Goal: Contribute content

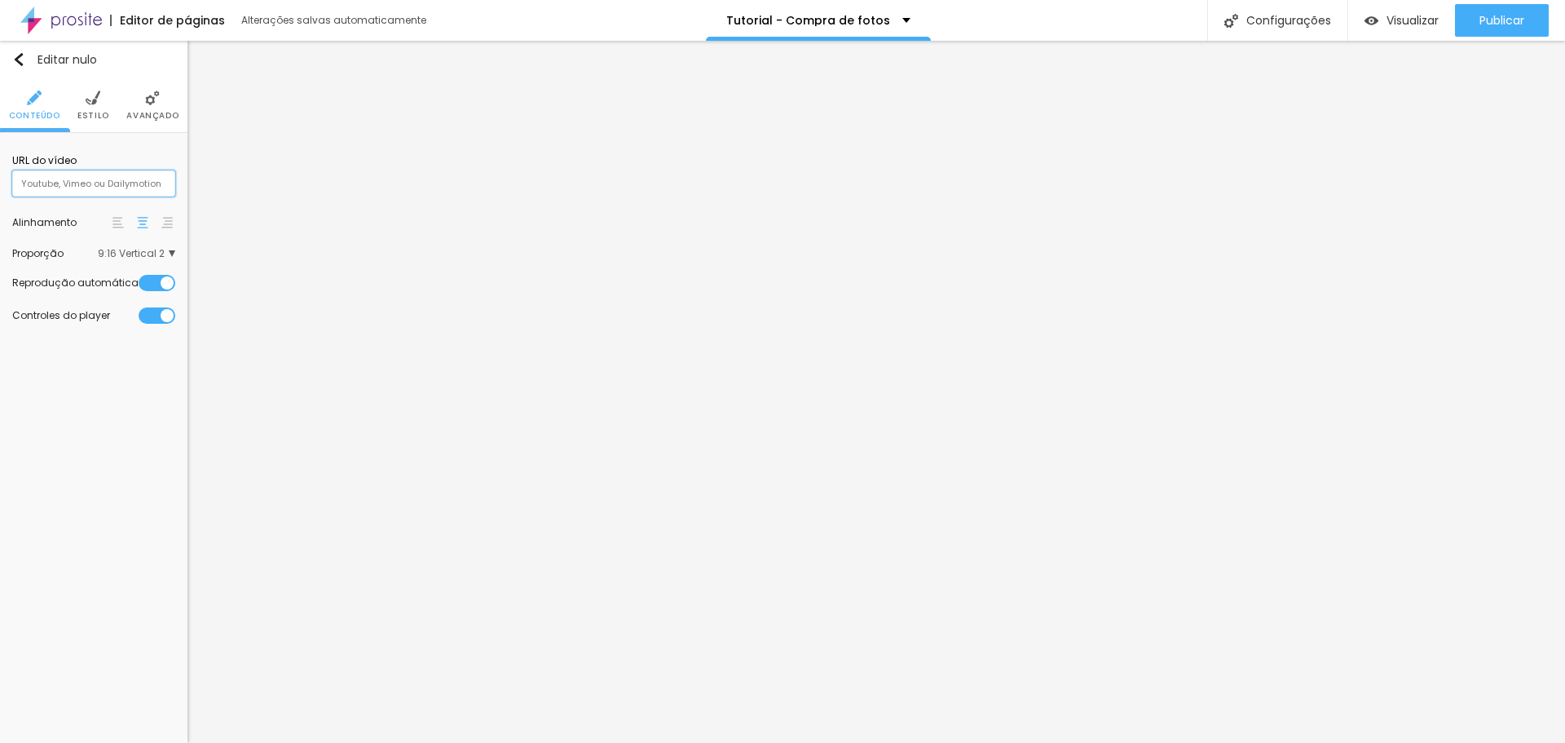
click at [53, 187] on input "text" at bounding box center [93, 183] width 163 height 26
paste input "[URL][DOMAIN_NAME]"
type input "[URL][DOMAIN_NAME]"
click at [94, 109] on font "Estilo" at bounding box center [93, 115] width 32 height 12
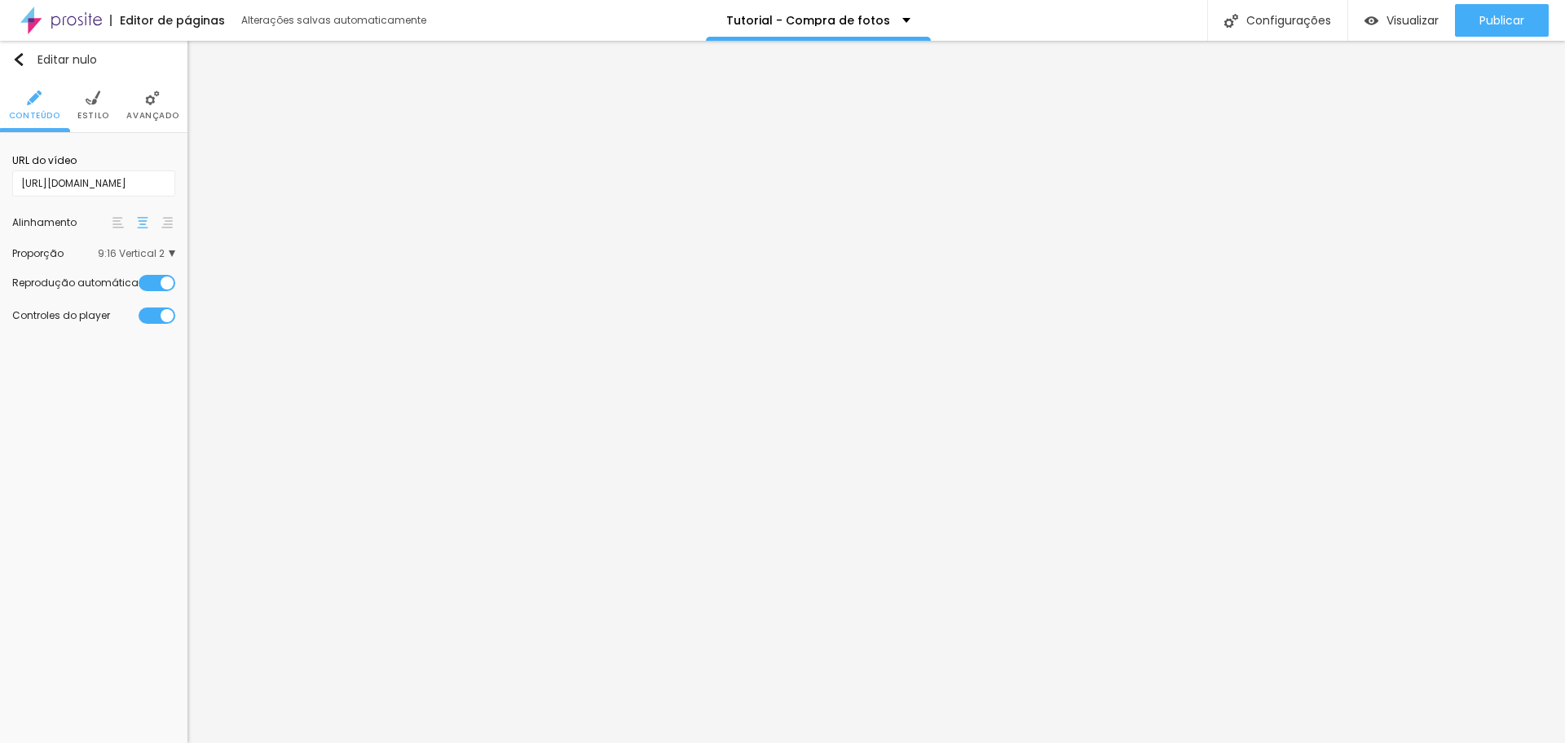
scroll to position [0, 0]
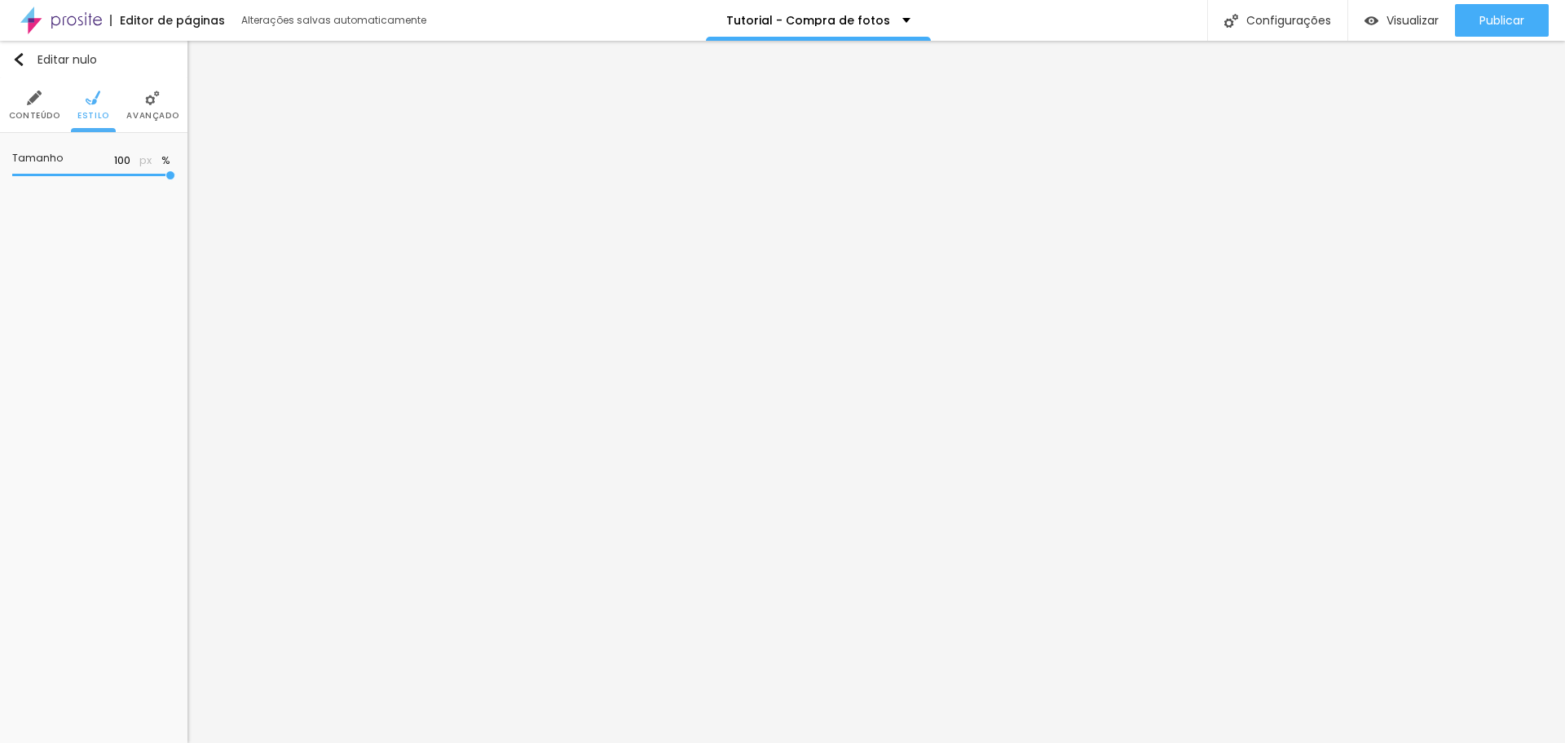
click at [148, 111] on font "Avançado" at bounding box center [152, 115] width 52 height 12
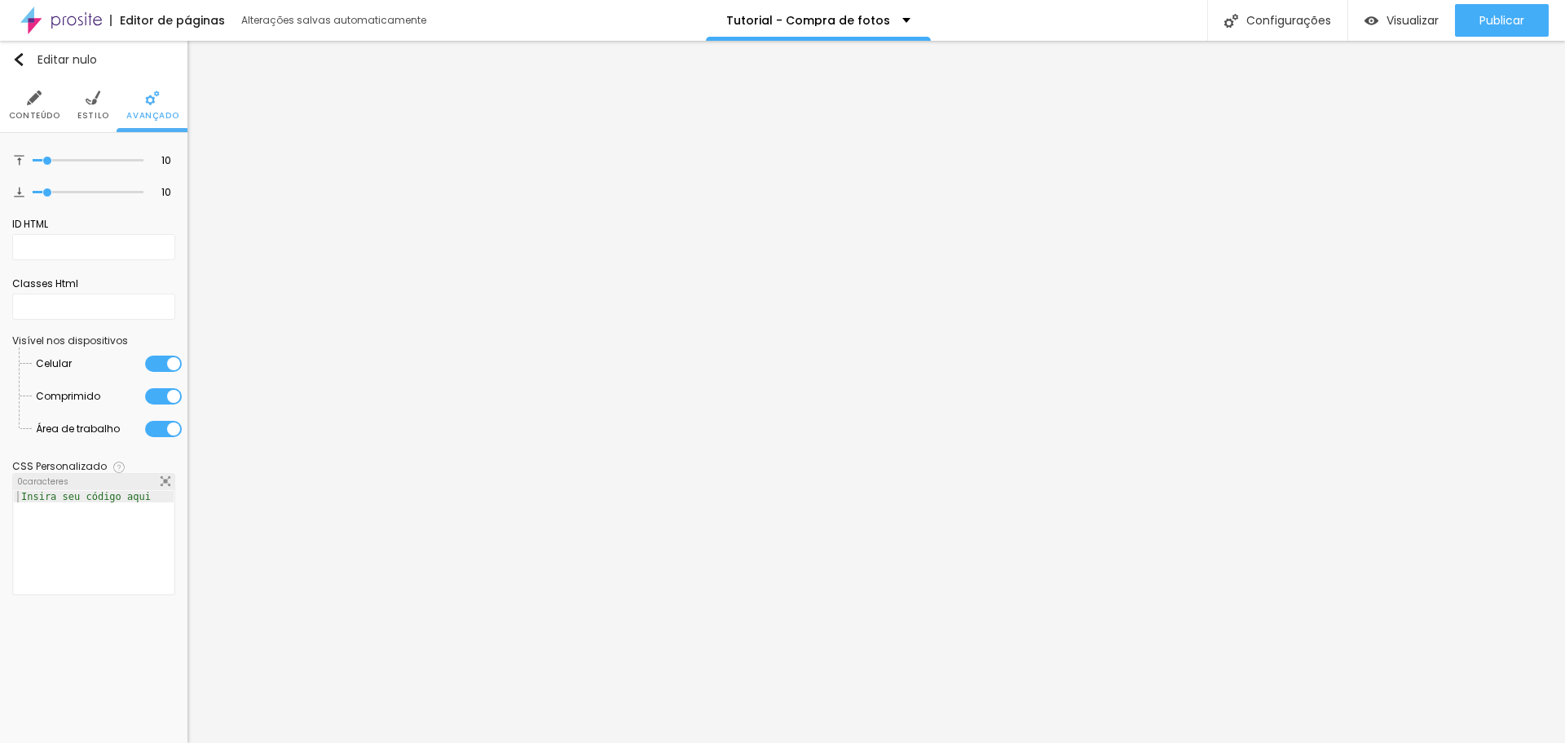
click at [88, 108] on li "Estilo" at bounding box center [93, 105] width 32 height 54
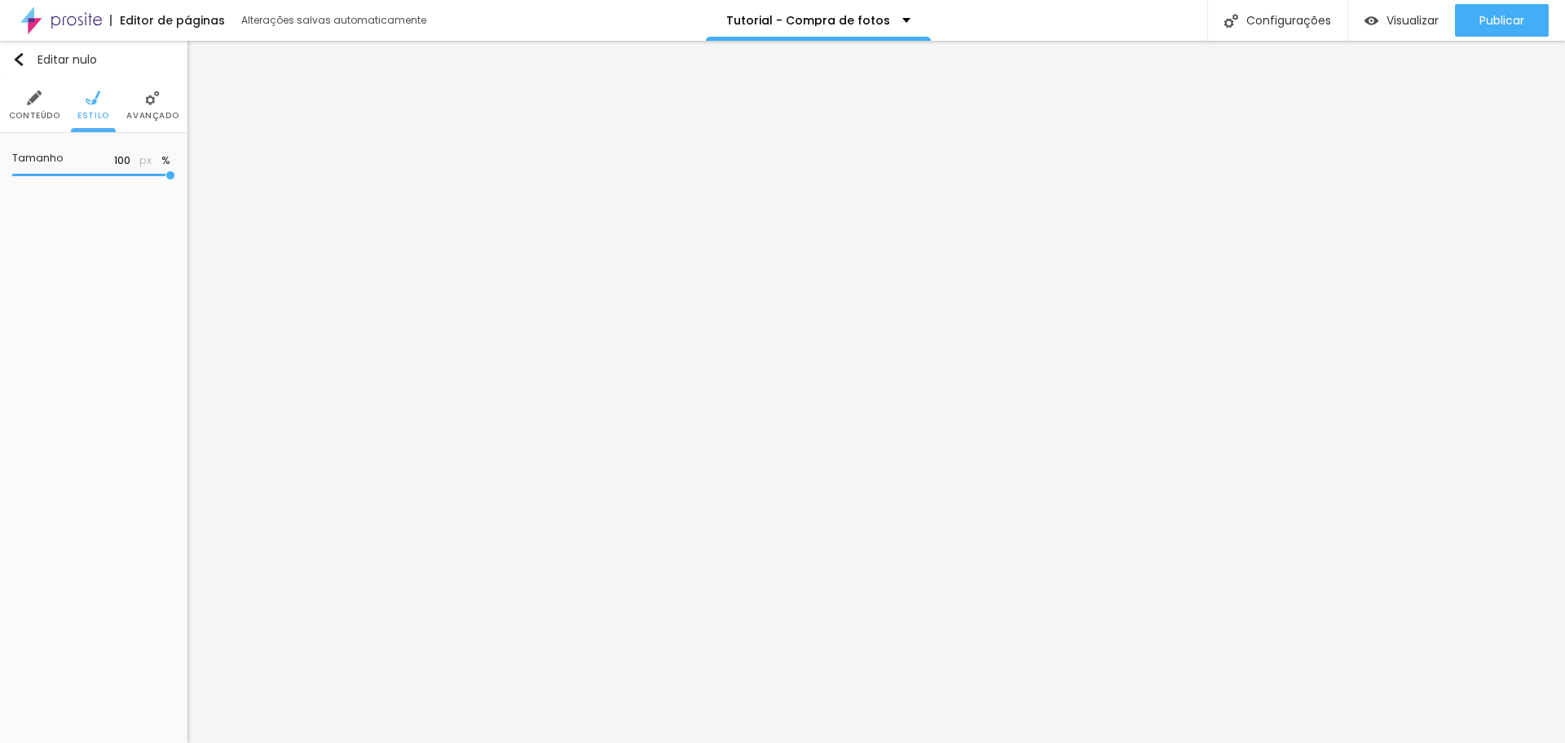
click at [20, 106] on li "Conteúdo" at bounding box center [34, 105] width 51 height 54
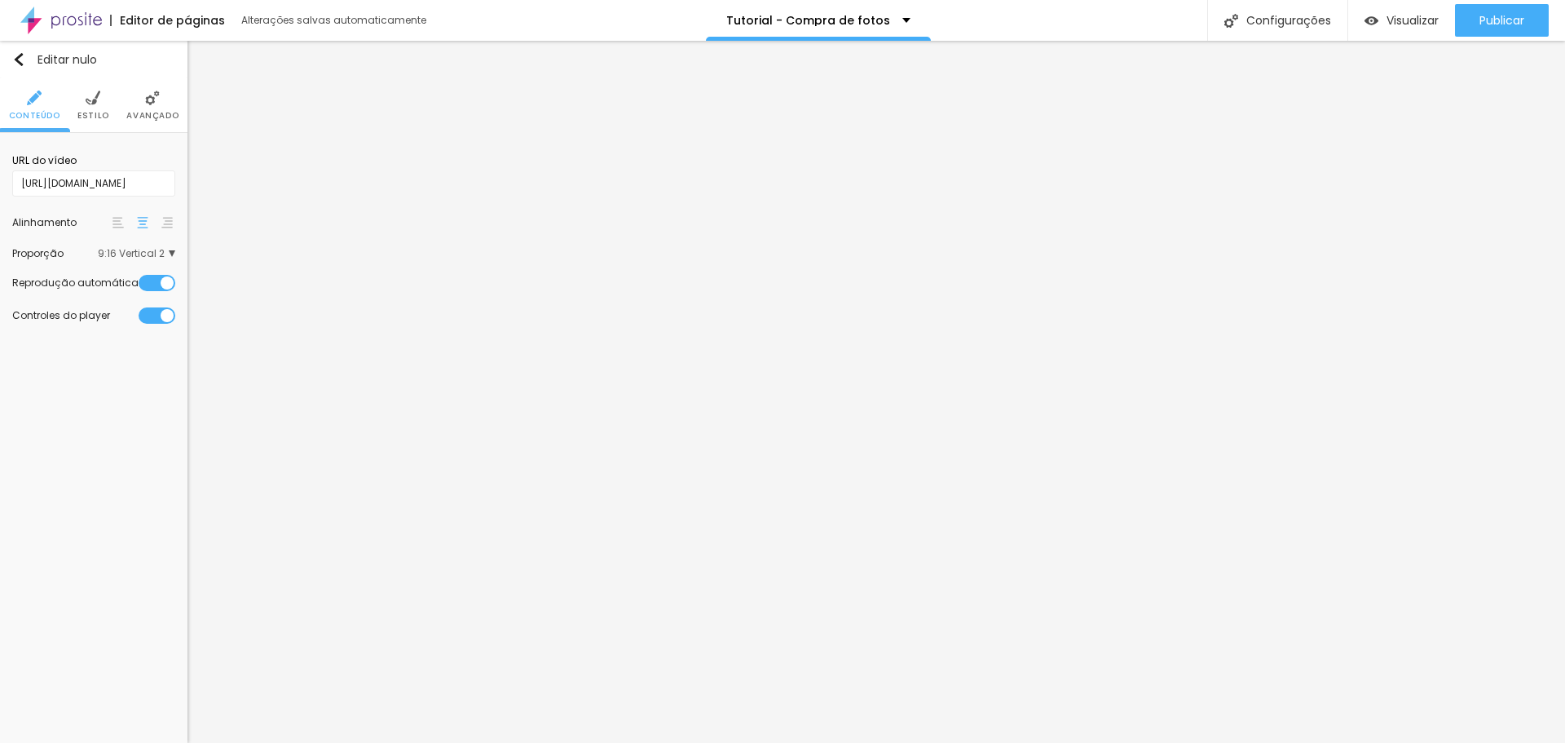
click at [165, 253] on span "9:16 Vertical 2" at bounding box center [136, 254] width 77 height 10
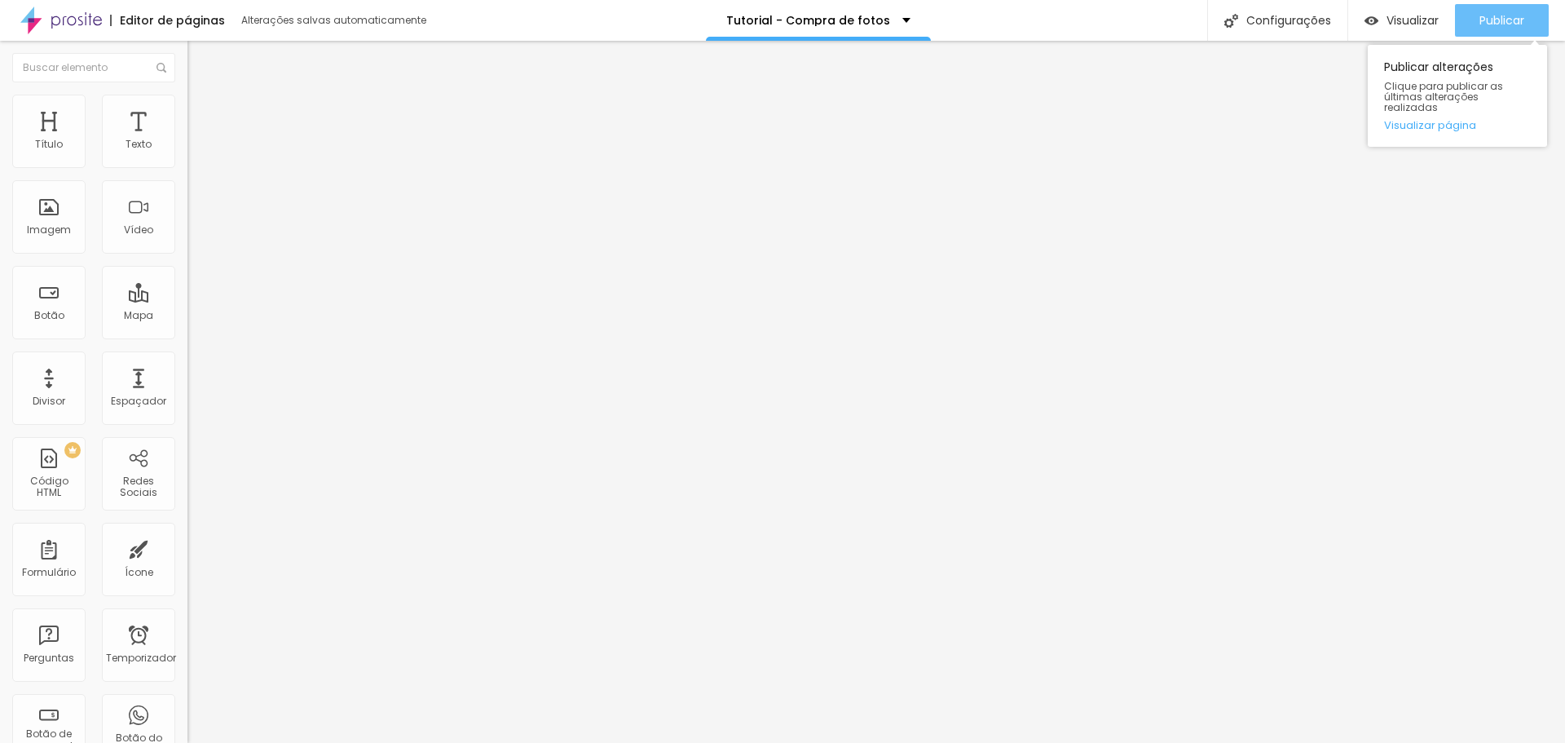
click at [1507, 18] on font "Publicar" at bounding box center [1502, 20] width 45 height 16
click at [1392, 23] on font "Visualizar" at bounding box center [1413, 20] width 52 height 16
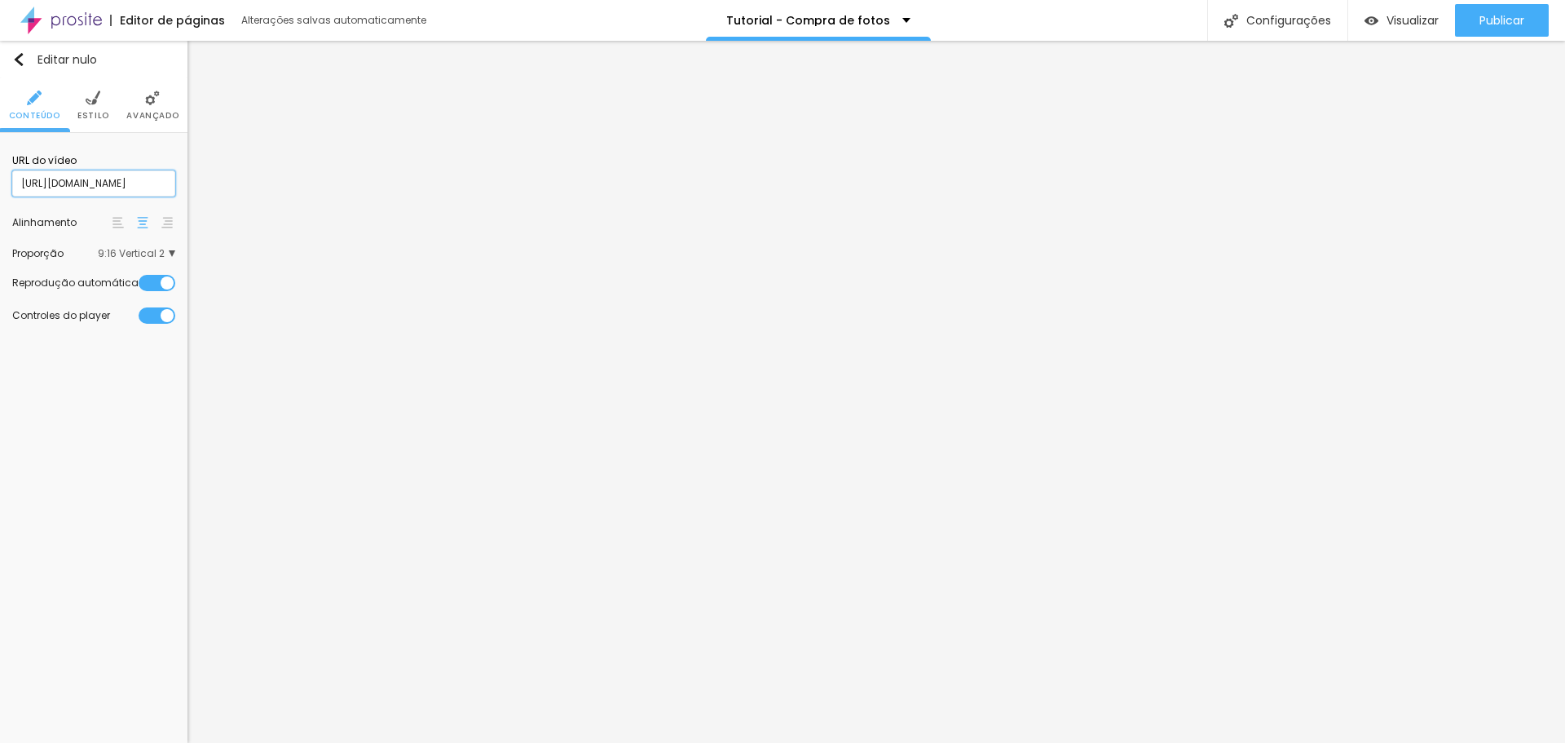
click at [101, 178] on input "[URL][DOMAIN_NAME]" at bounding box center [93, 183] width 163 height 26
click at [123, 184] on input "text" at bounding box center [93, 183] width 163 height 26
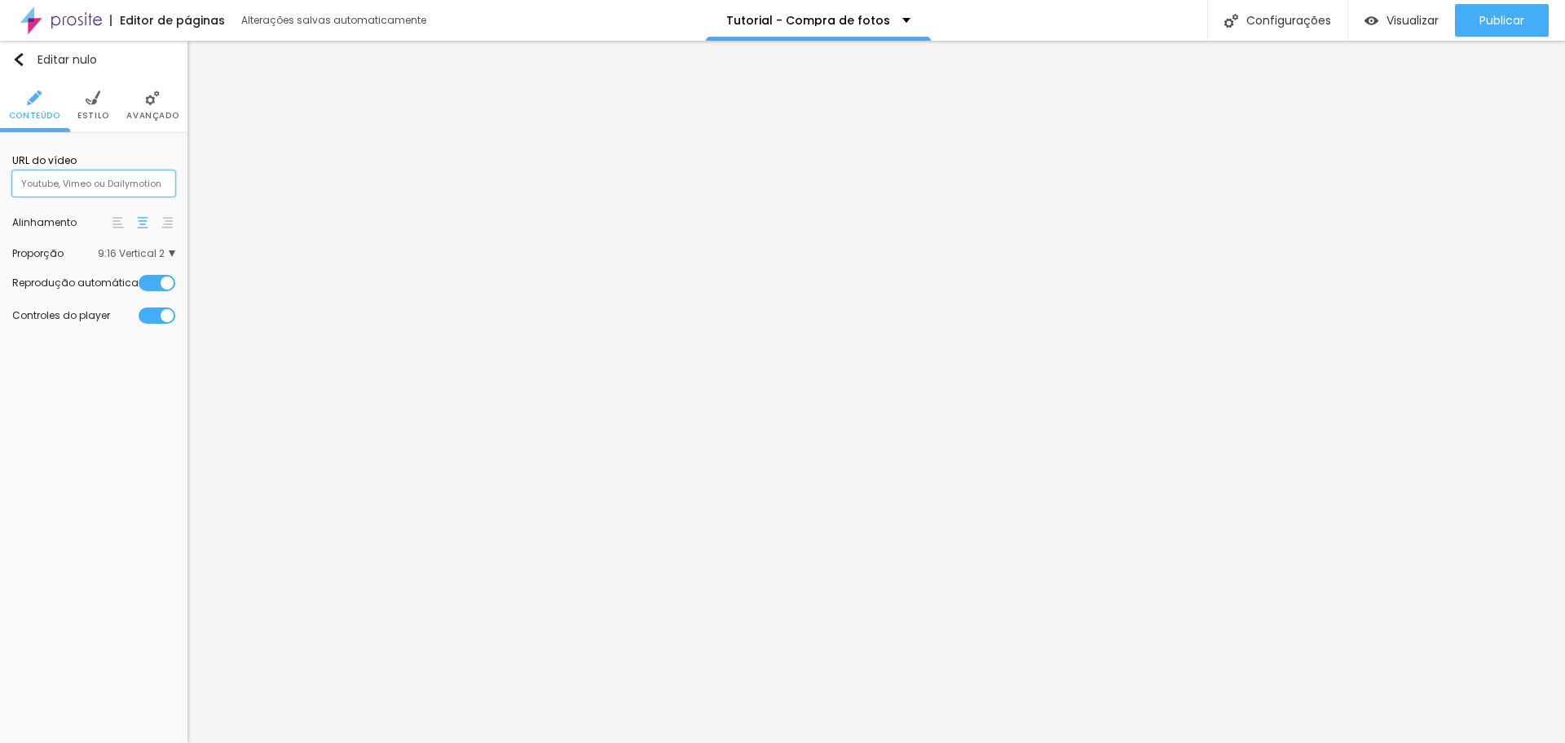
paste input "[URL][DOMAIN_NAME]"
type input "[URL][DOMAIN_NAME]"
click at [162, 100] on li "Avançado" at bounding box center [152, 105] width 52 height 54
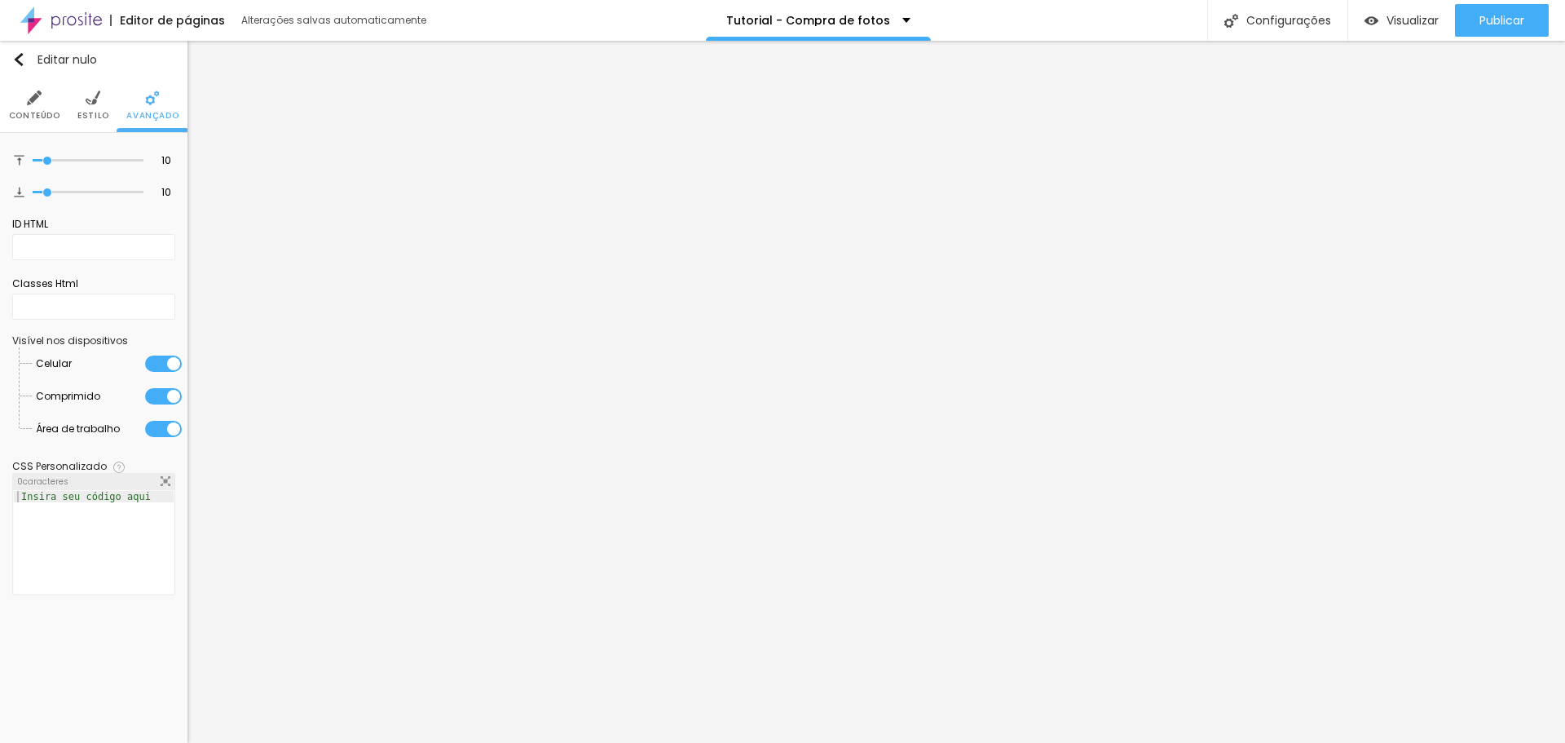
click at [80, 108] on li "Estilo" at bounding box center [93, 105] width 32 height 54
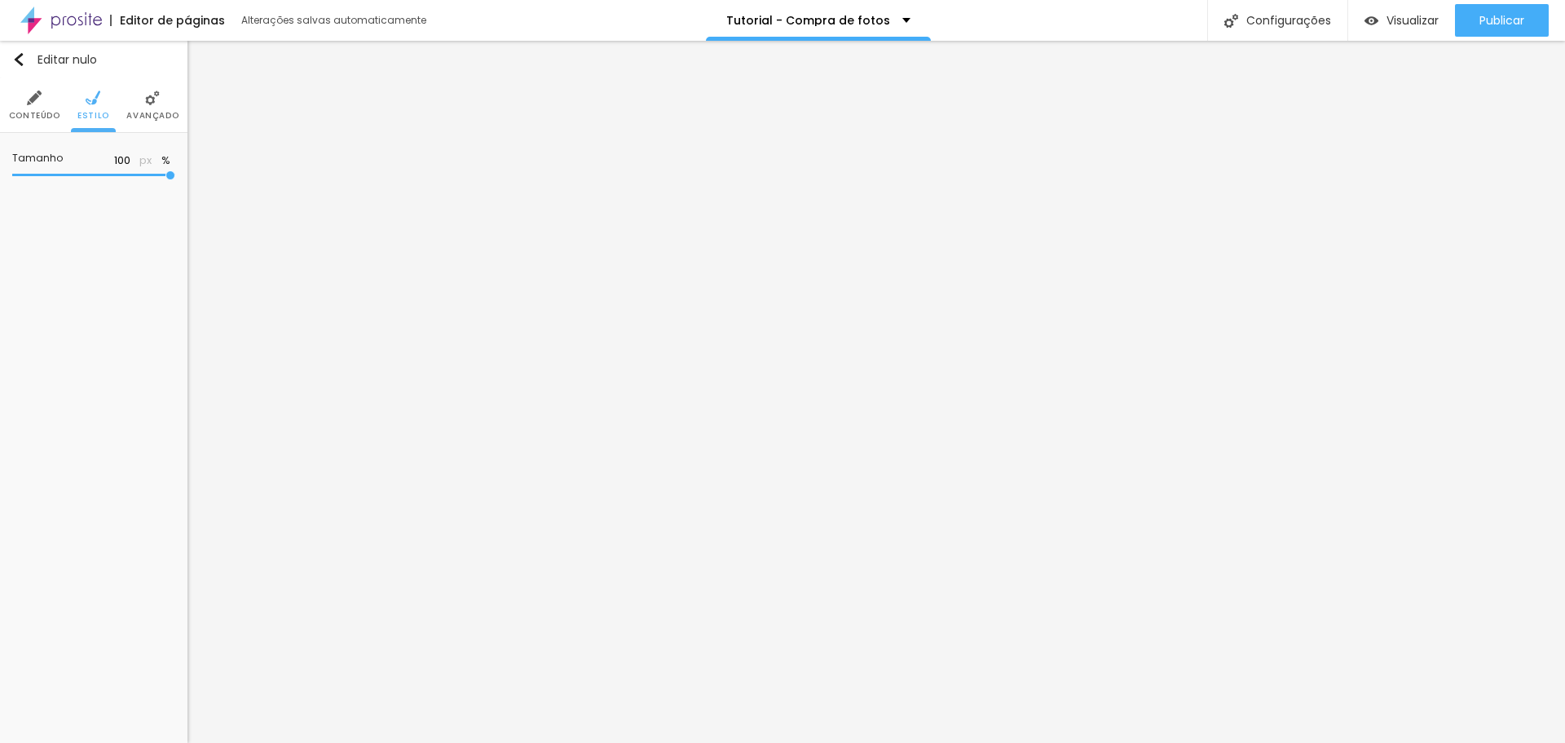
click at [41, 109] on font "Conteúdo" at bounding box center [34, 115] width 51 height 12
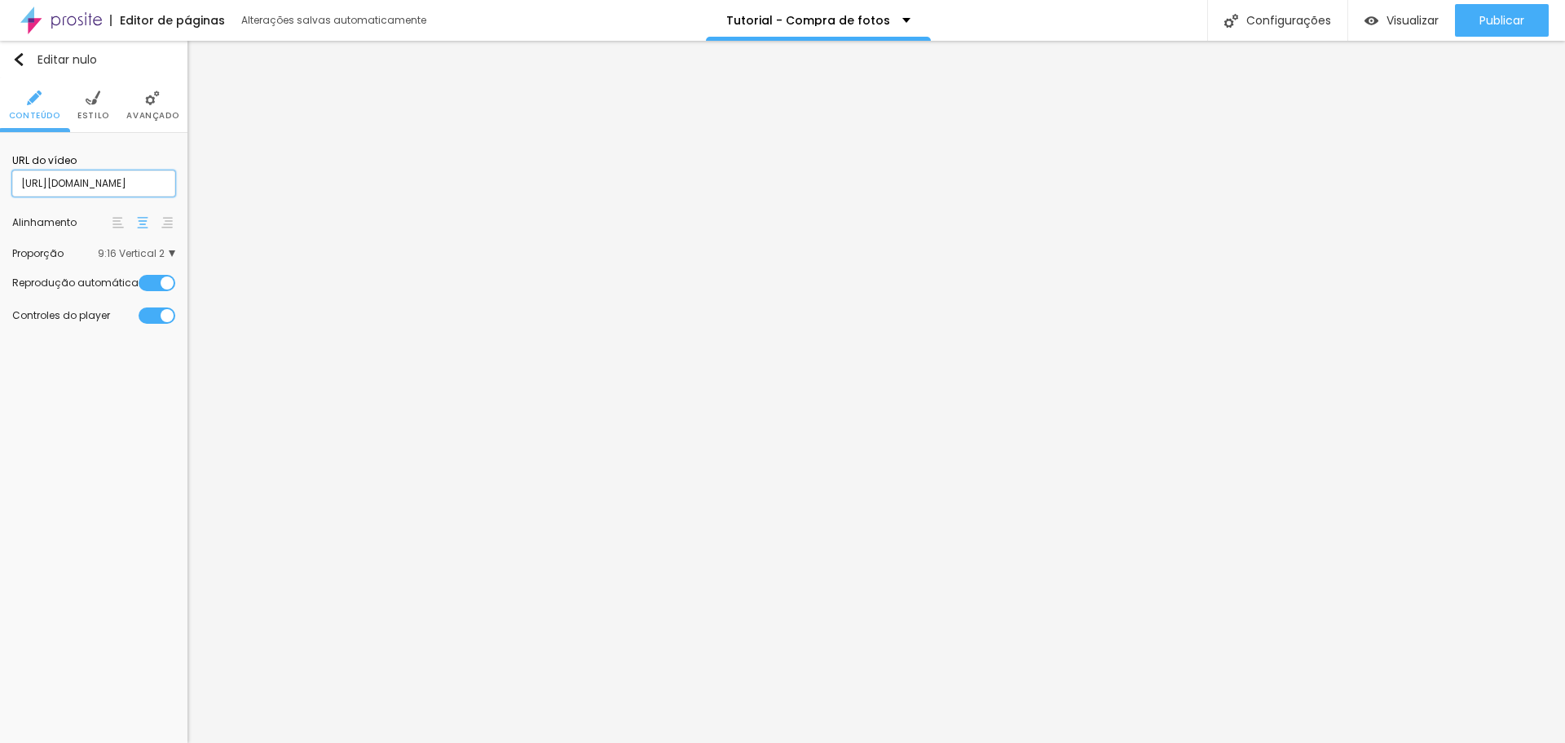
click at [125, 189] on input "[URL][DOMAIN_NAME]" at bounding box center [93, 183] width 163 height 26
paste input "<iframe width="458" height="815" src="[URL][DOMAIN_NAME]" title="Tutorial" fram…"
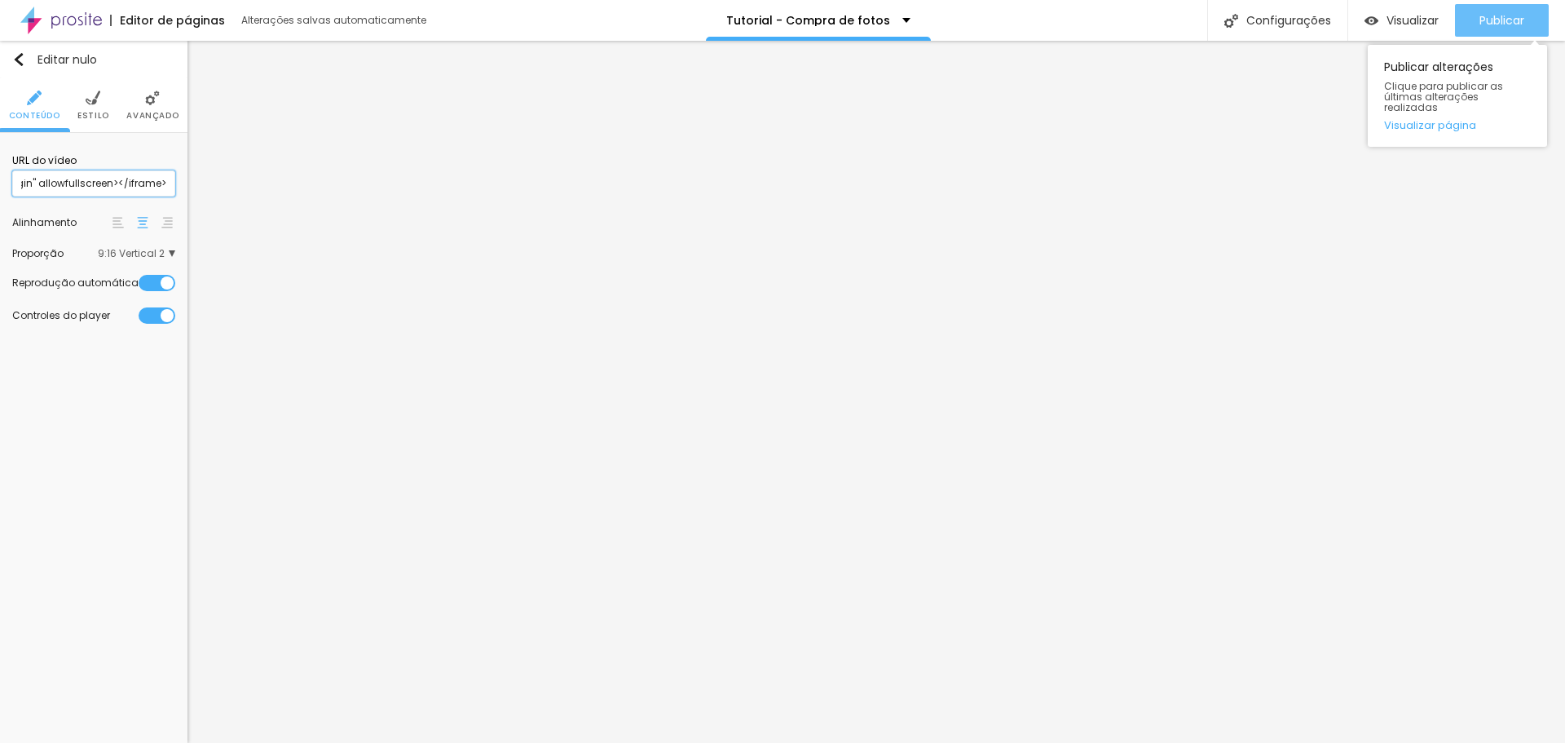
type input "<iframe width="458" height="815" src="[URL][DOMAIN_NAME]" title="Tutorial" fram…"
click at [1500, 32] on div "Publicar" at bounding box center [1502, 20] width 45 height 33
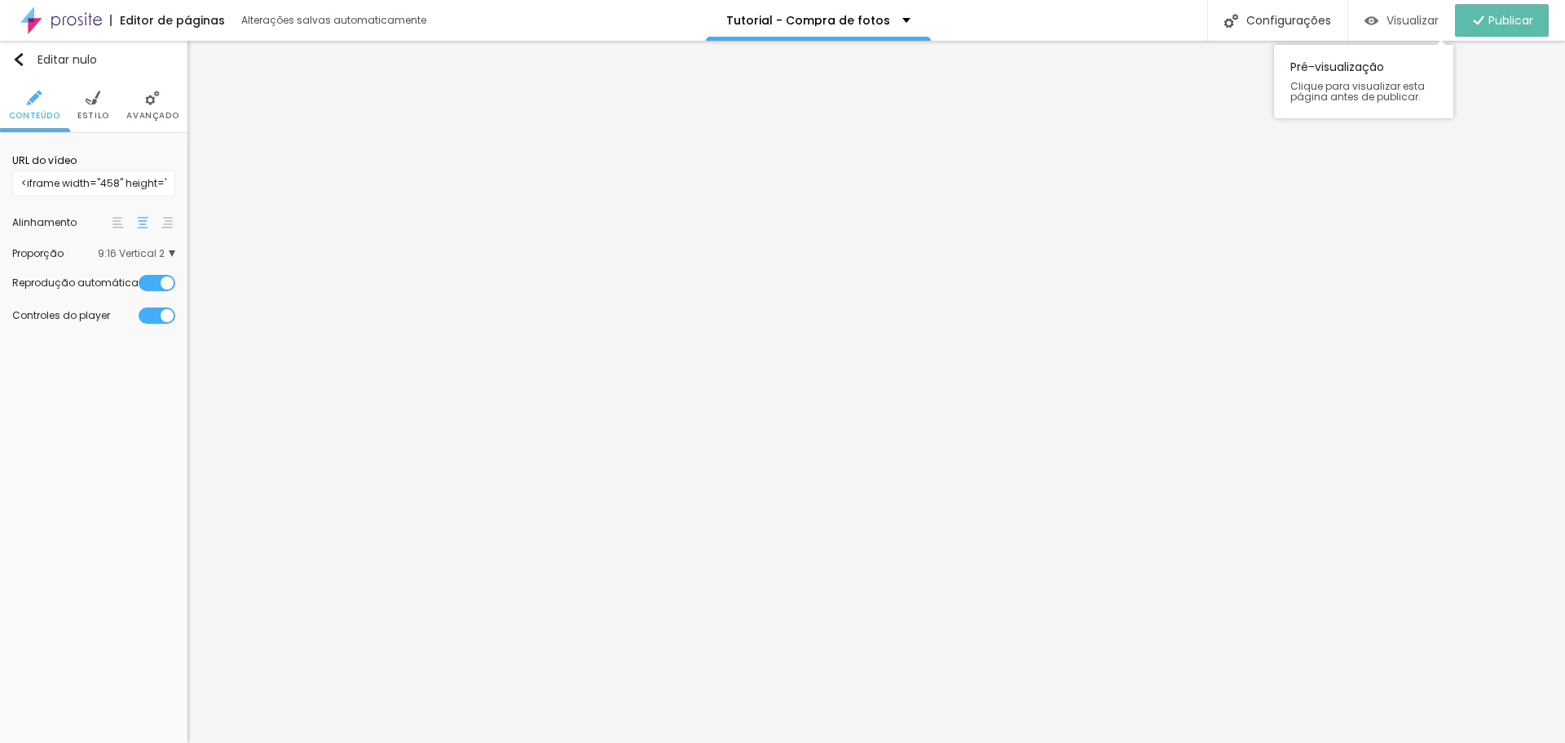
click at [1388, 24] on font "Visualizar" at bounding box center [1413, 20] width 52 height 16
click at [94, 110] on font "Estilo" at bounding box center [93, 115] width 32 height 12
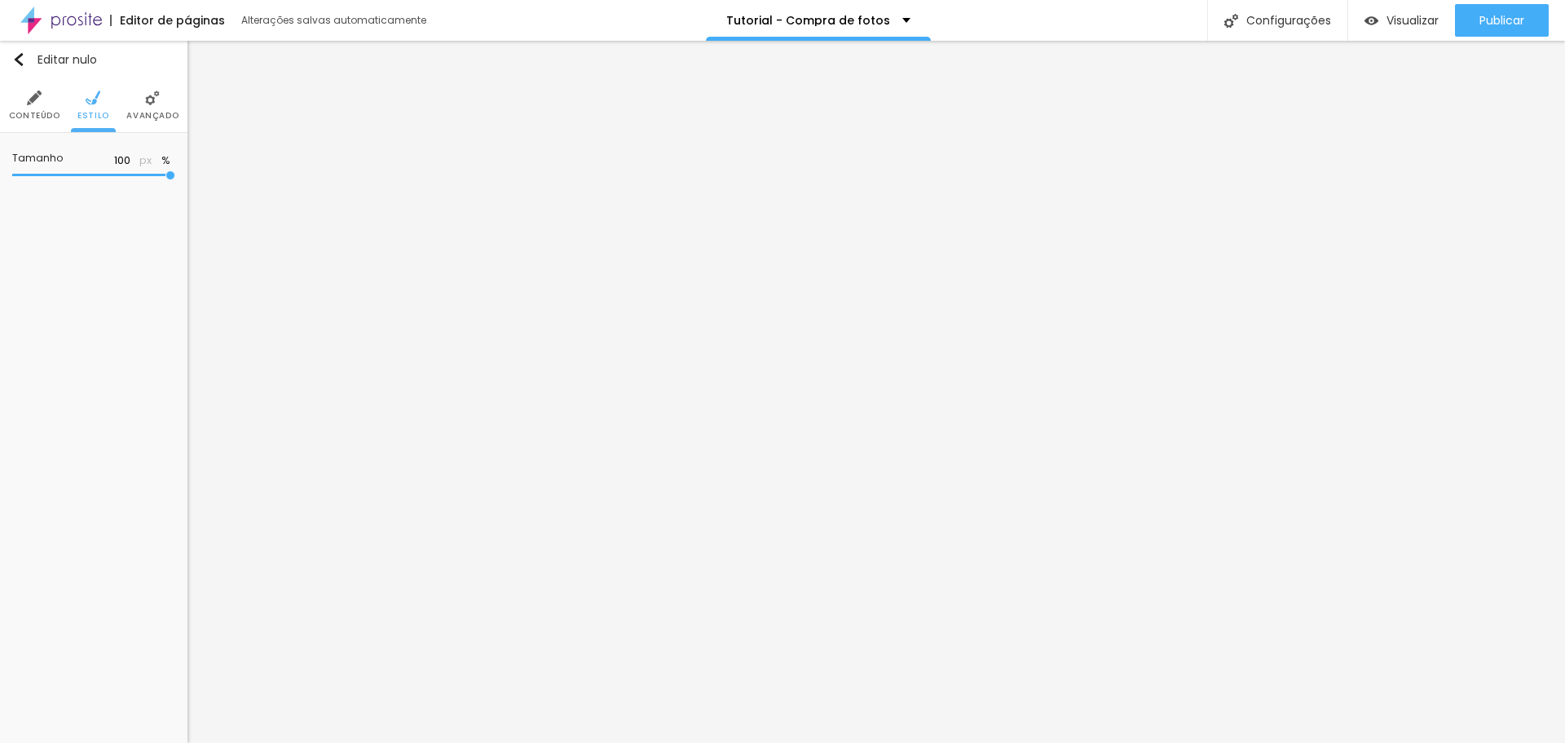
click at [27, 105] on img at bounding box center [34, 97] width 15 height 15
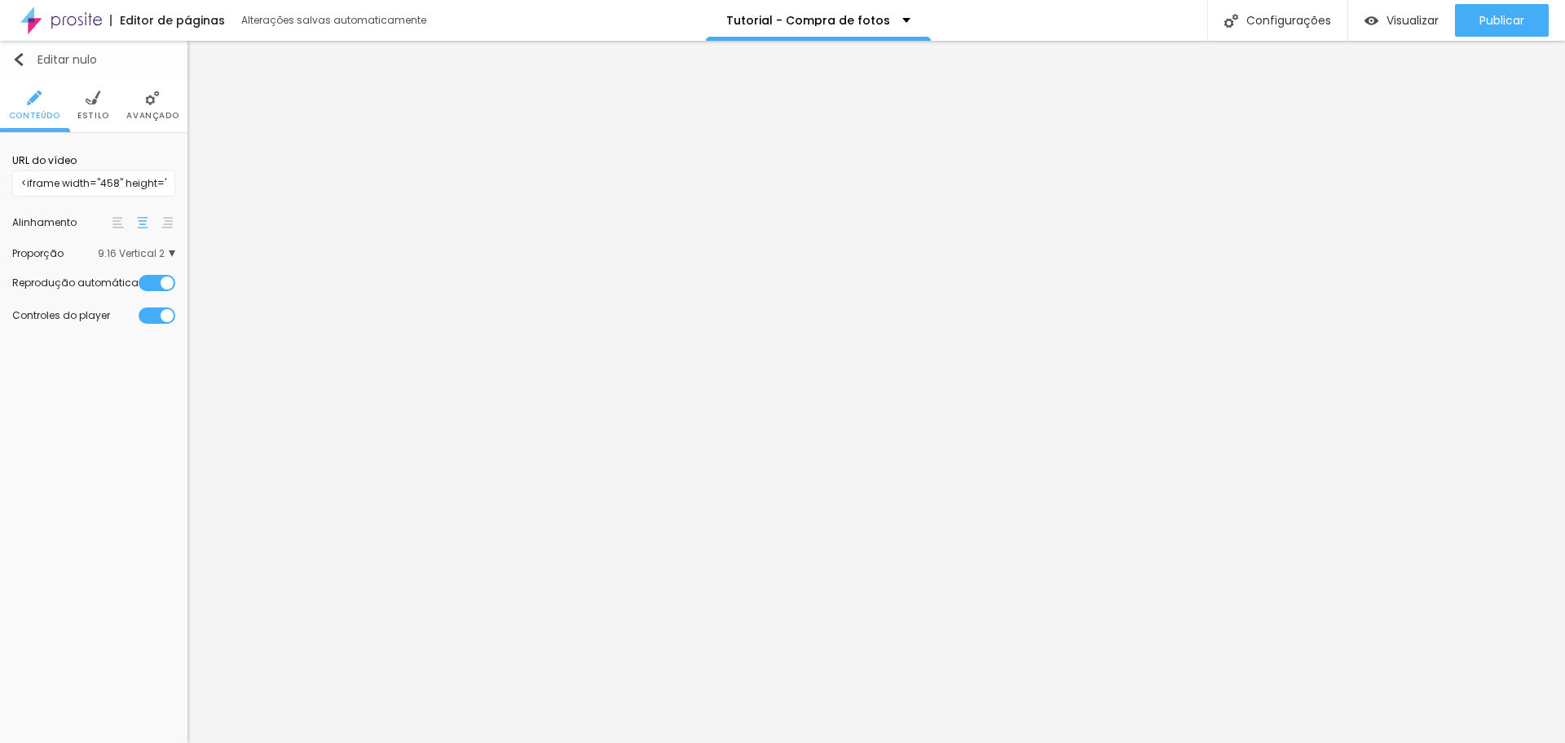
click at [21, 63] on img "button" at bounding box center [18, 59] width 13 height 13
click at [1496, 22] on font "Publicar" at bounding box center [1502, 20] width 45 height 16
click at [15, 58] on img "button" at bounding box center [18, 59] width 13 height 13
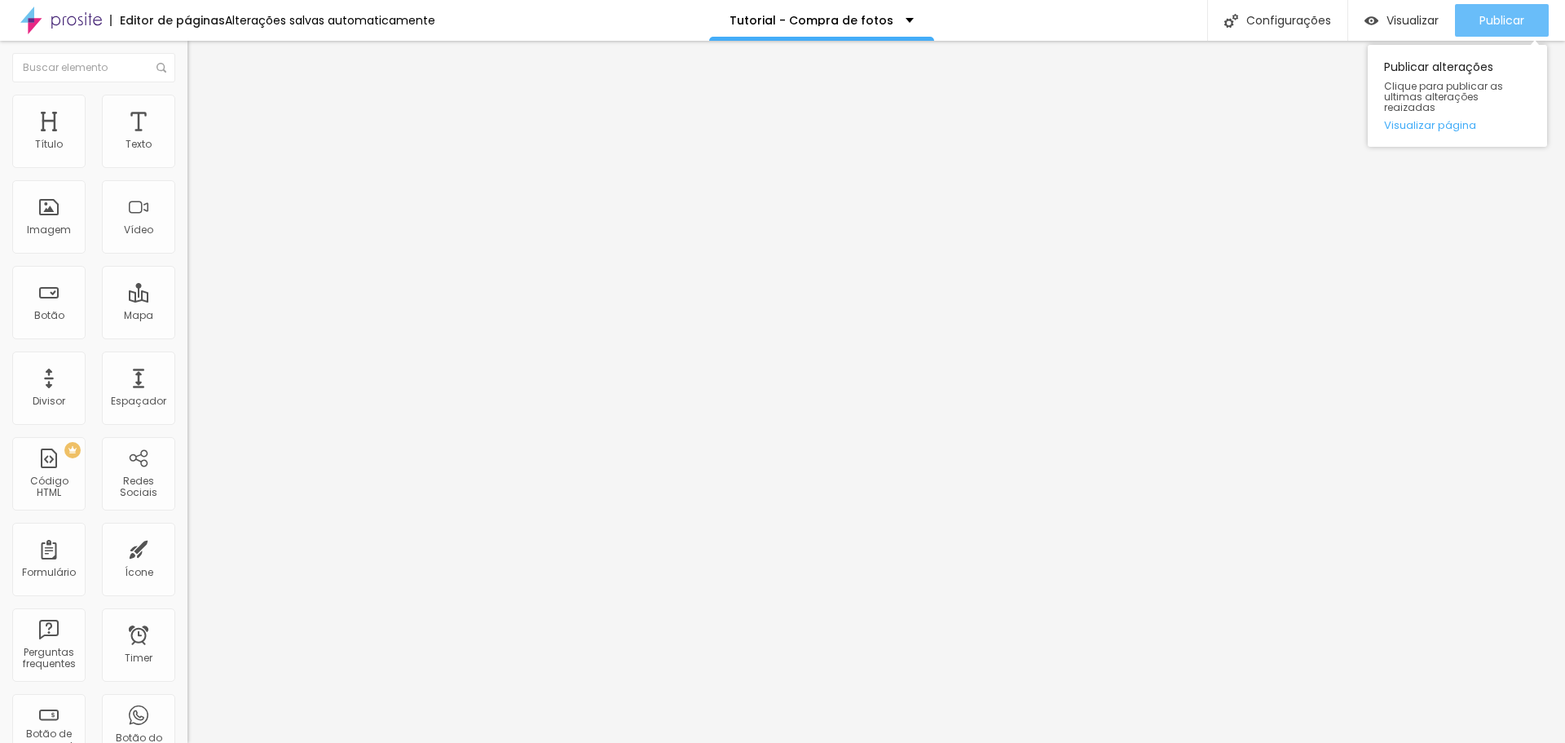
click at [1489, 19] on span "Publicar" at bounding box center [1502, 20] width 45 height 13
click at [1407, 20] on span "Visualizar" at bounding box center [1413, 20] width 52 height 13
click at [187, 106] on li "Estilo" at bounding box center [280, 103] width 187 height 16
click at [202, 115] on span "Avançado" at bounding box center [229, 122] width 54 height 14
click at [202, 96] on span "Conteúdo" at bounding box center [227, 89] width 51 height 14
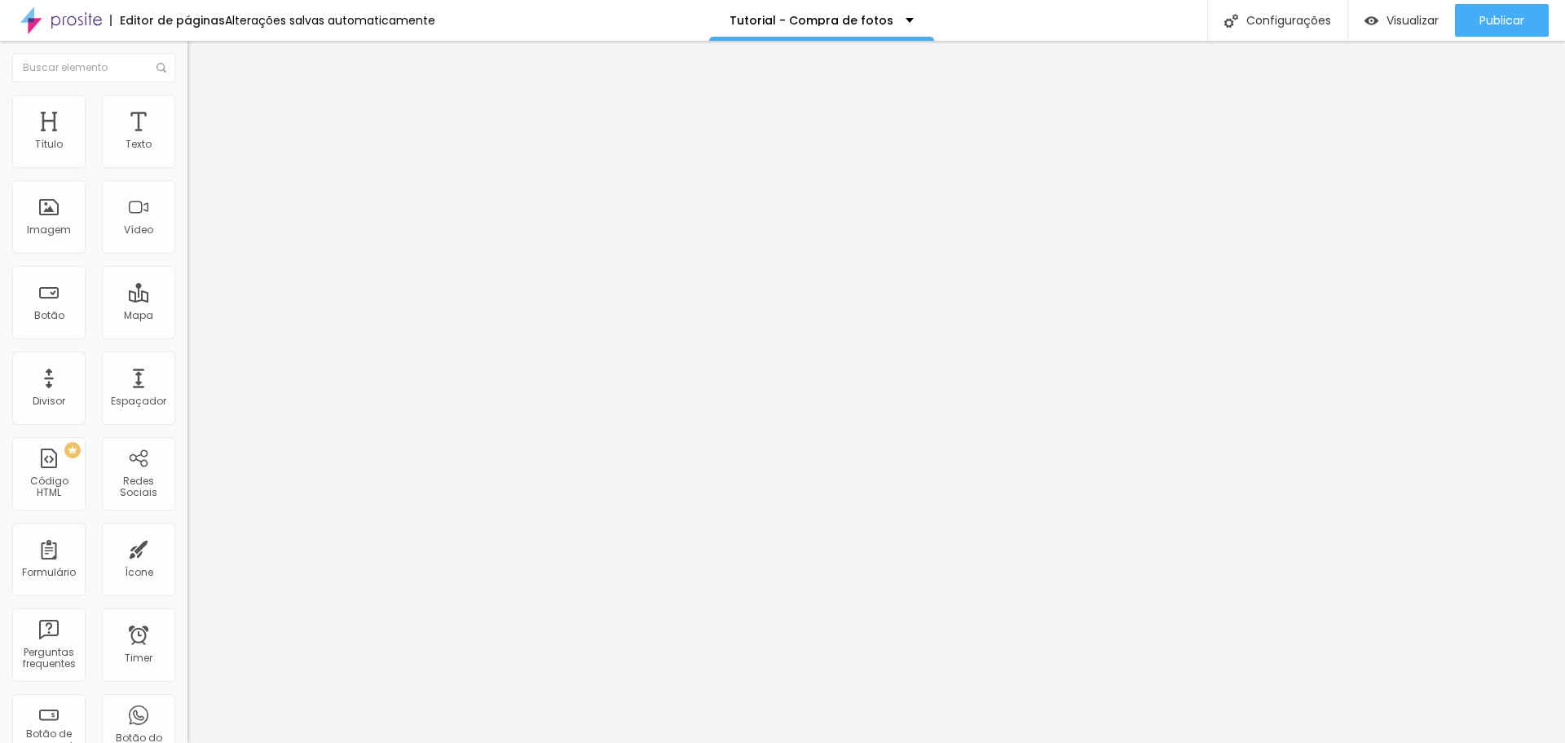
click at [200, 60] on img "button" at bounding box center [206, 59] width 13 height 13
click at [123, 133] on div "Texto" at bounding box center [138, 131] width 73 height 73
click at [52, 139] on div "Título" at bounding box center [49, 144] width 28 height 11
click at [200, 65] on img "button" at bounding box center [206, 59] width 13 height 13
click at [202, 112] on span "Avançado" at bounding box center [229, 106] width 54 height 14
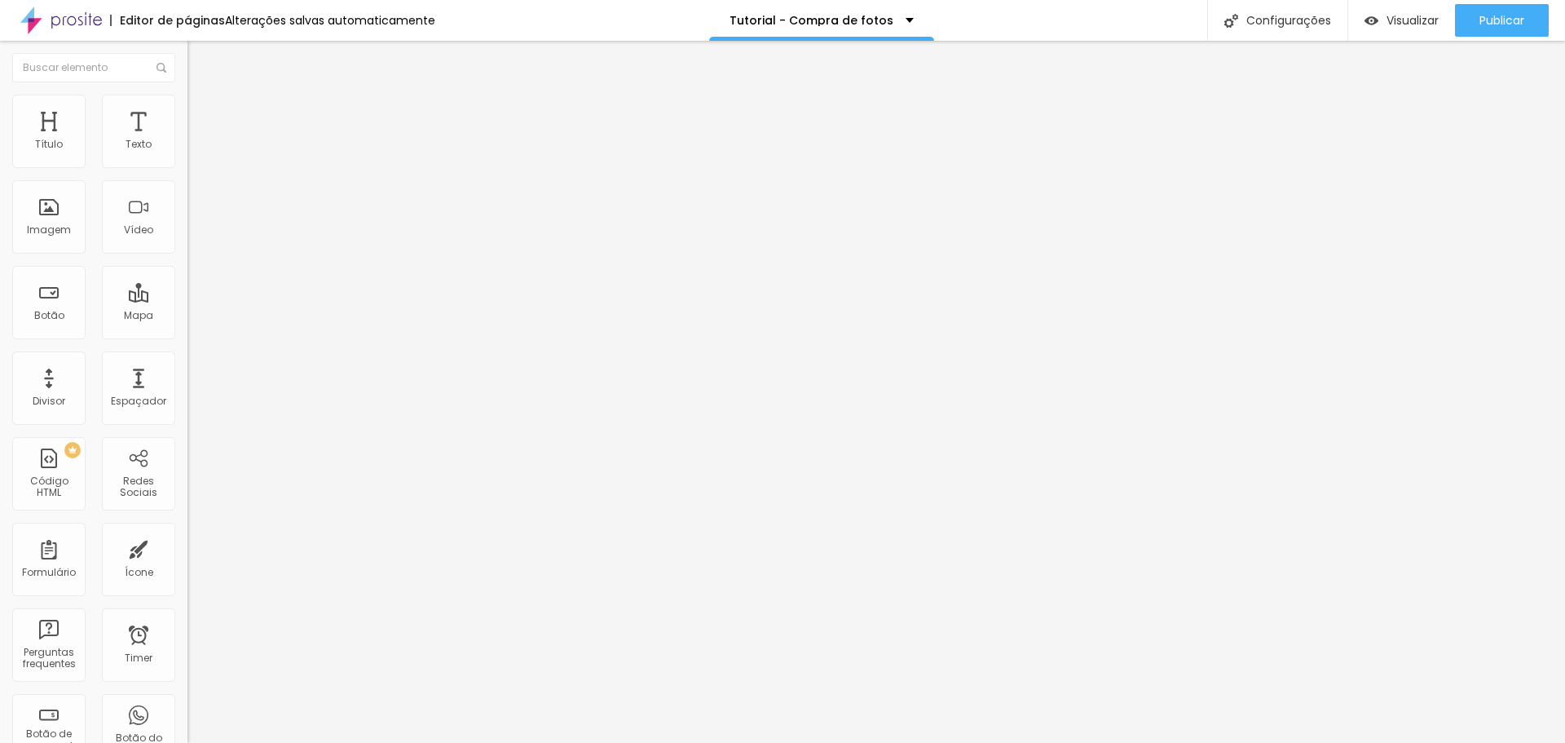
type input "7"
type input "8"
type input "9"
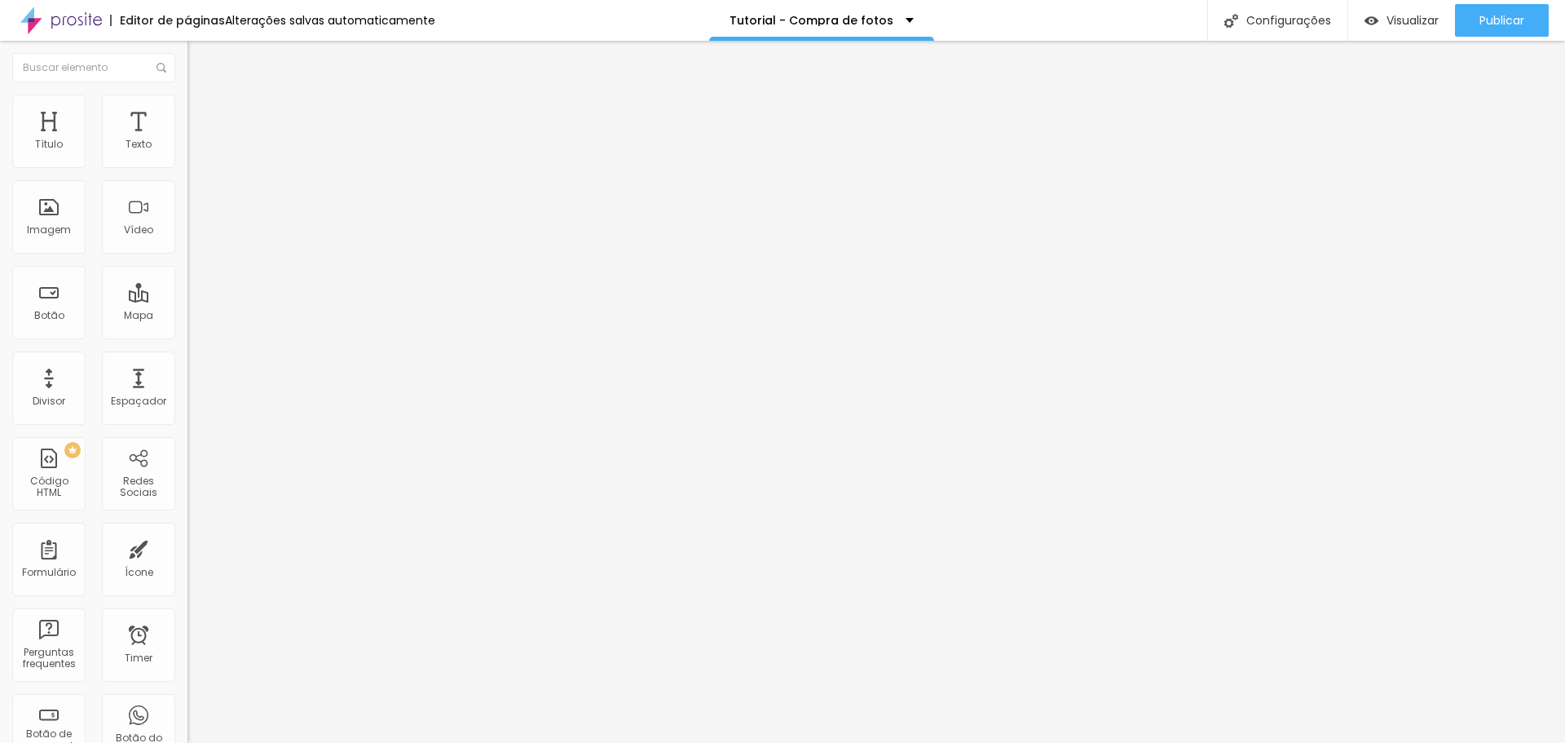
type input "9"
type input "10"
type input "11"
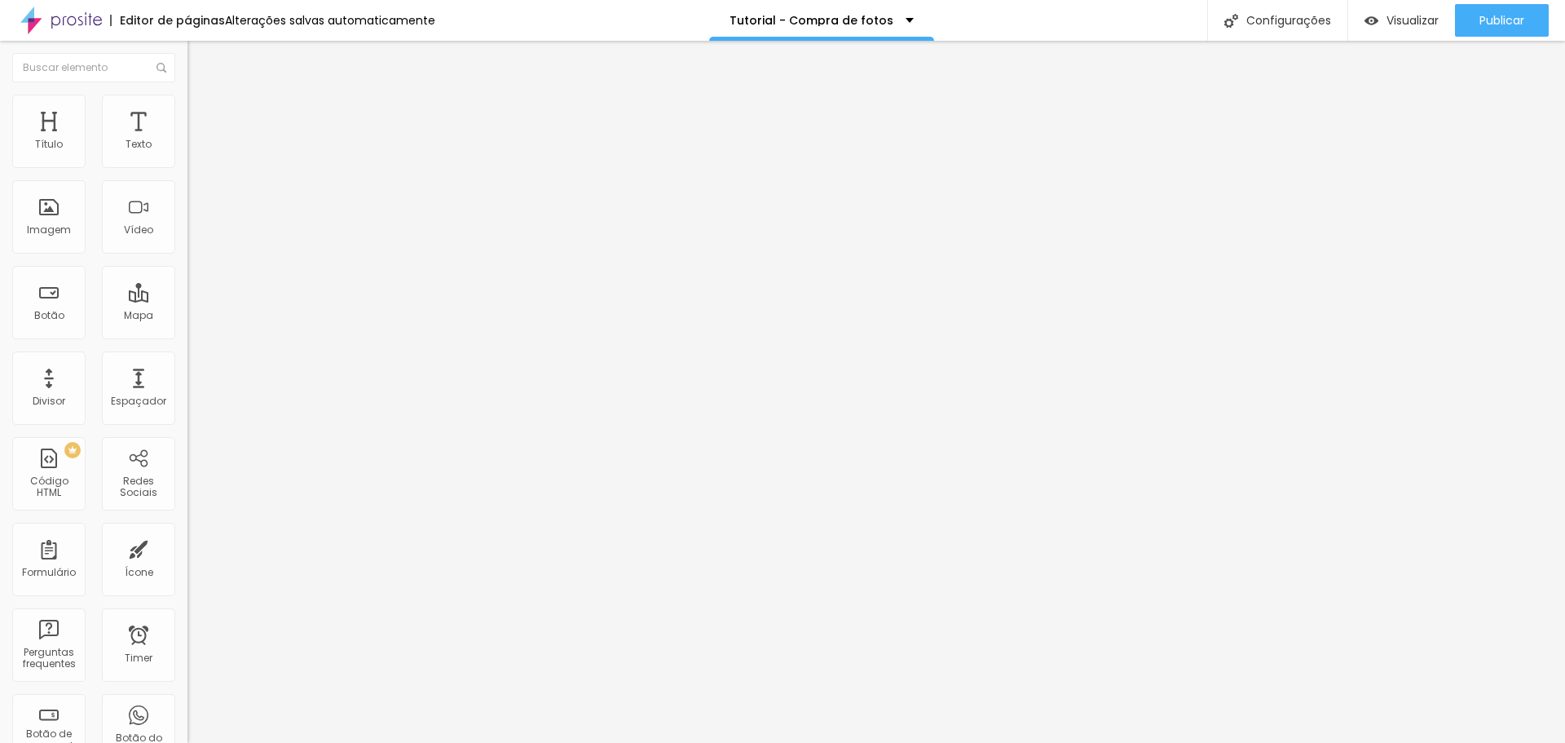
type input "12"
type input "13"
type input "14"
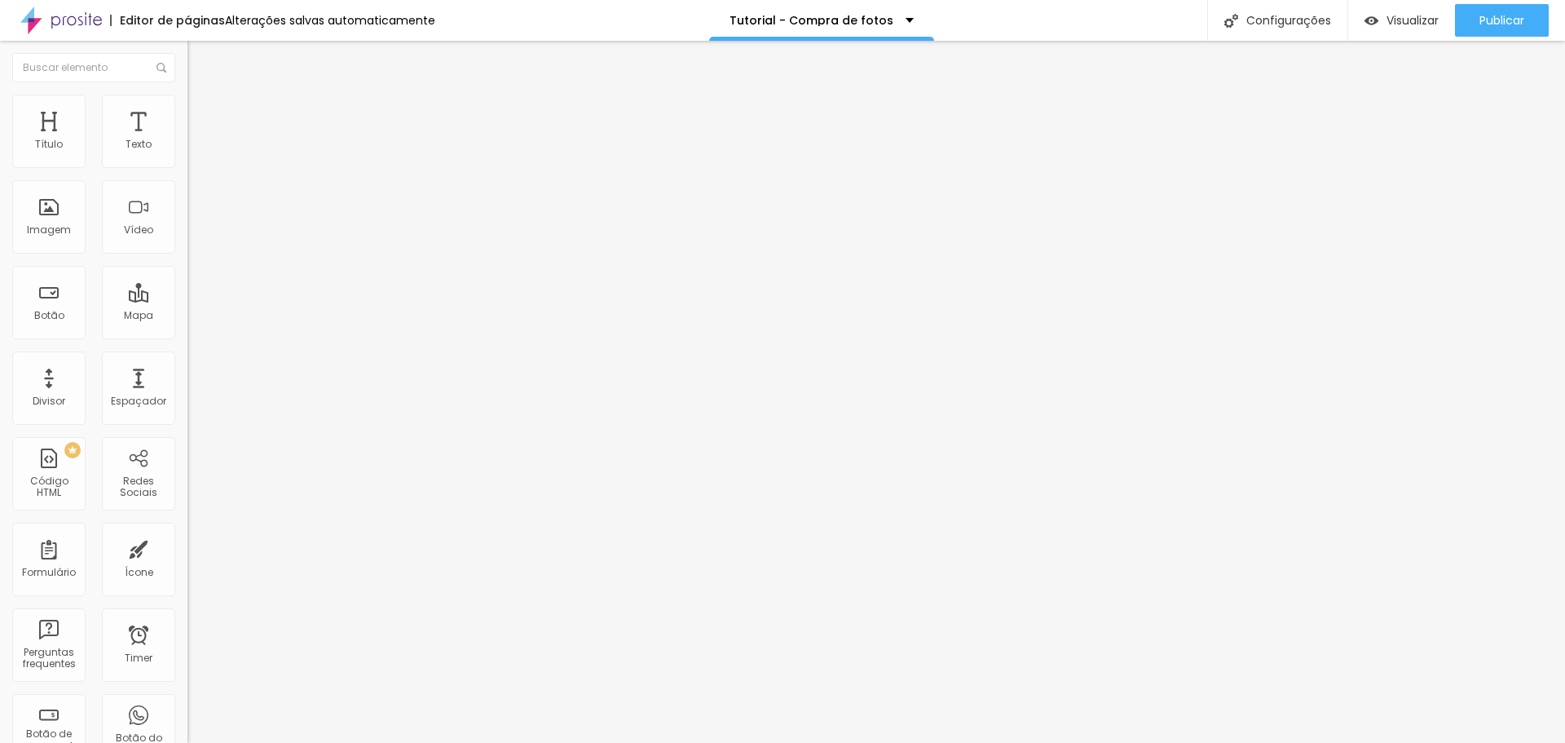
type input "14"
type input "15"
type input "16"
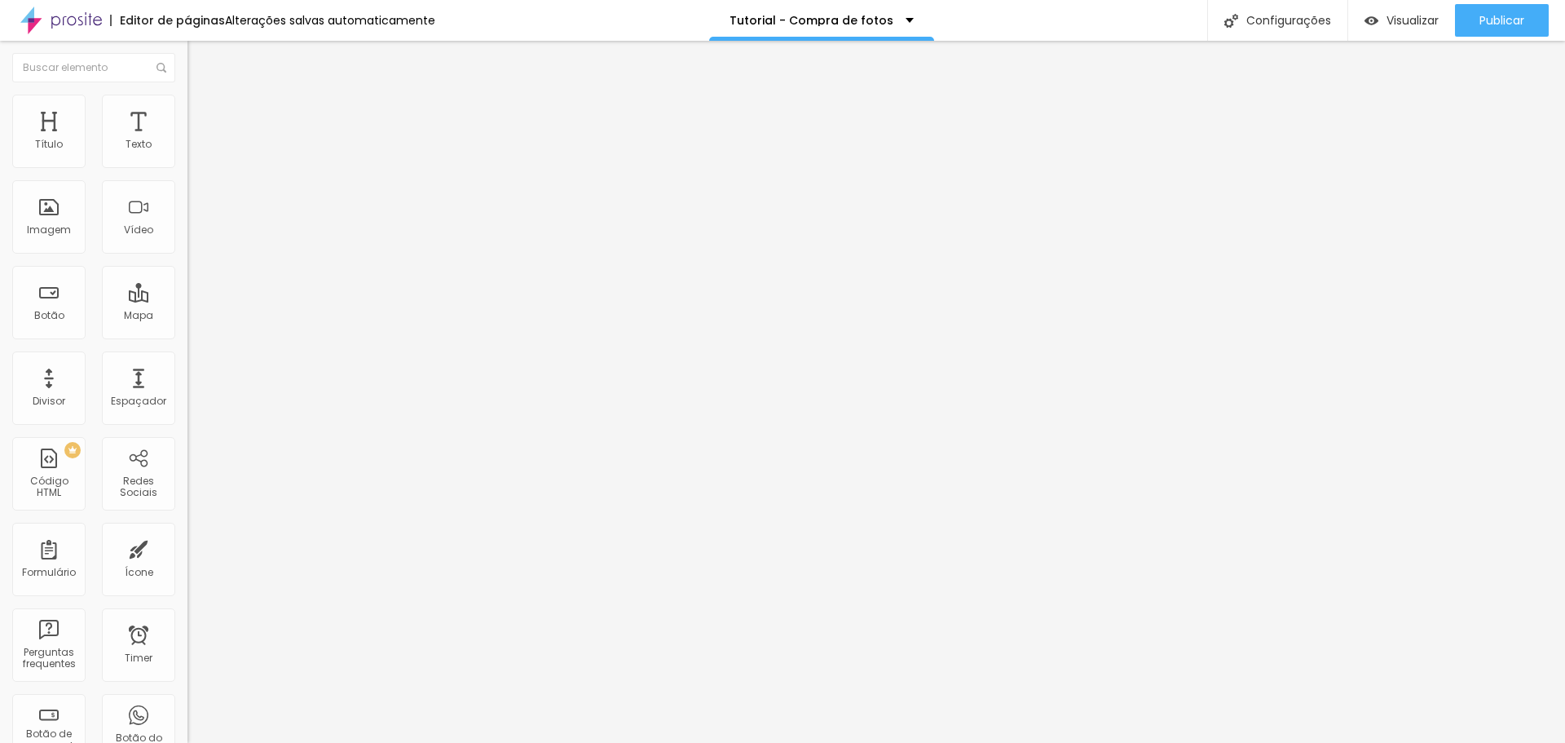
type input "17"
type input "19"
type input "20"
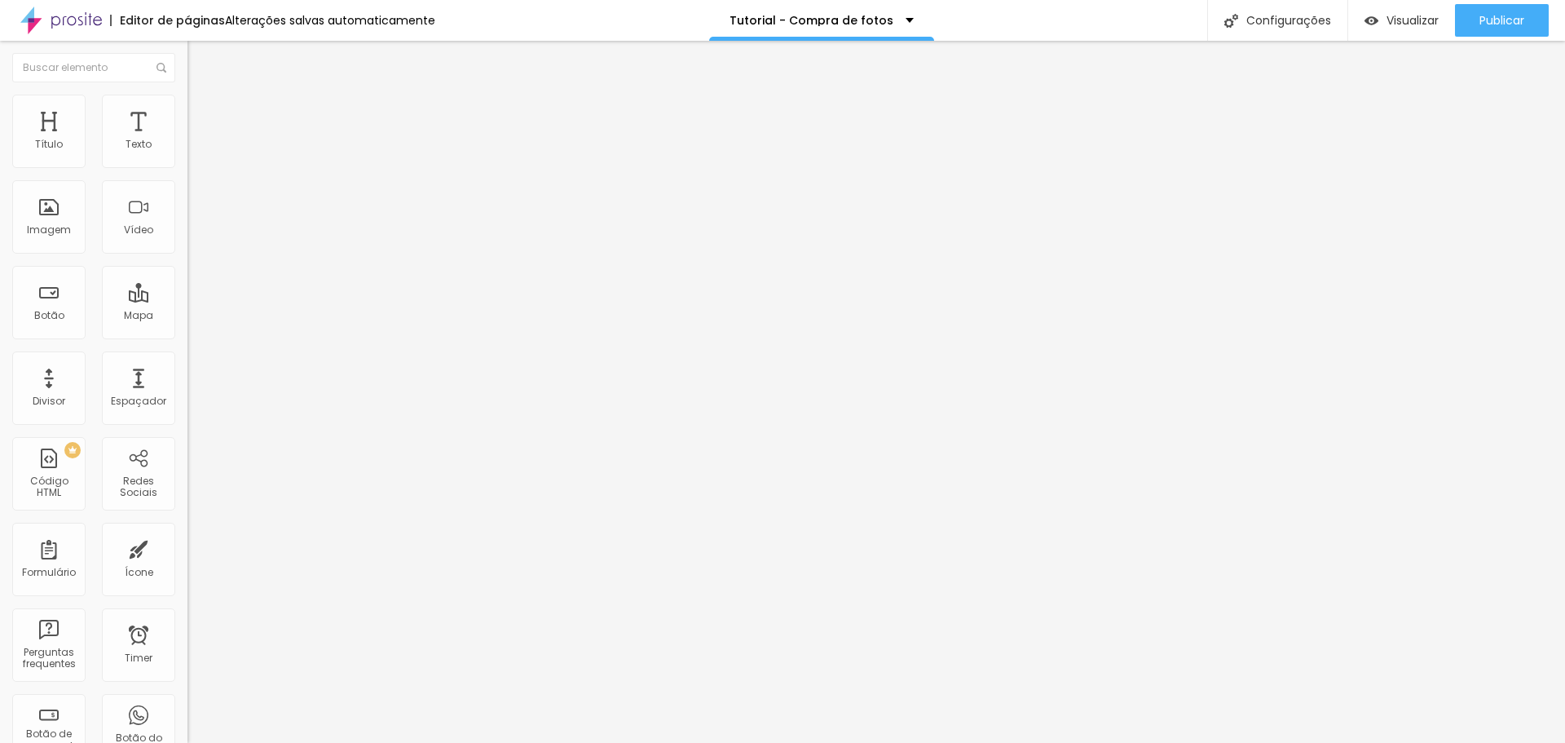
type input "20"
type input "21"
type input "22"
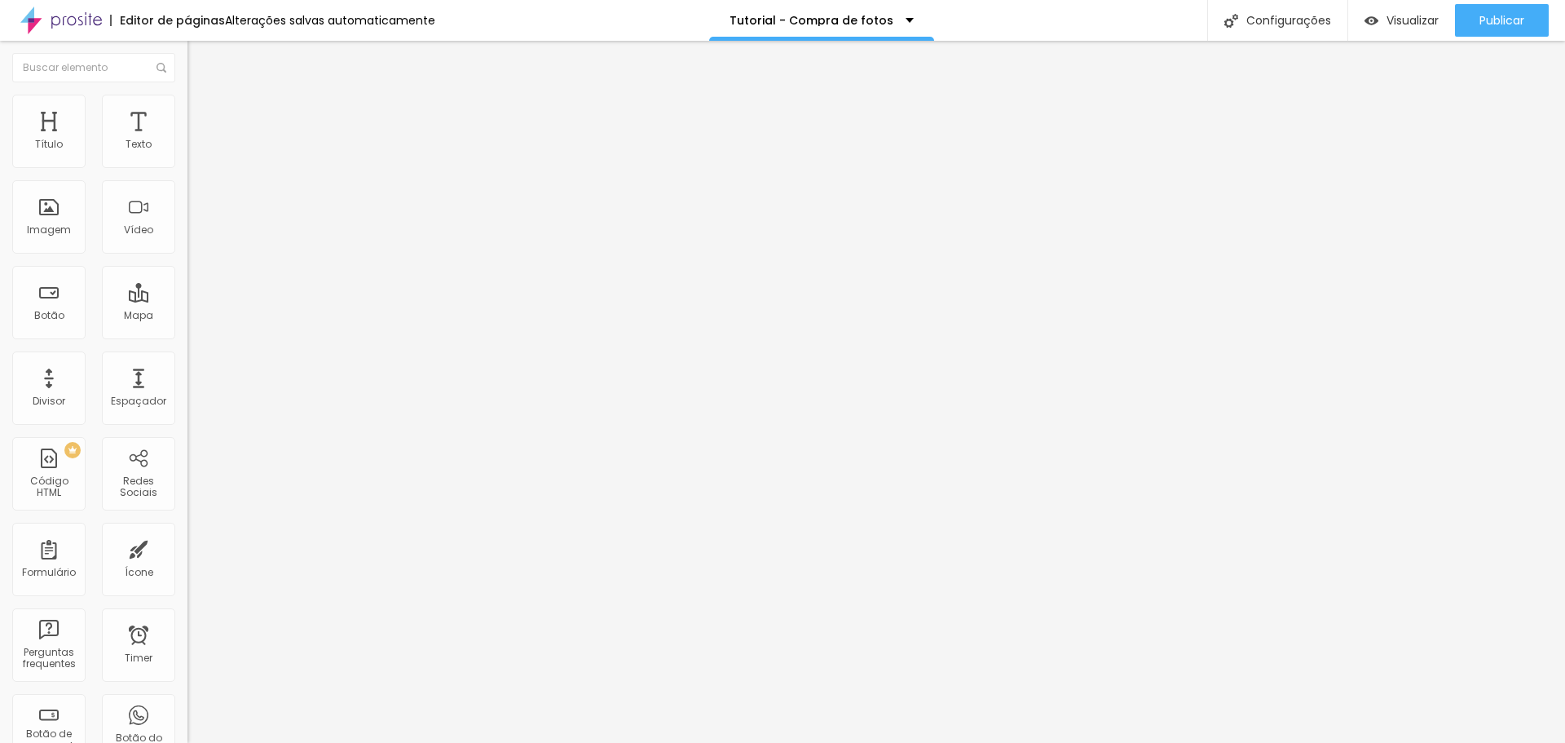
type input "23"
type input "24"
type input "25"
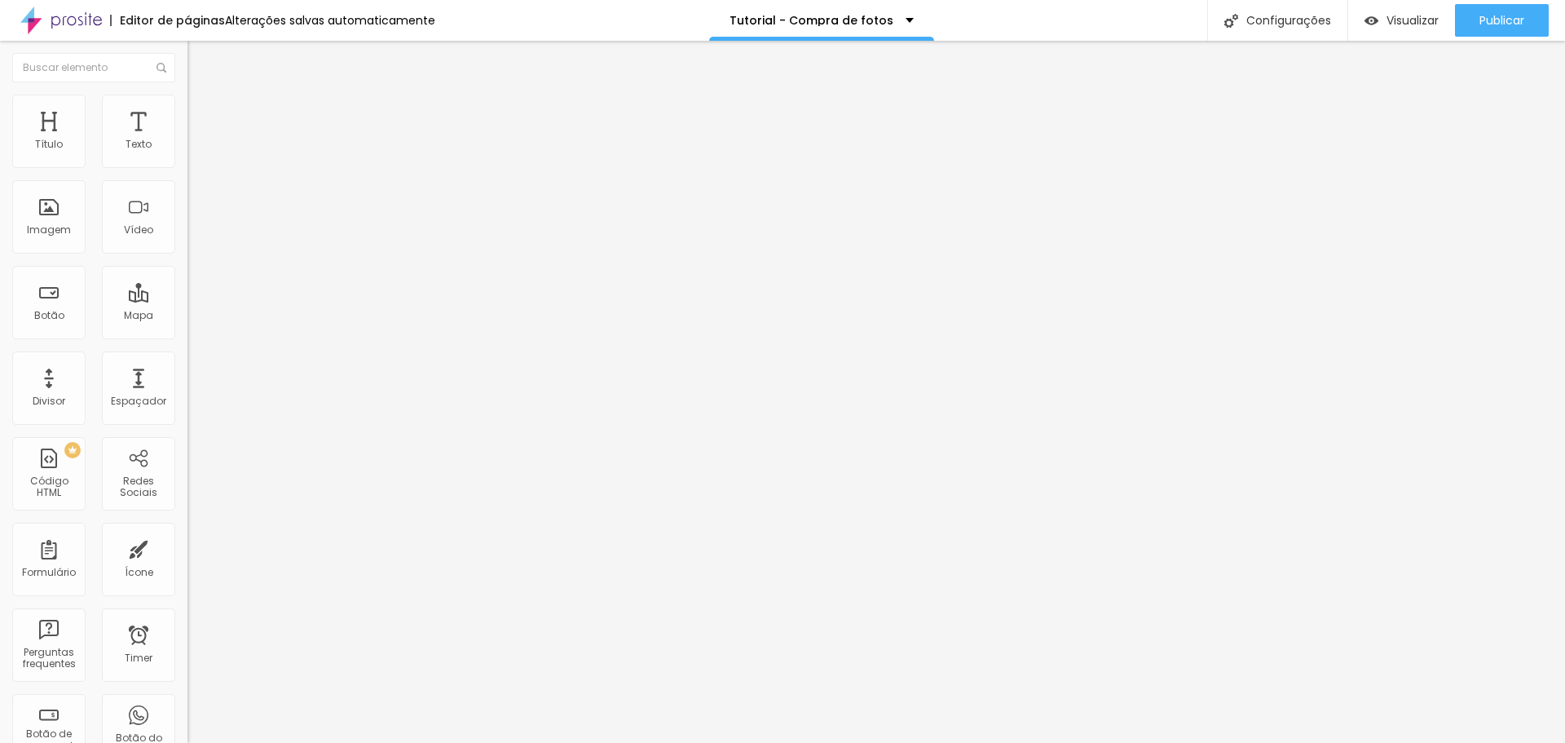
type input "25"
type input "26"
type input "25"
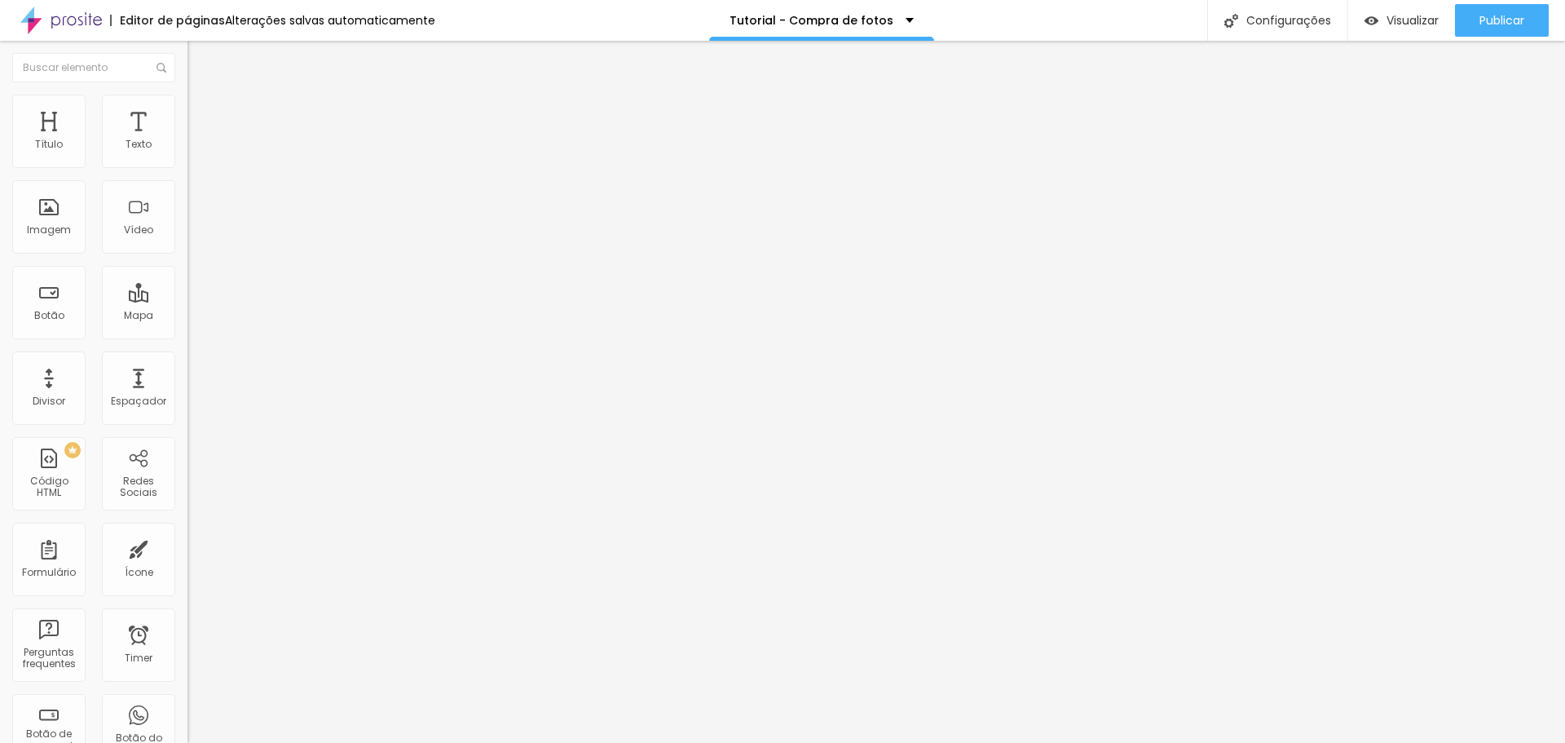
type input "24"
type input "23"
type input "22"
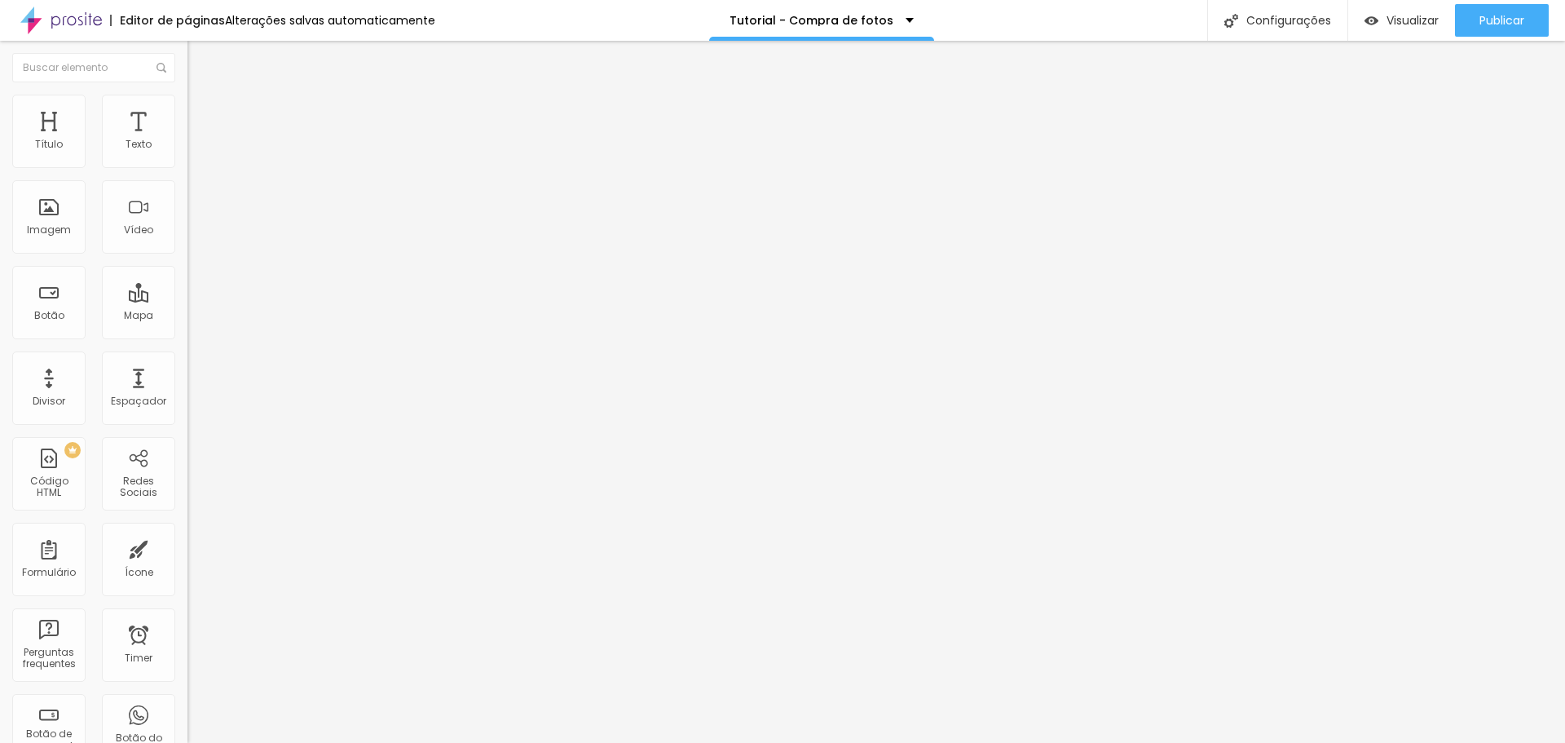
type input "22"
type input "21"
type input "19"
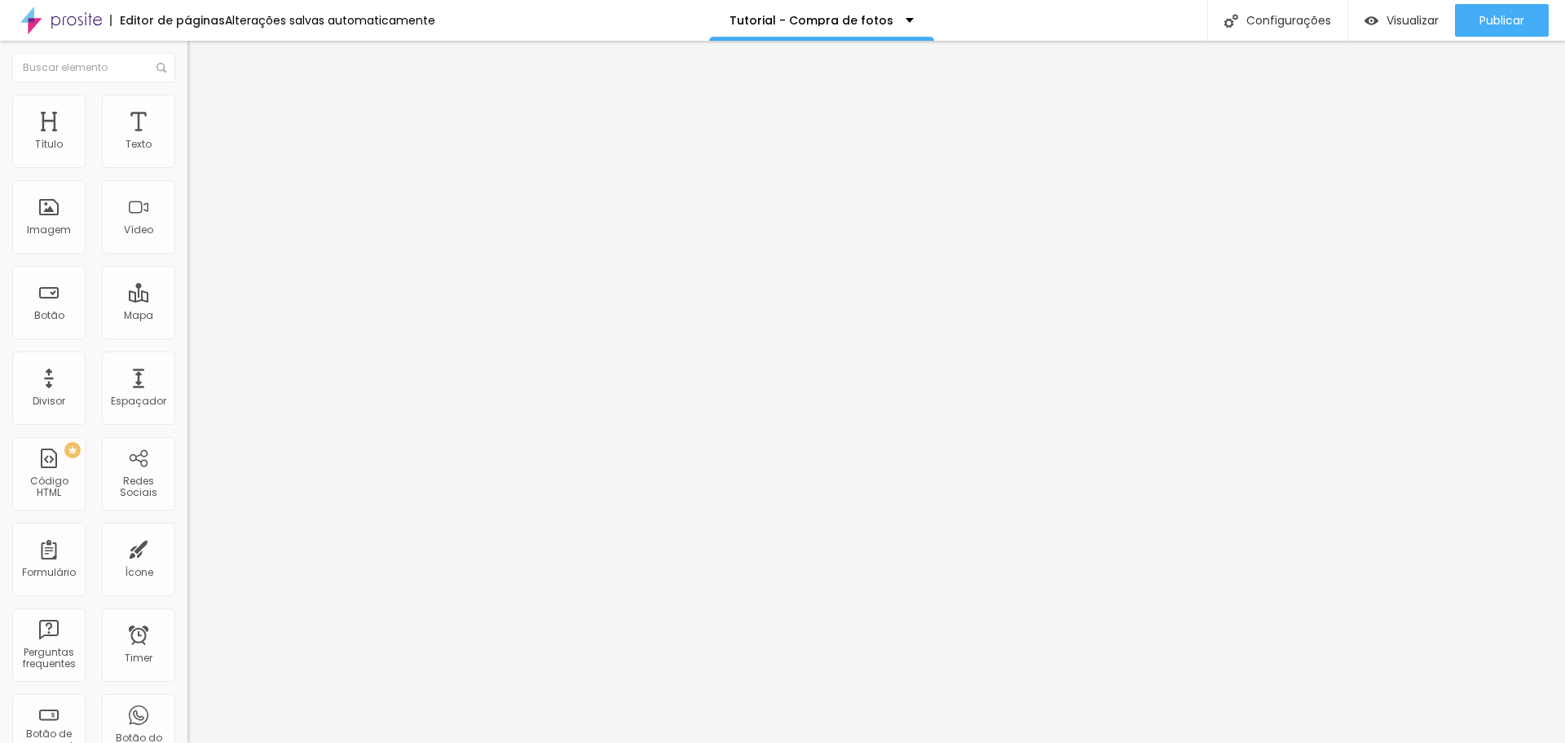
type input "18"
type input "17"
type input "16"
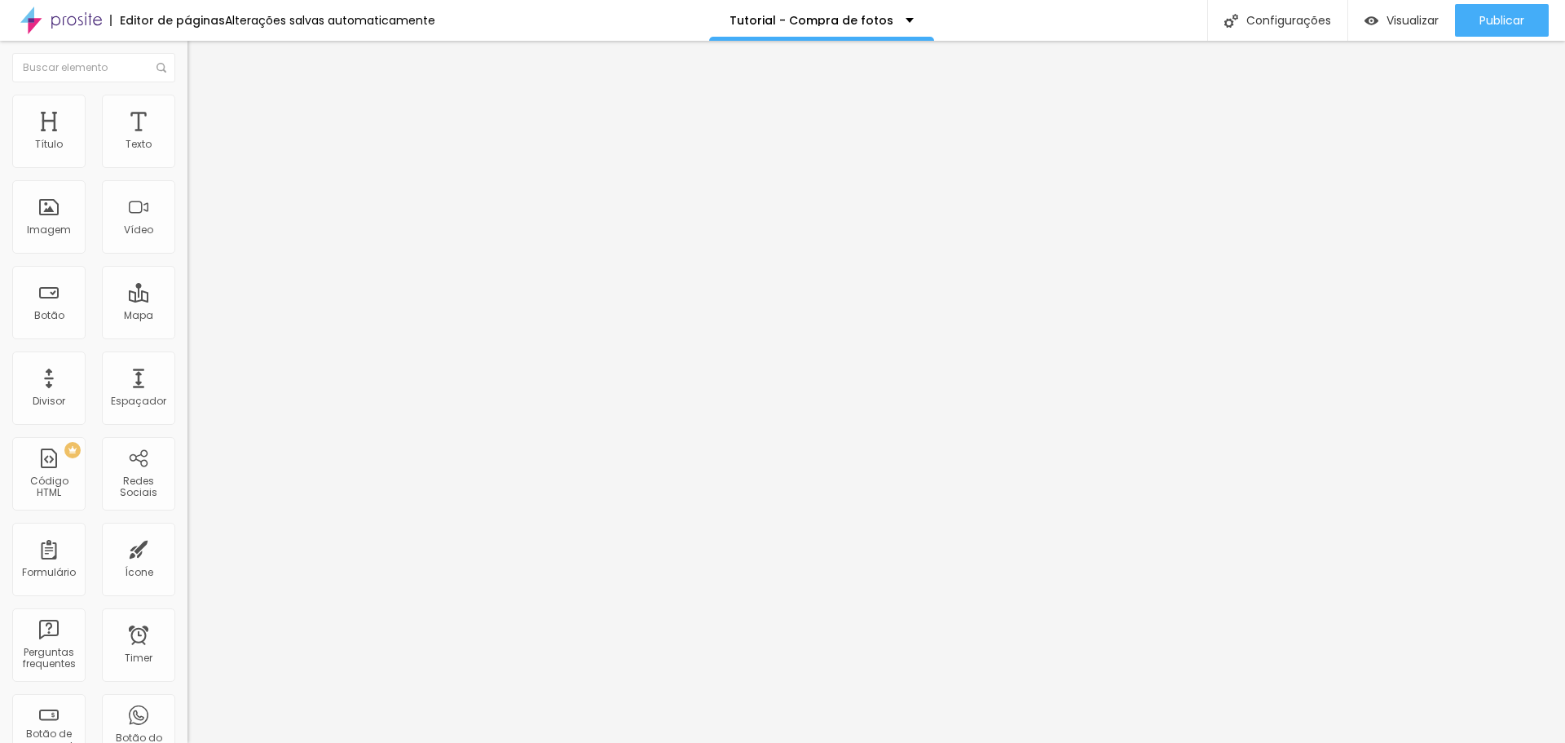
type input "16"
type input "15"
type input "14"
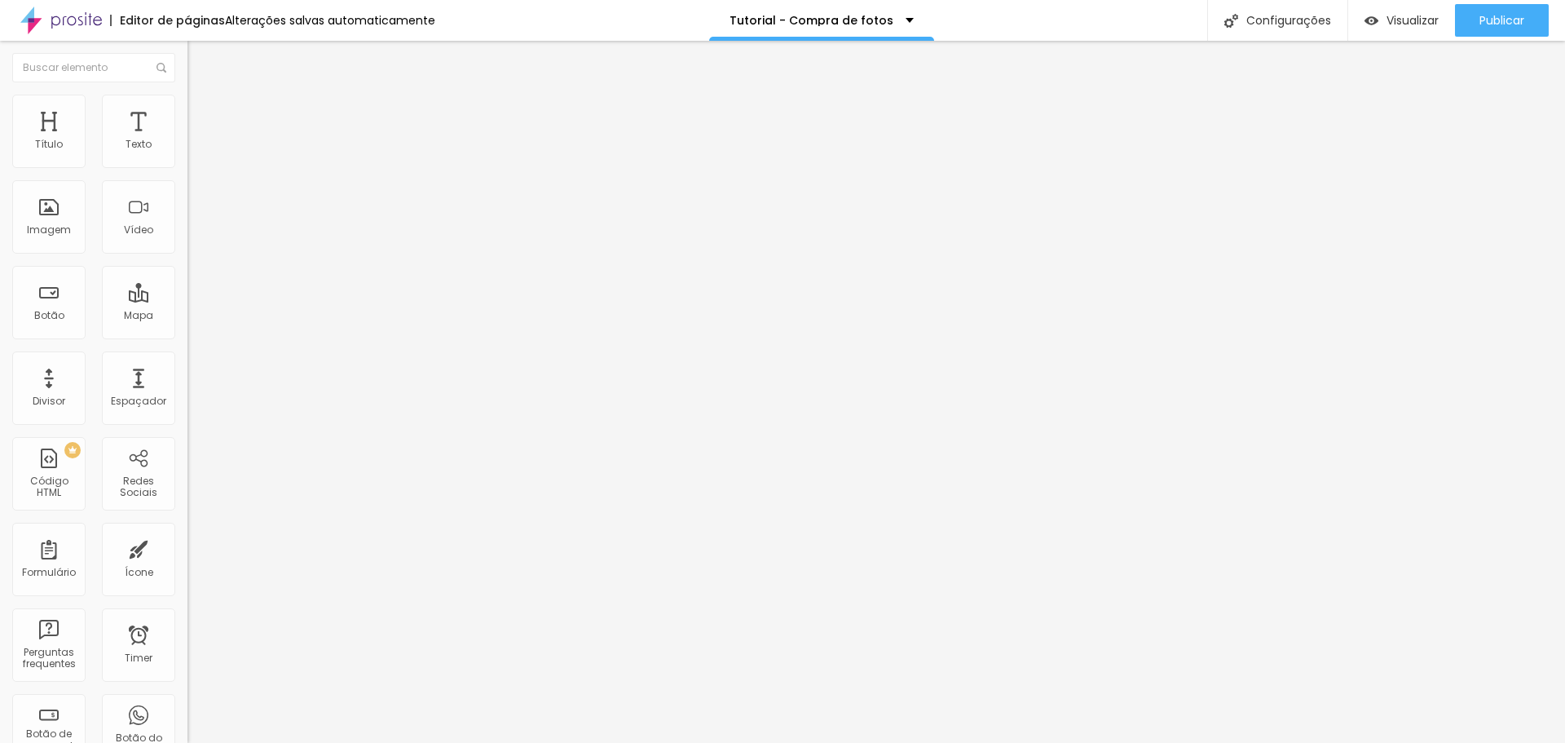
type input "13"
type input "12"
type input "11"
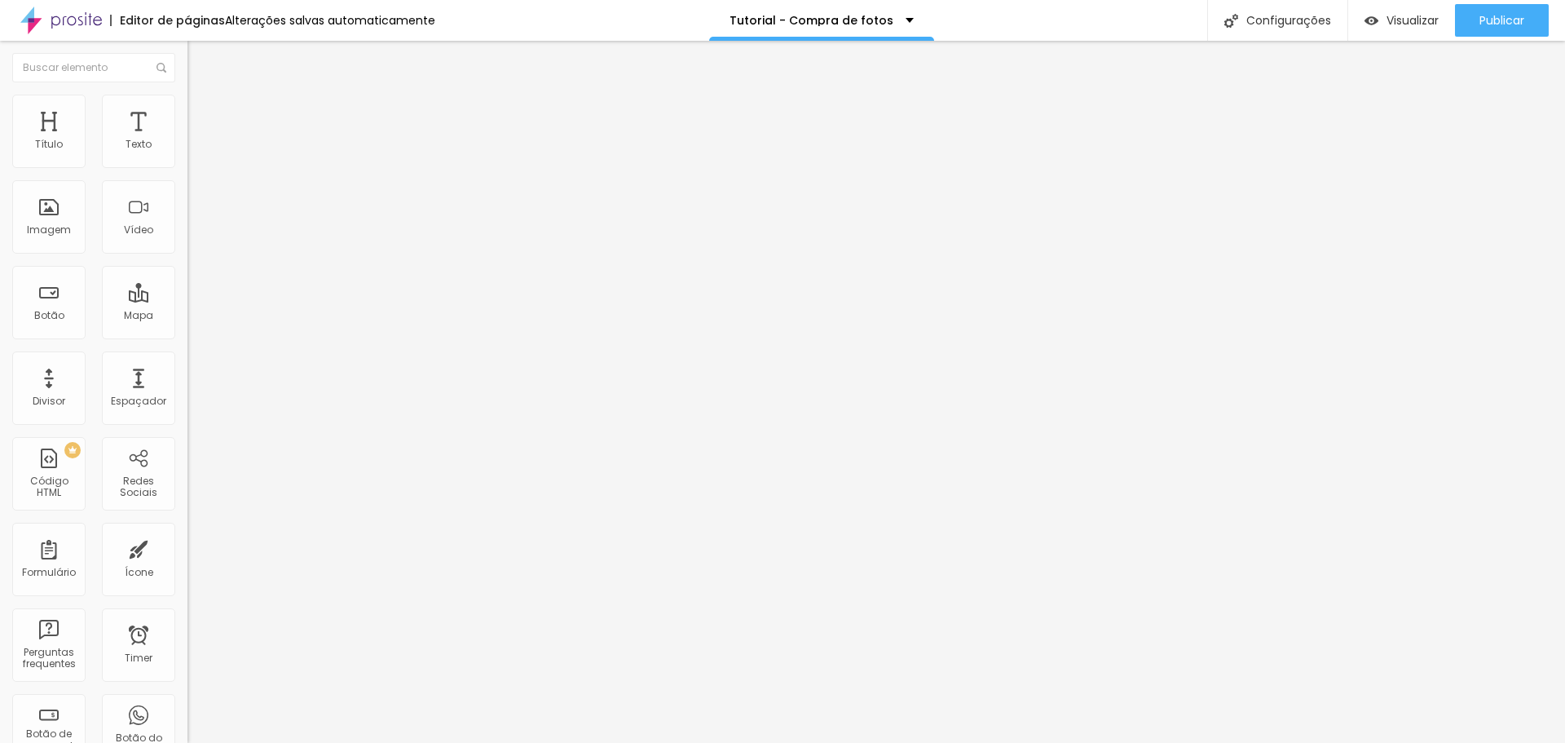
type input "11"
type input "10"
click at [187, 531] on input "range" at bounding box center [239, 537] width 105 height 13
click at [187, 93] on img at bounding box center [194, 85] width 15 height 15
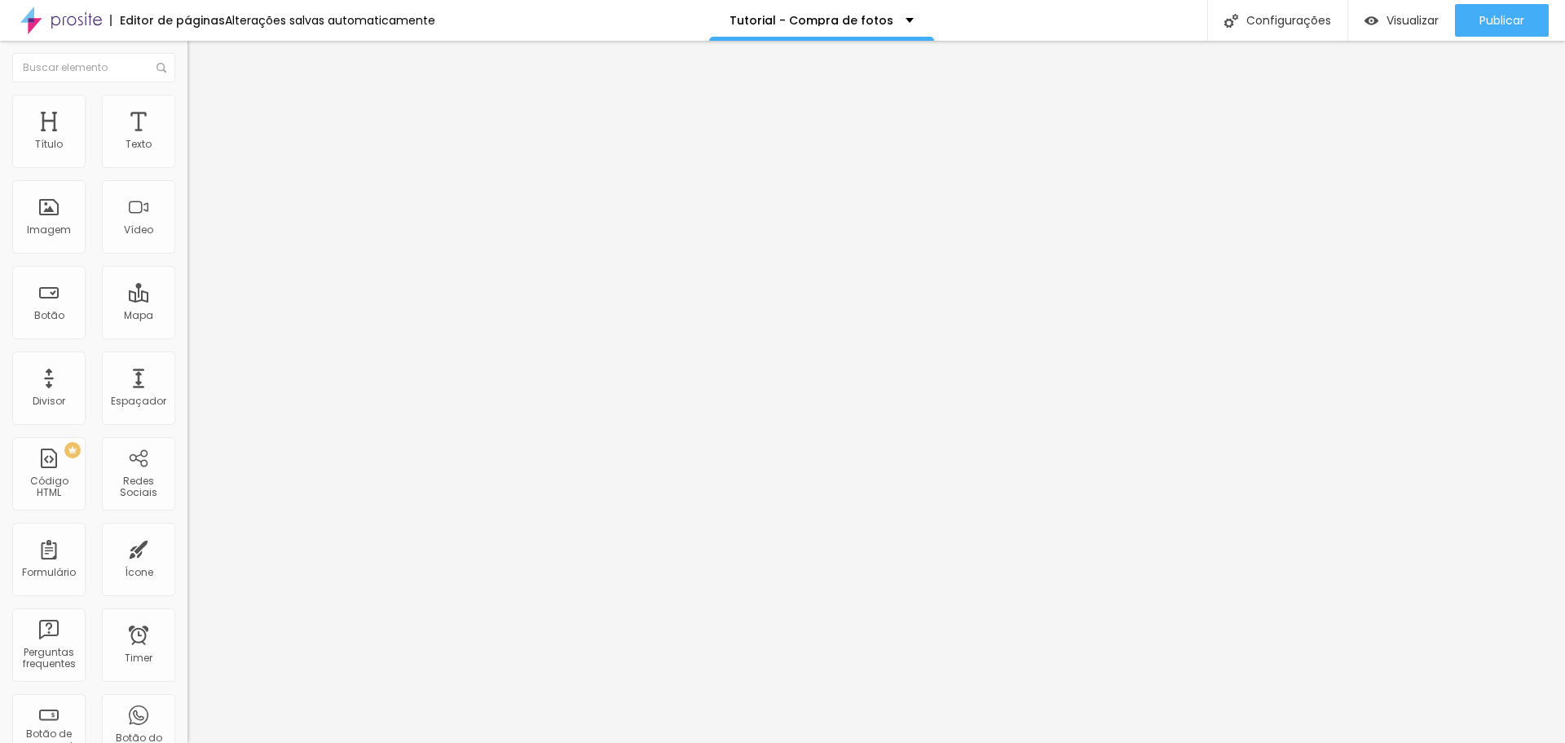
click at [194, 152] on icon "button" at bounding box center [199, 147] width 10 height 10
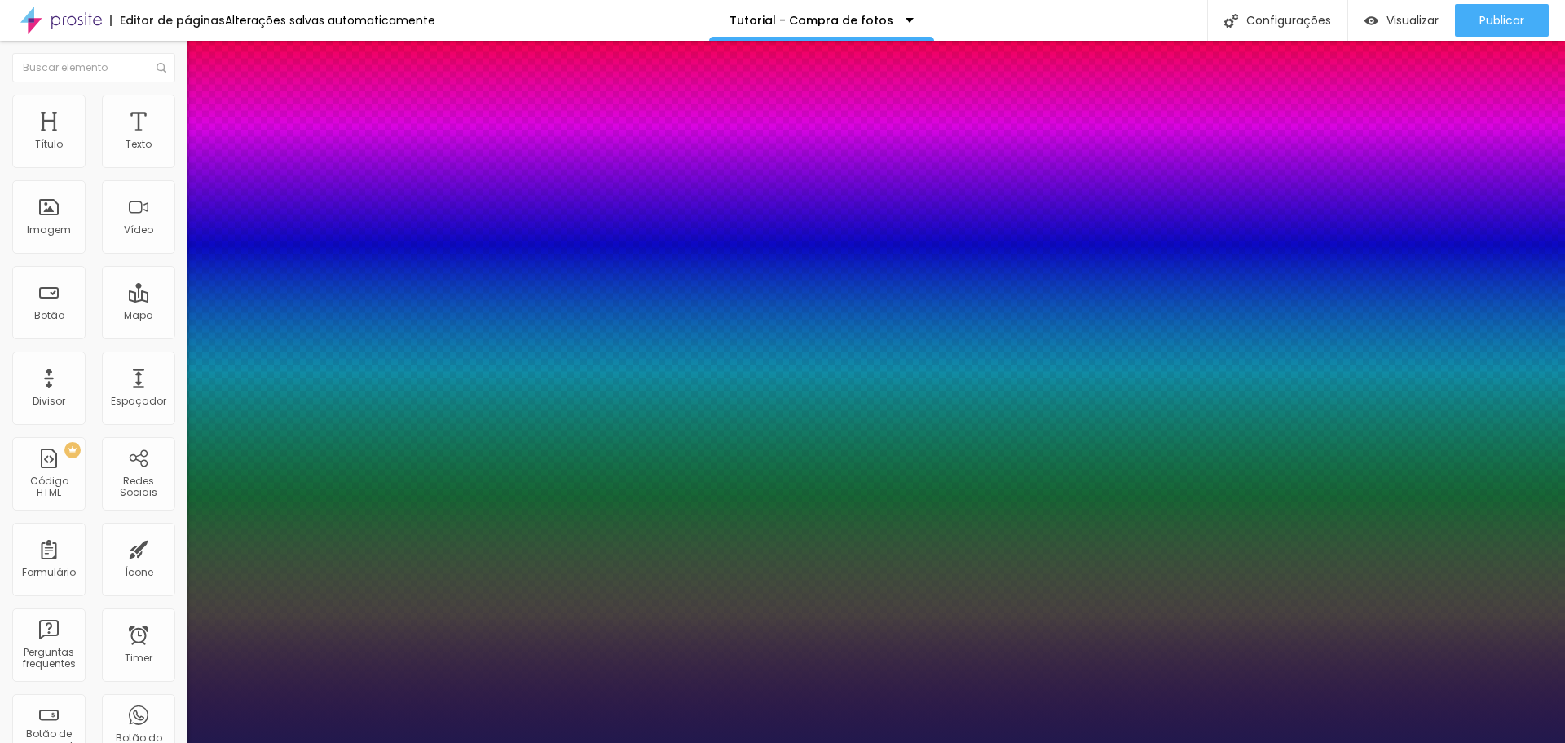
drag, startPoint x: 263, startPoint y: 192, endPoint x: 187, endPoint y: 217, distance: 80.4
type input "1"
type input "15"
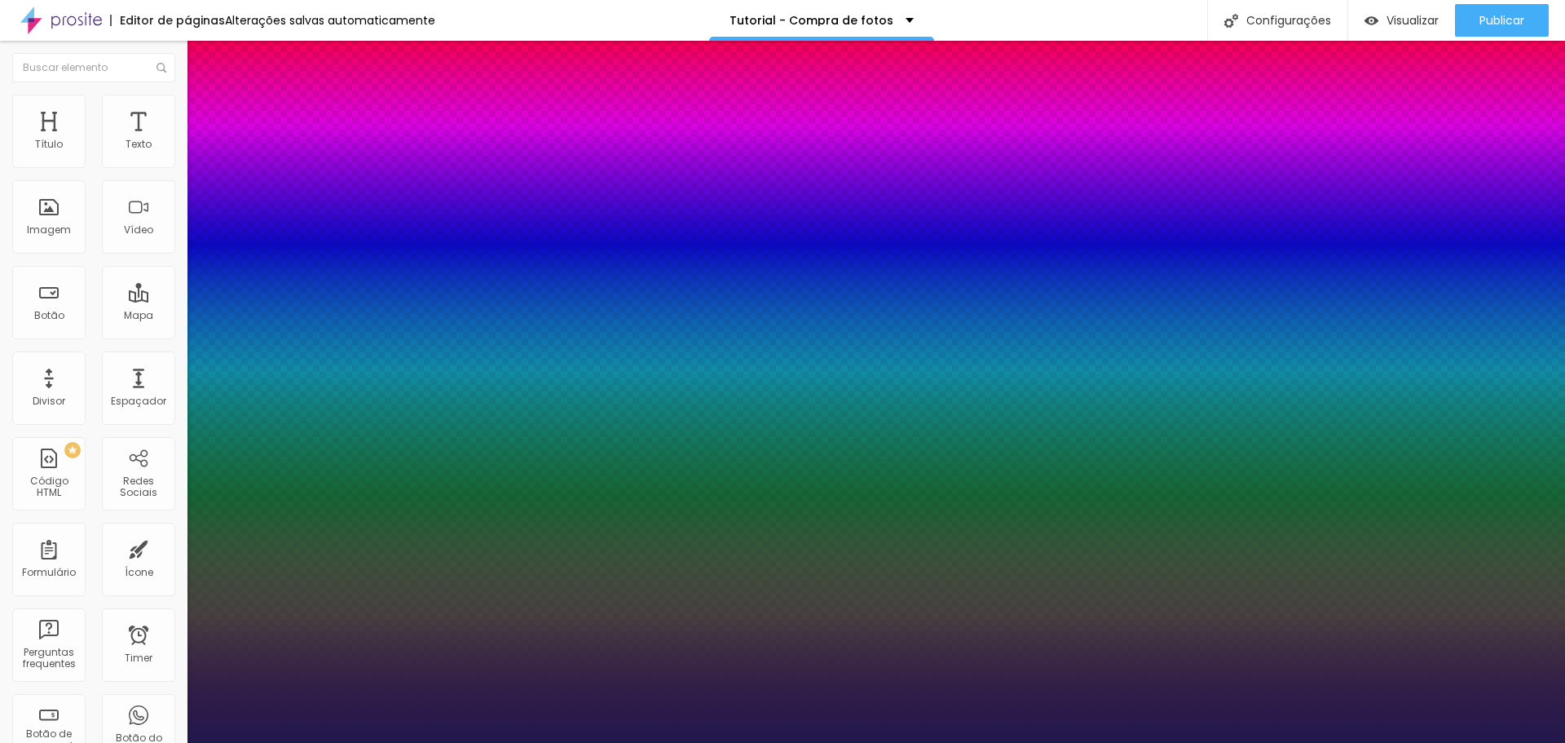
type input "15"
type input "1"
type input "16"
type input "1"
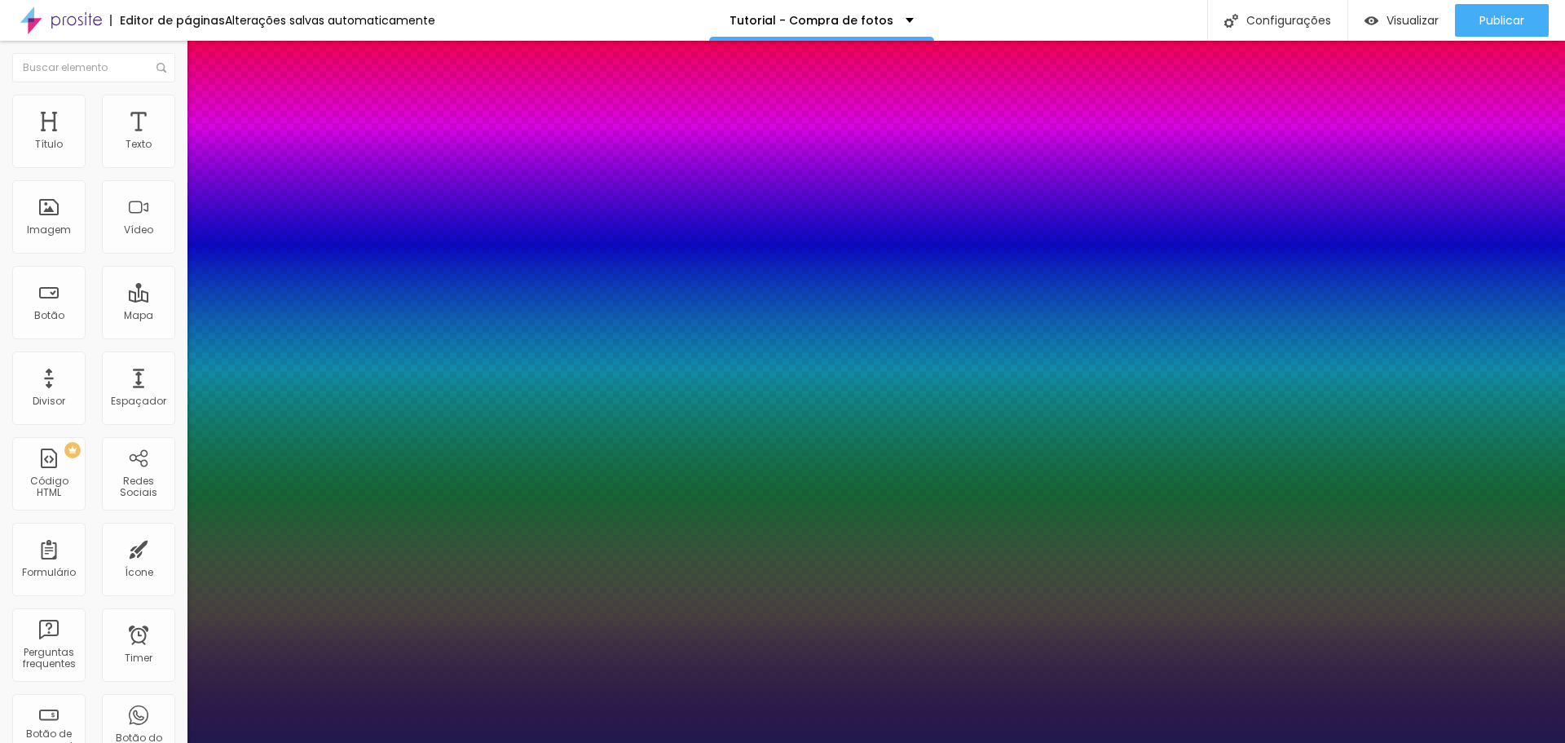
type input "17"
type input "1"
type input "19"
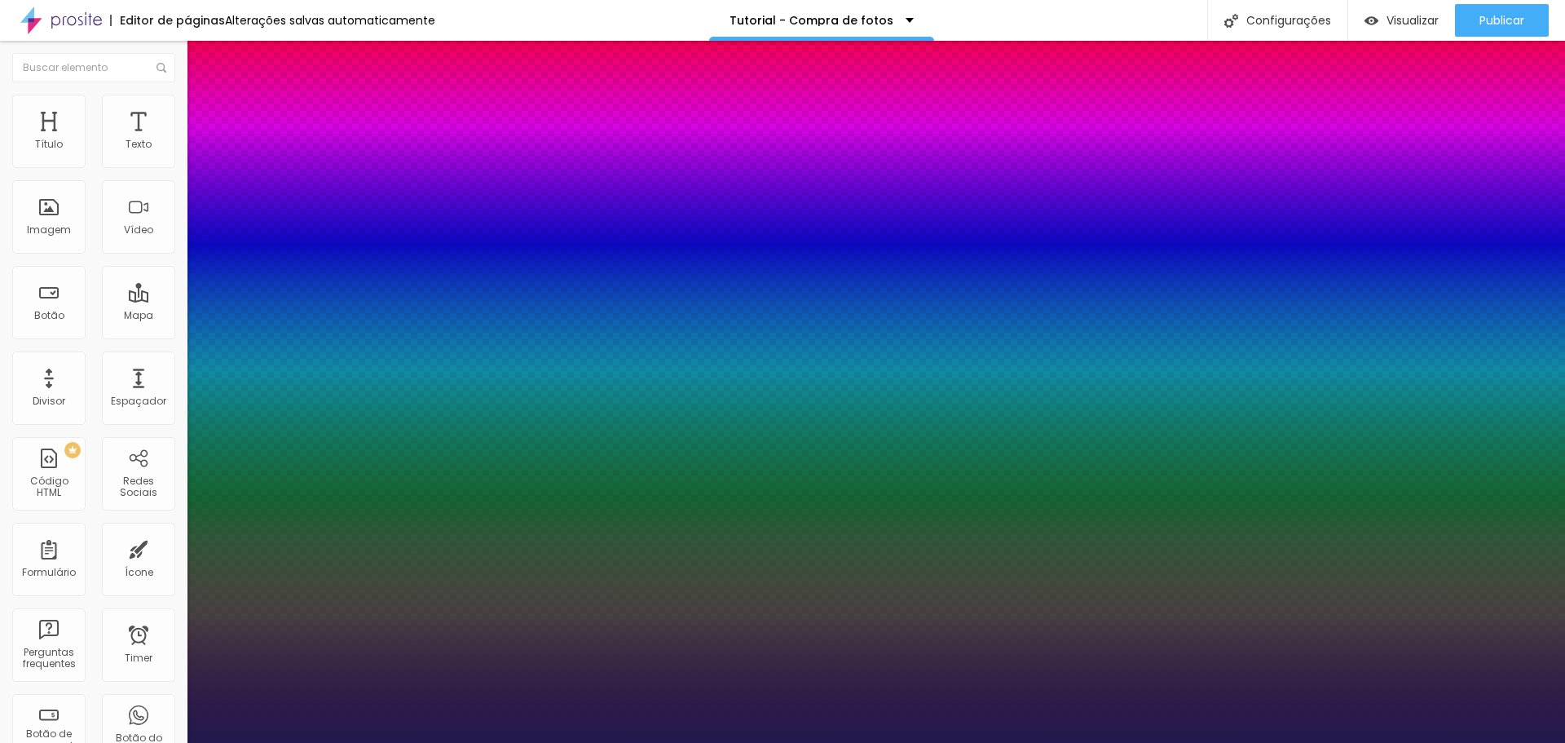
type input "1"
type input "21"
type input "1"
type input "22"
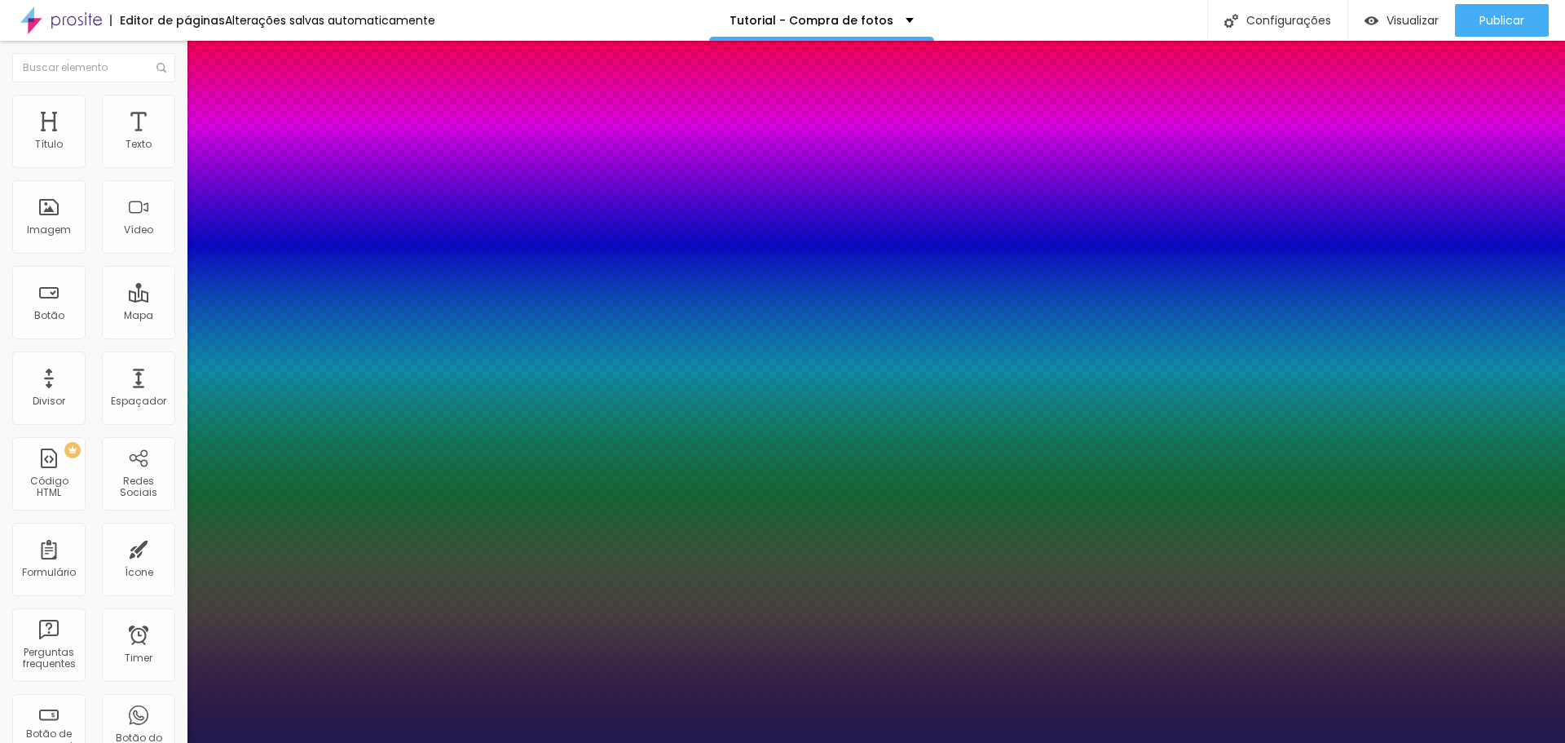
type input "22"
type input "1"
type input "24"
type input "1"
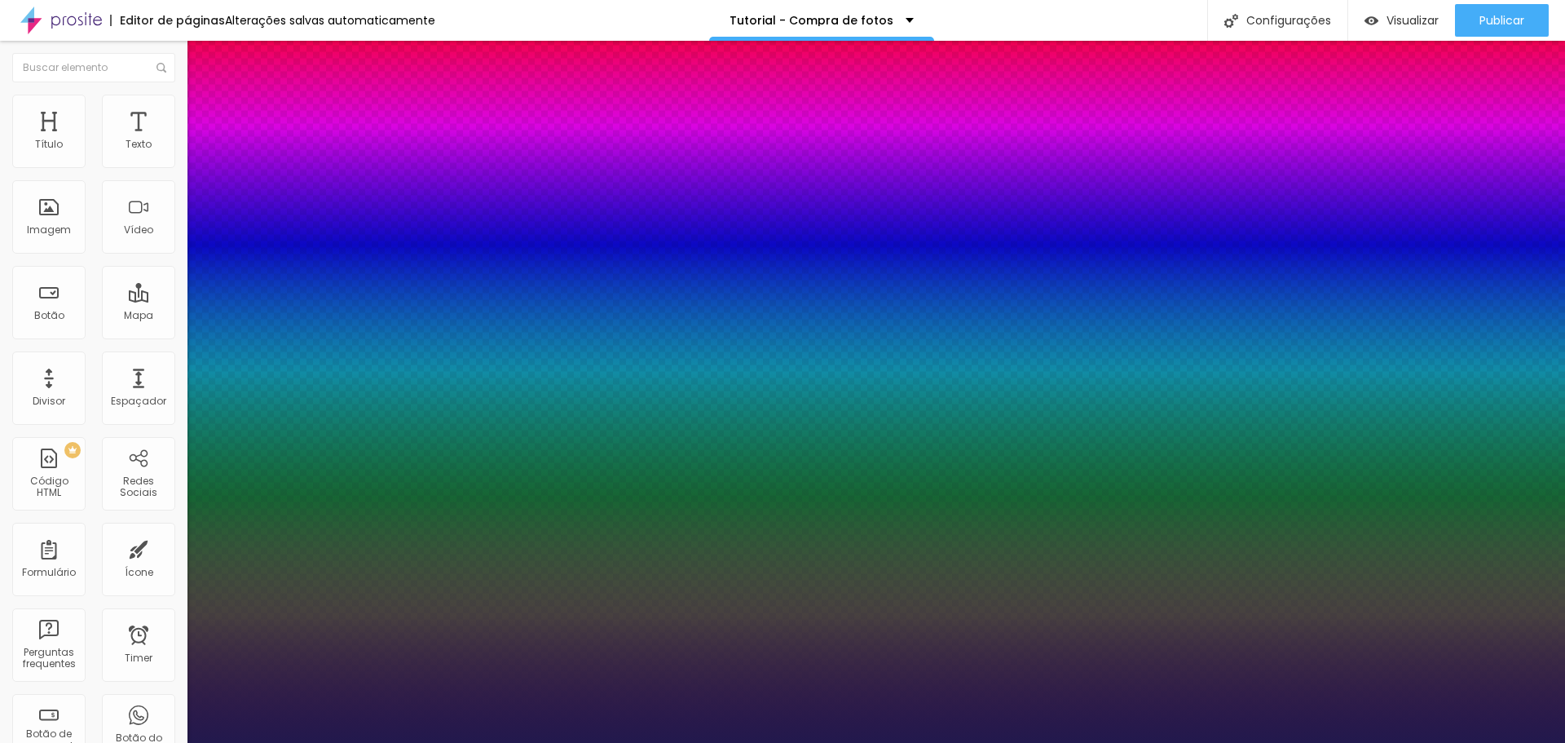
type input "25"
type input "1"
type input "26"
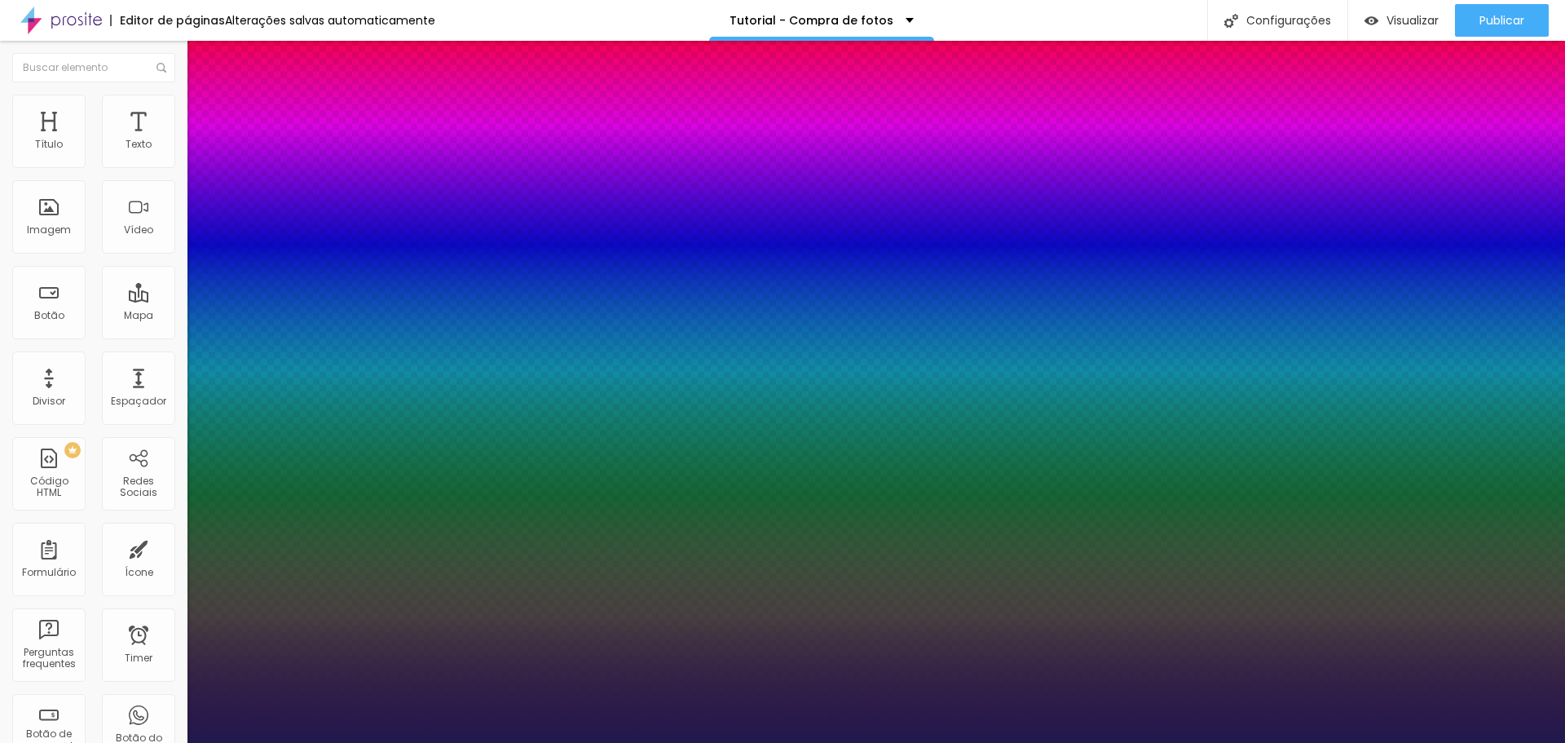
type input "1"
type input "28"
type input "1"
type input "29"
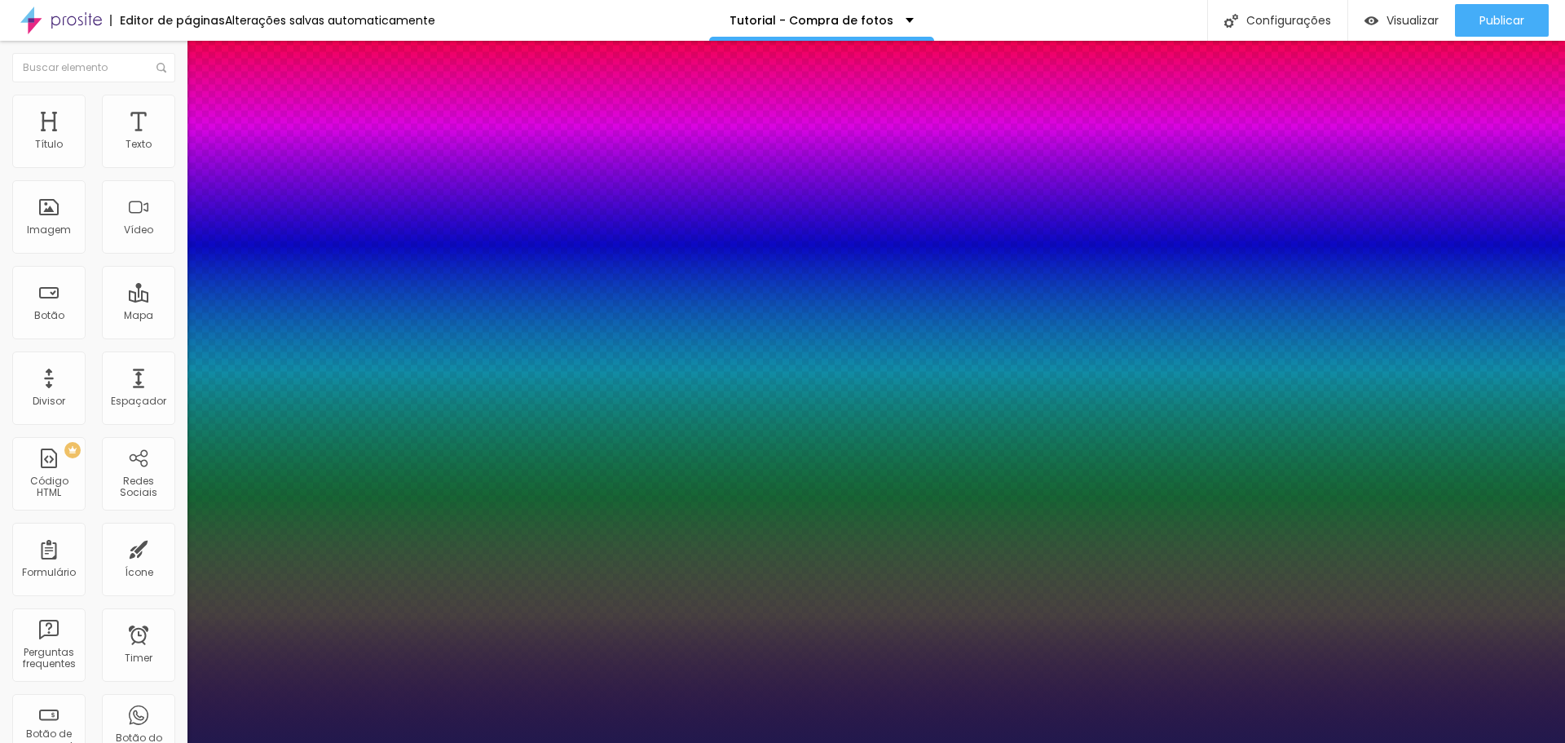
type input "29"
type input "1"
type input "30"
type input "1"
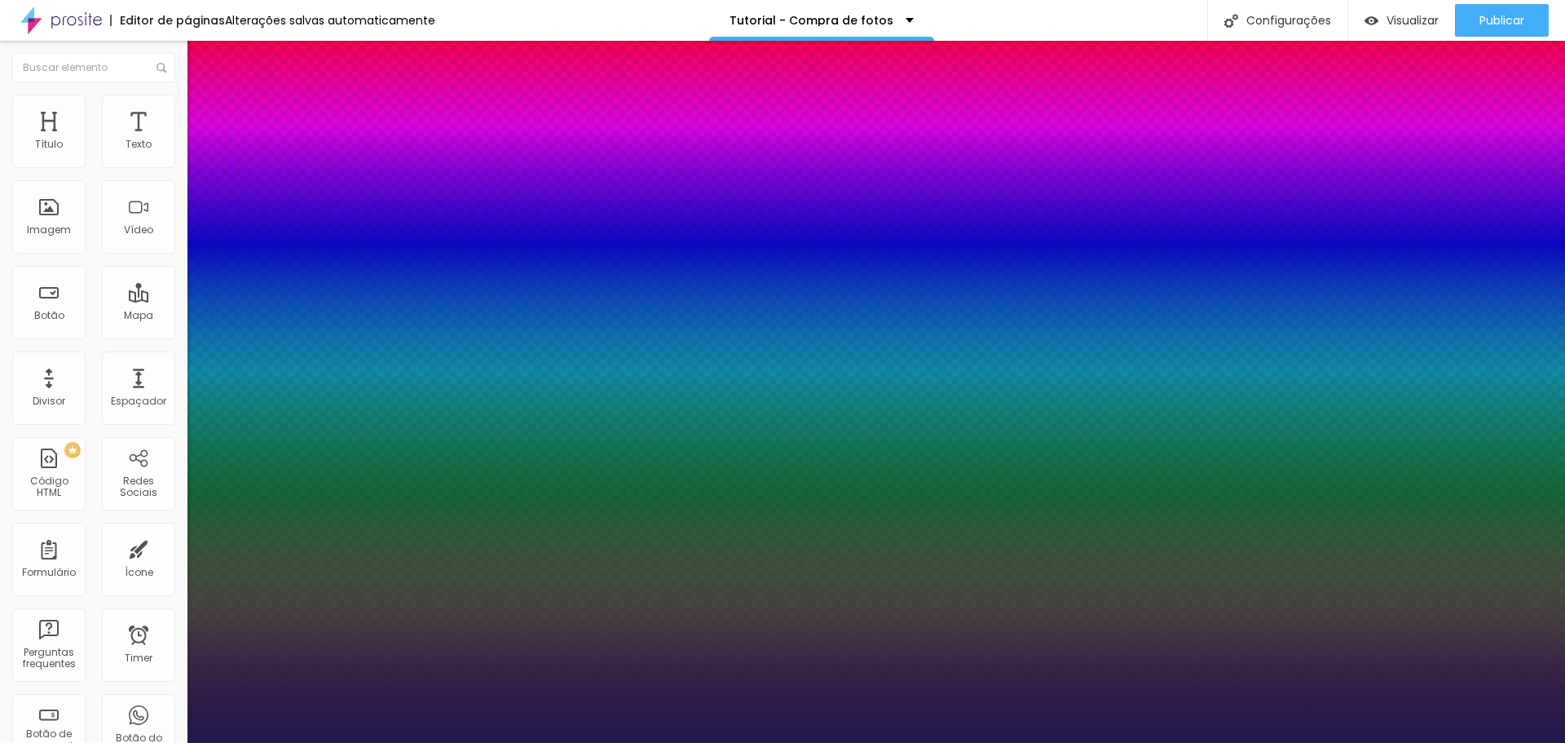
type input "31"
type input "1"
type input "32"
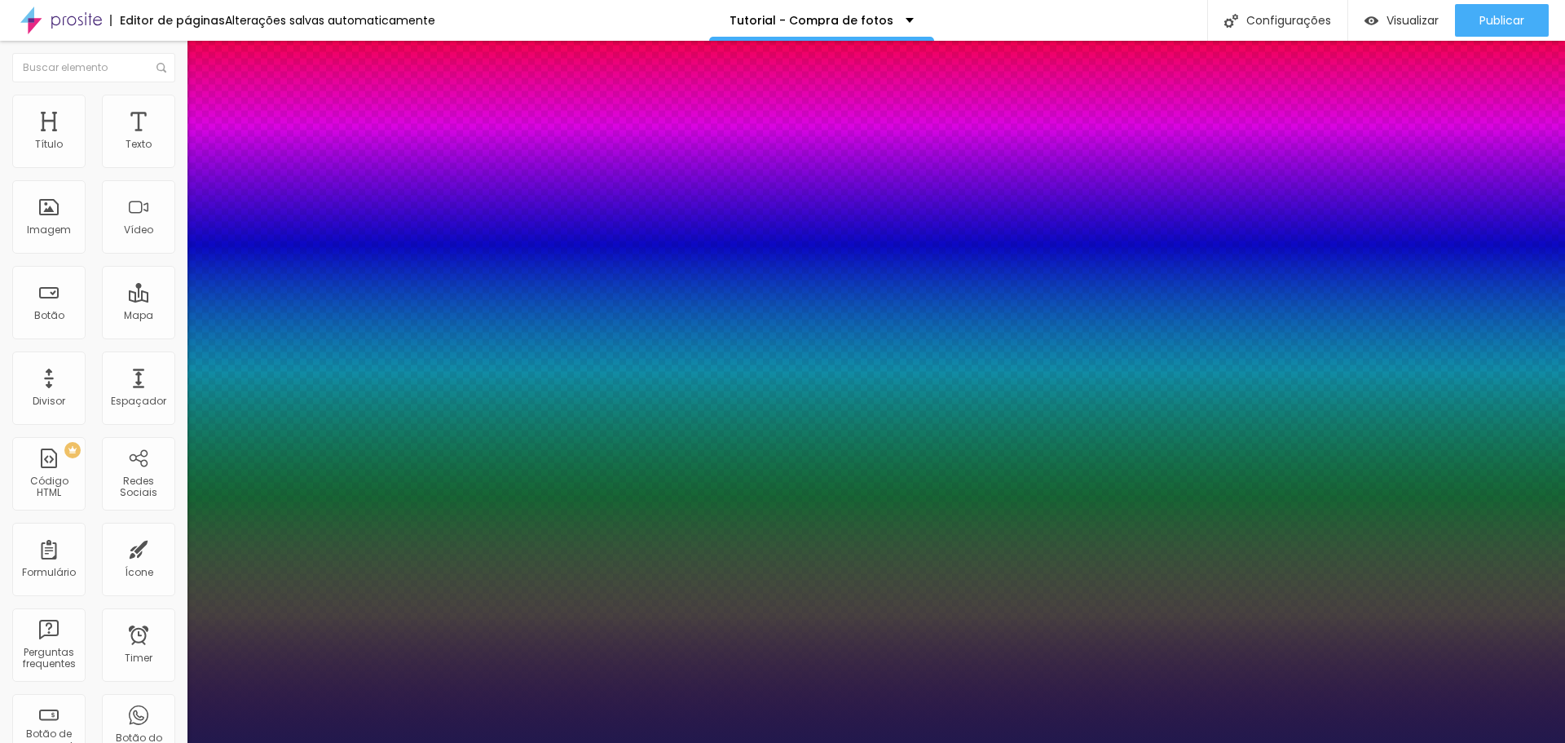
type input "1"
type input "33"
type input "1"
type input "34"
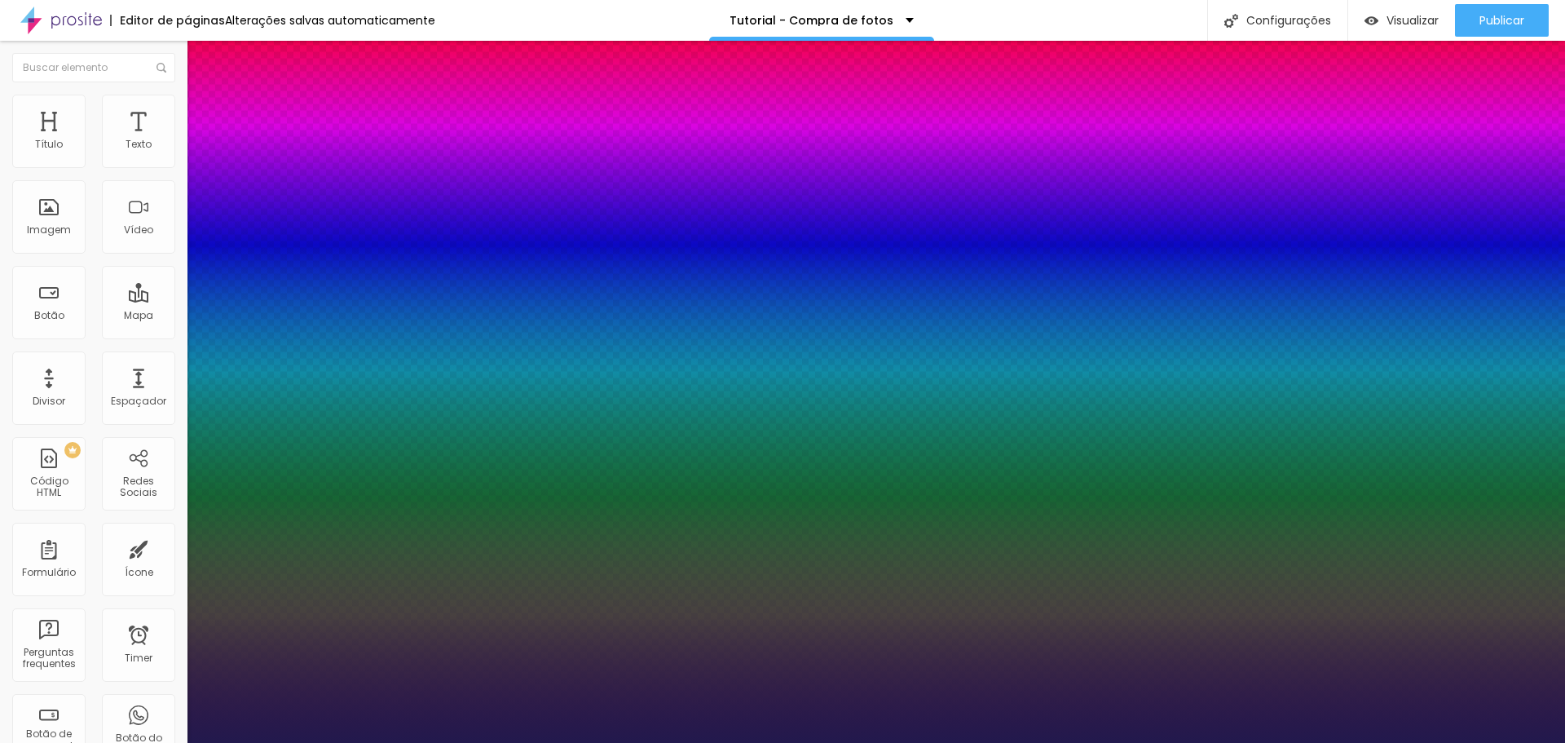
type input "34"
type input "1"
type input "35"
type input "1"
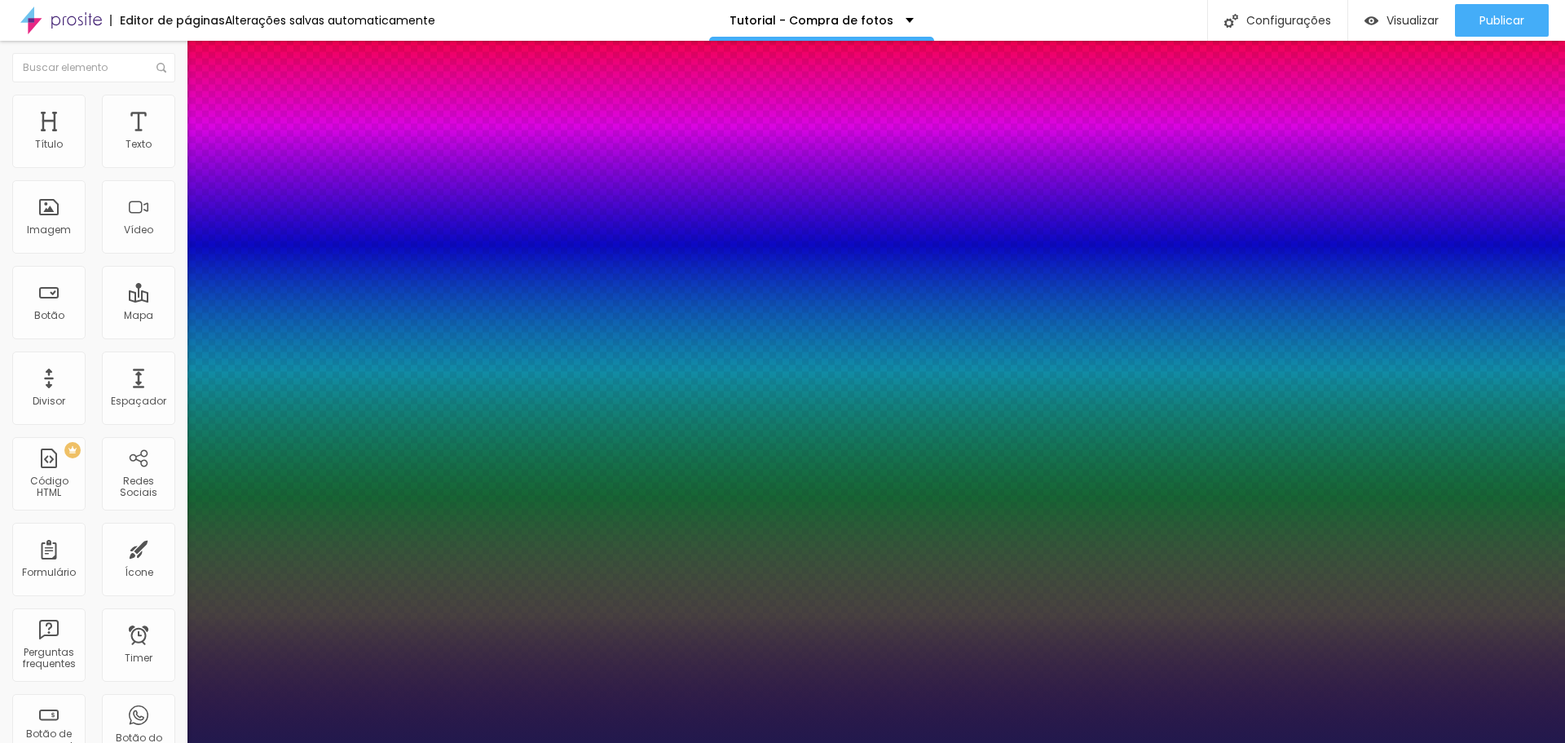
type input "36"
type input "1"
type input "37"
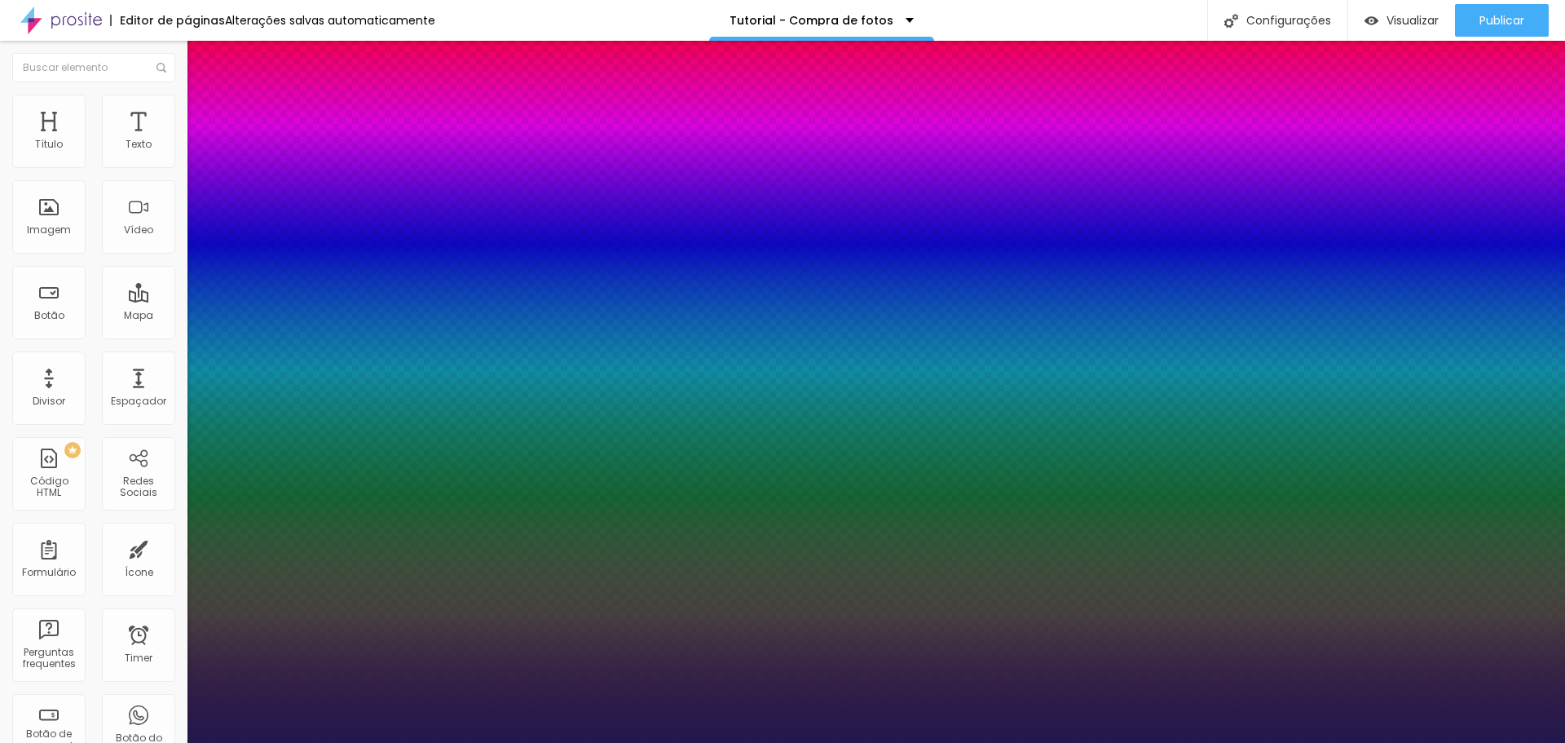
type input "1"
type input "39"
type input "1"
type input "40"
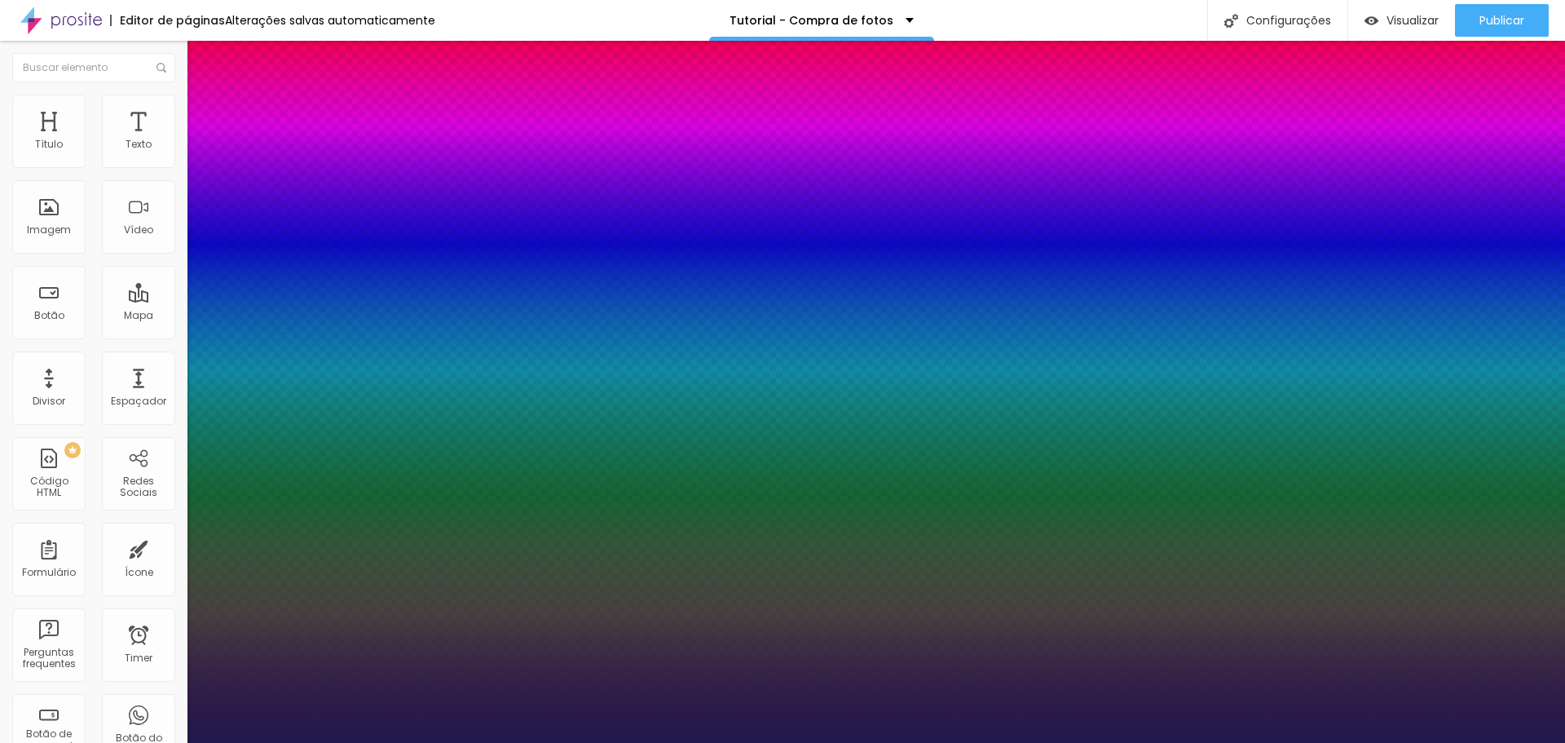
type input "40"
type input "1"
type input "41"
type input "1"
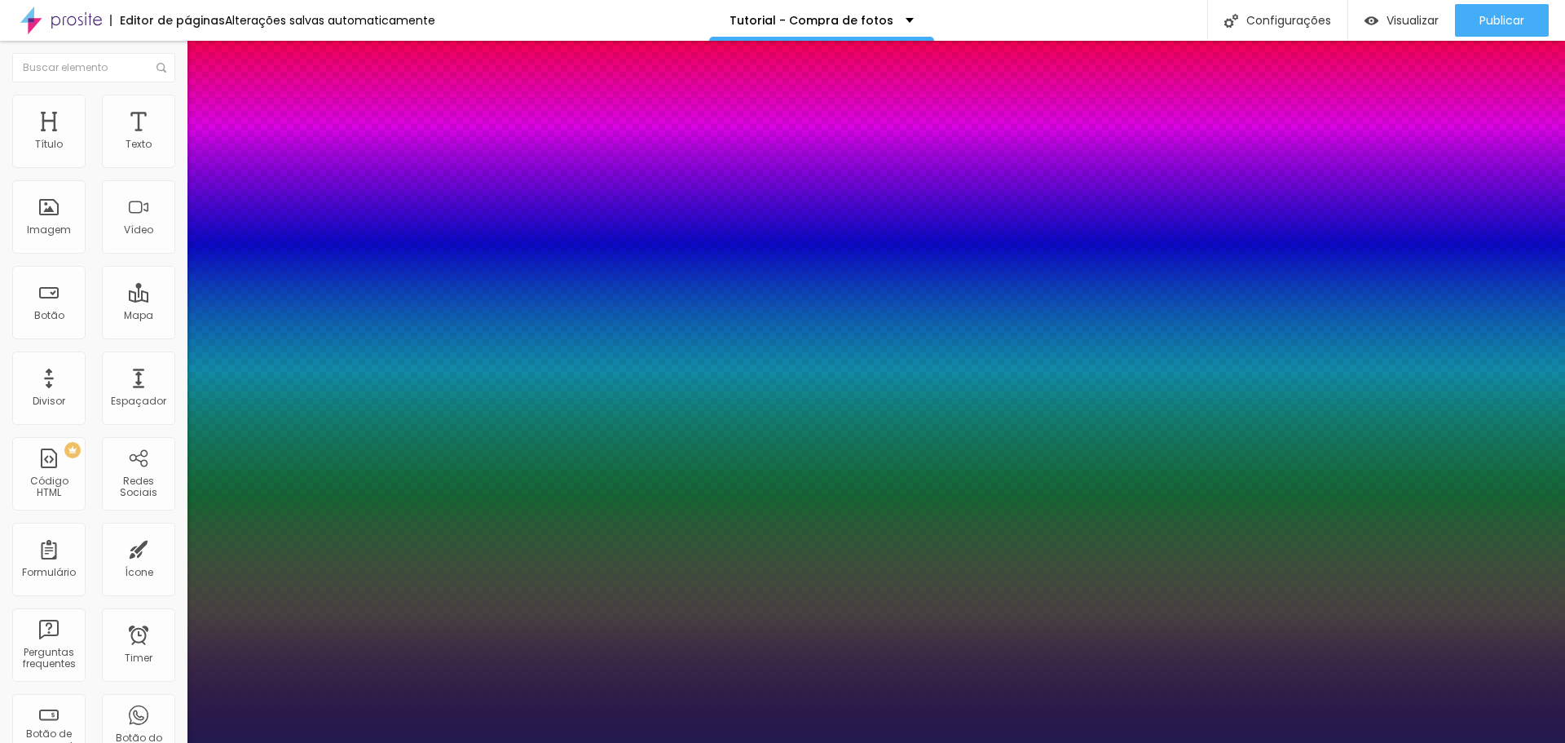
type input "42"
type input "1"
type input "43"
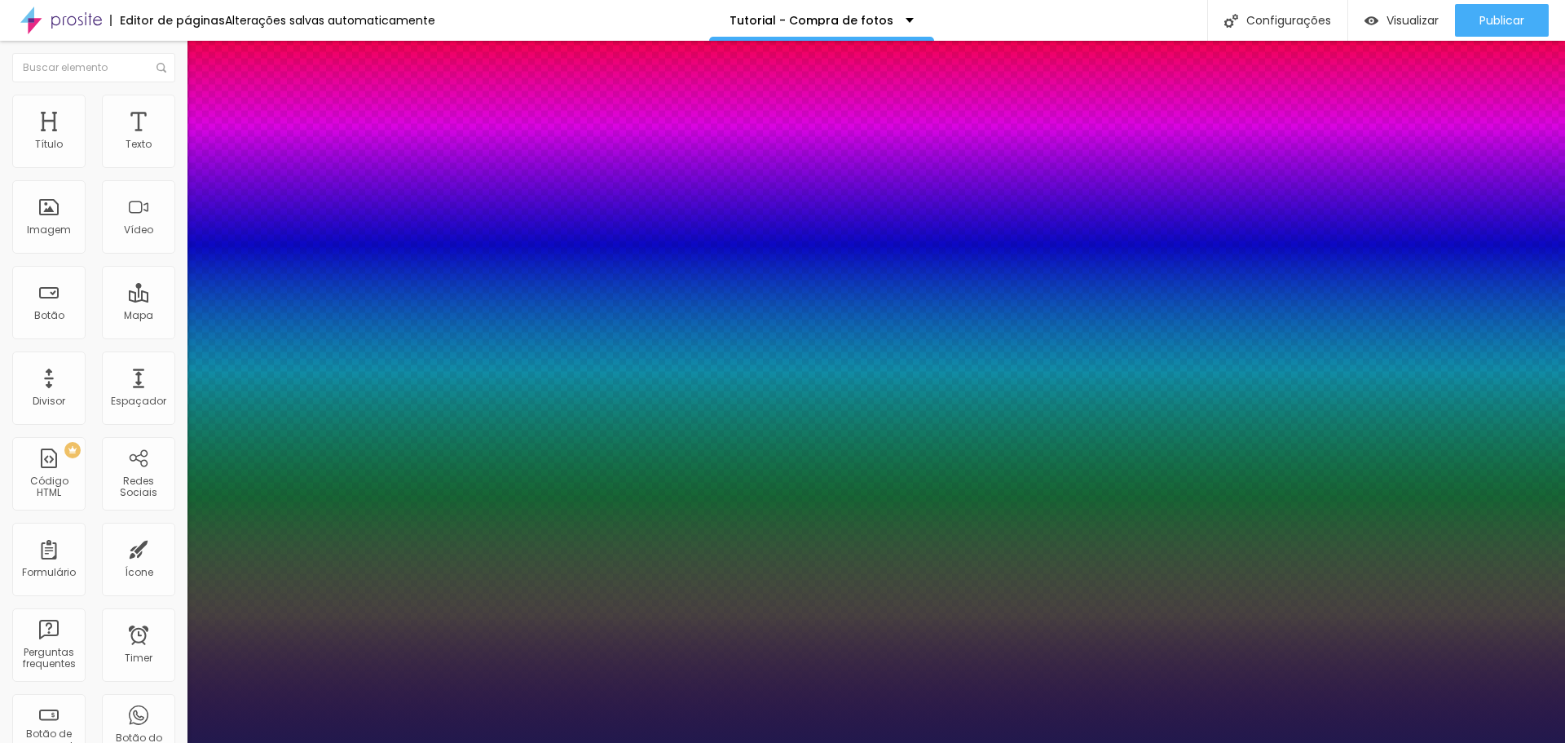
type input "1"
type input "44"
type input "1"
type input "45"
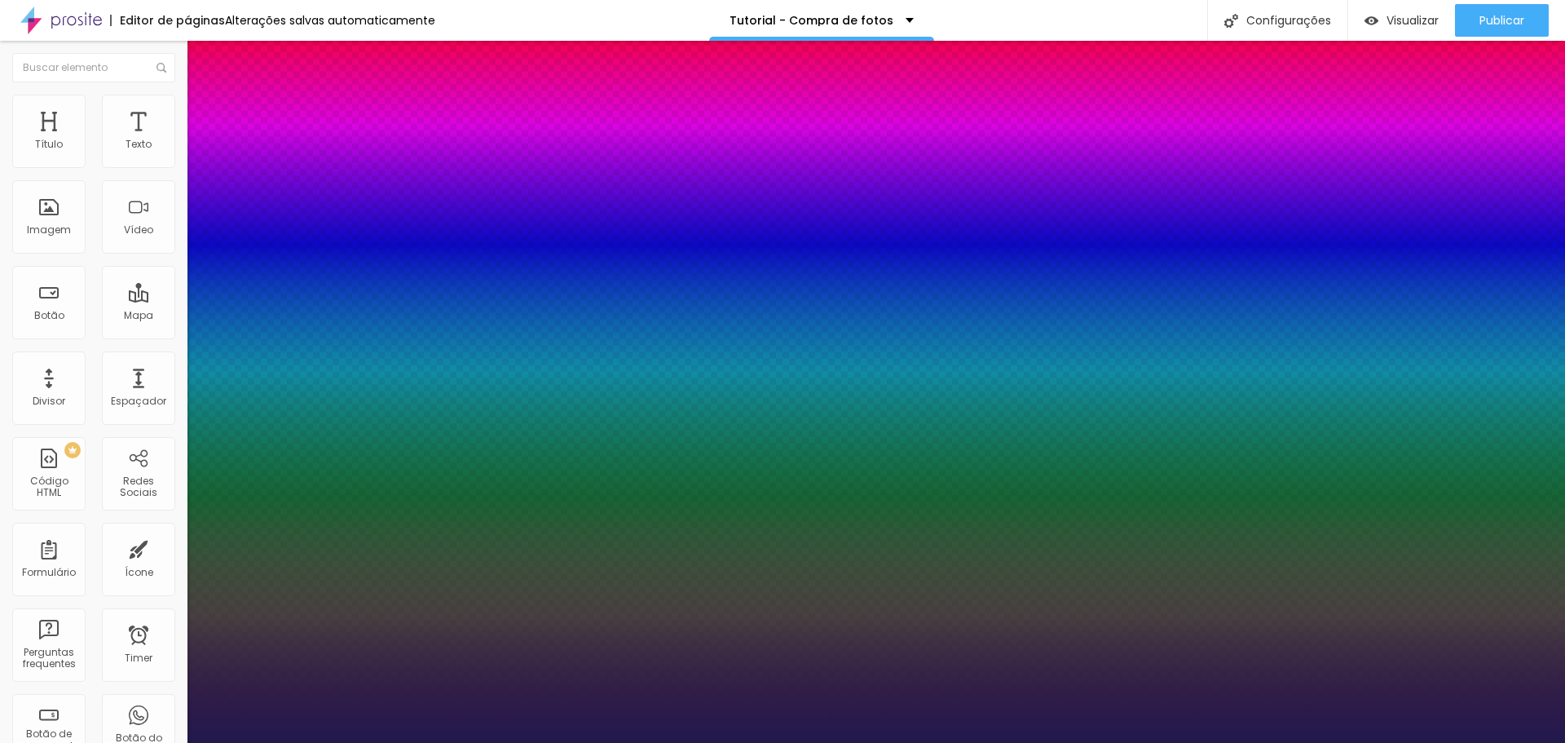
type input "45"
type input "1"
type input "46"
type input "1"
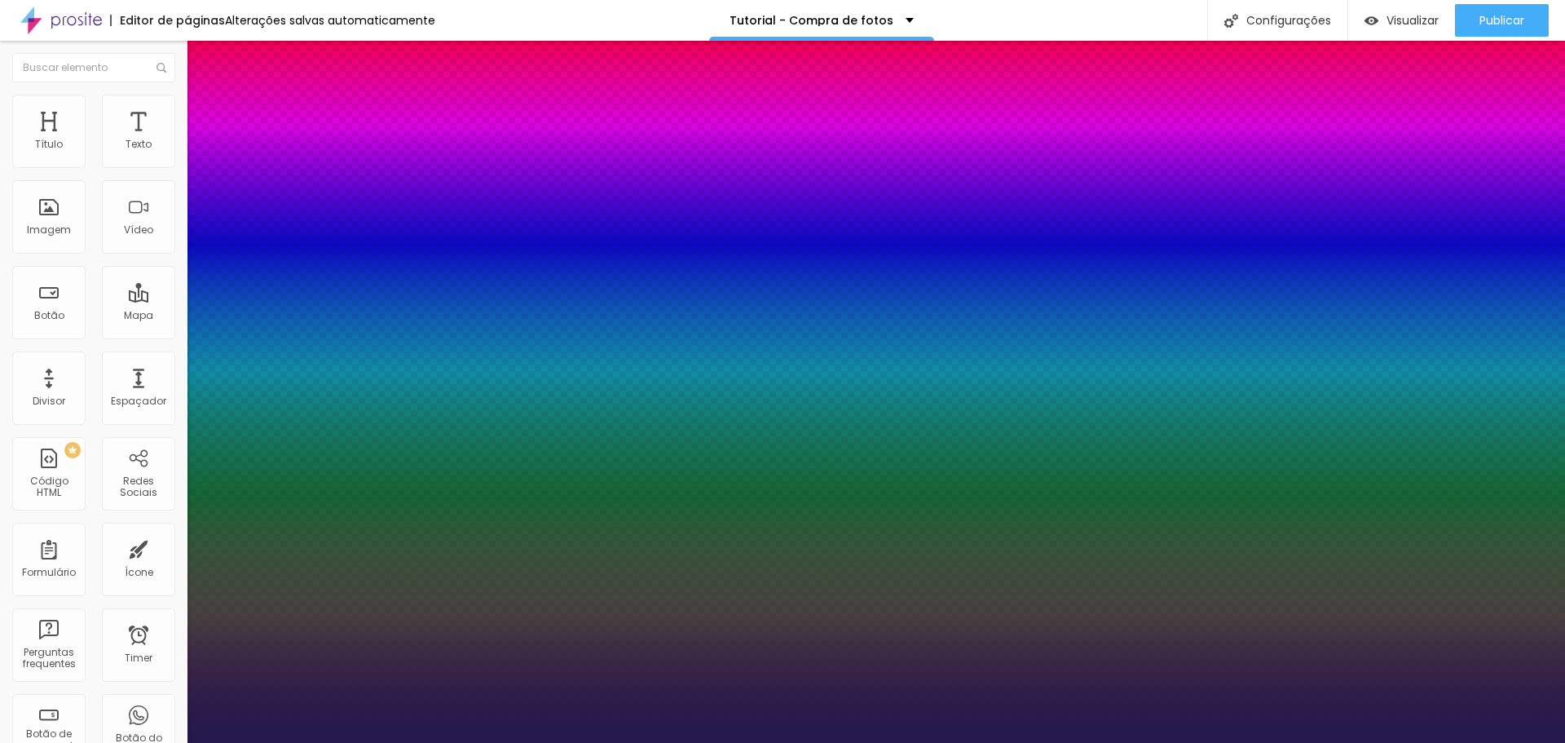
type input "47"
type input "1"
type input "48"
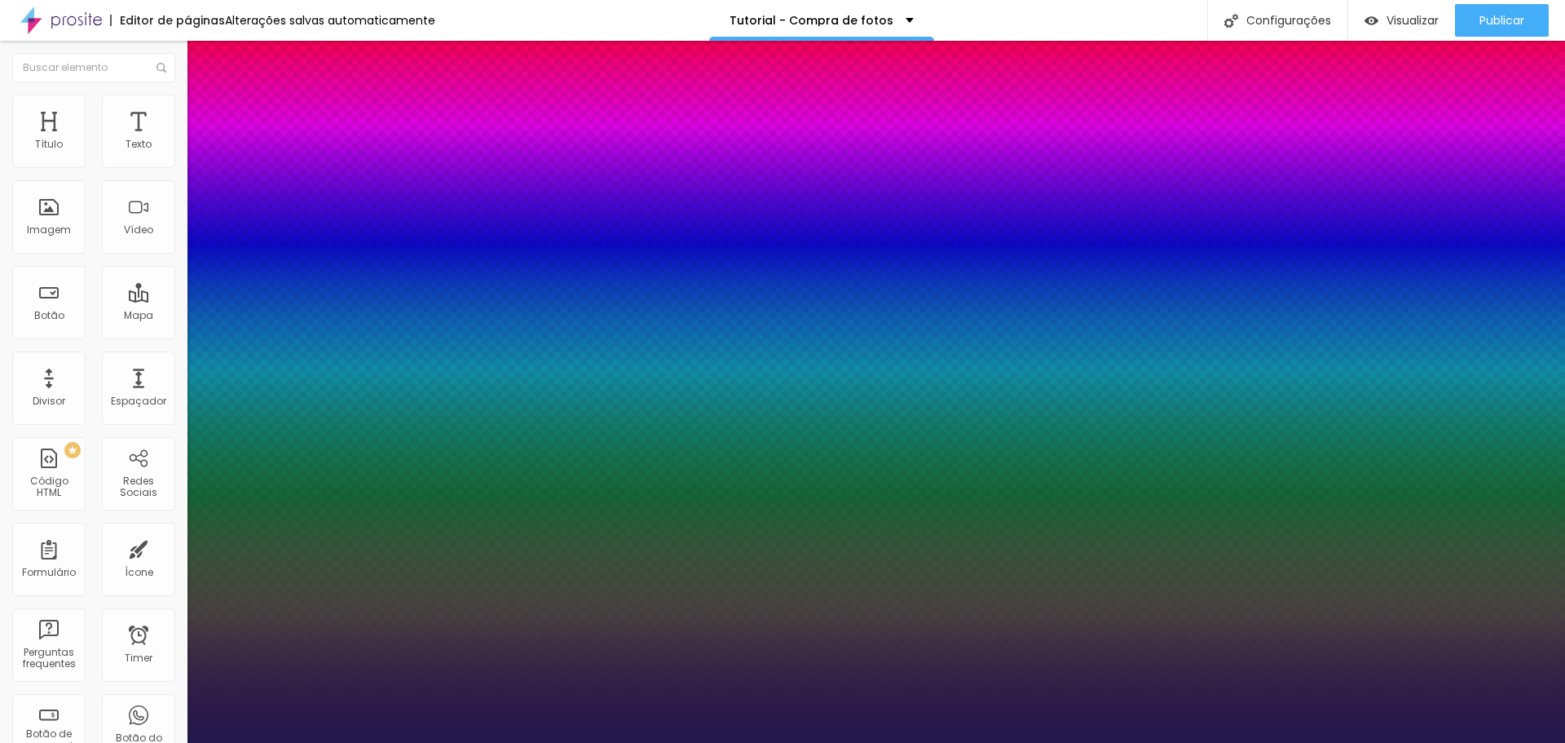
type input "1"
type input "49"
type input "1"
type input "50"
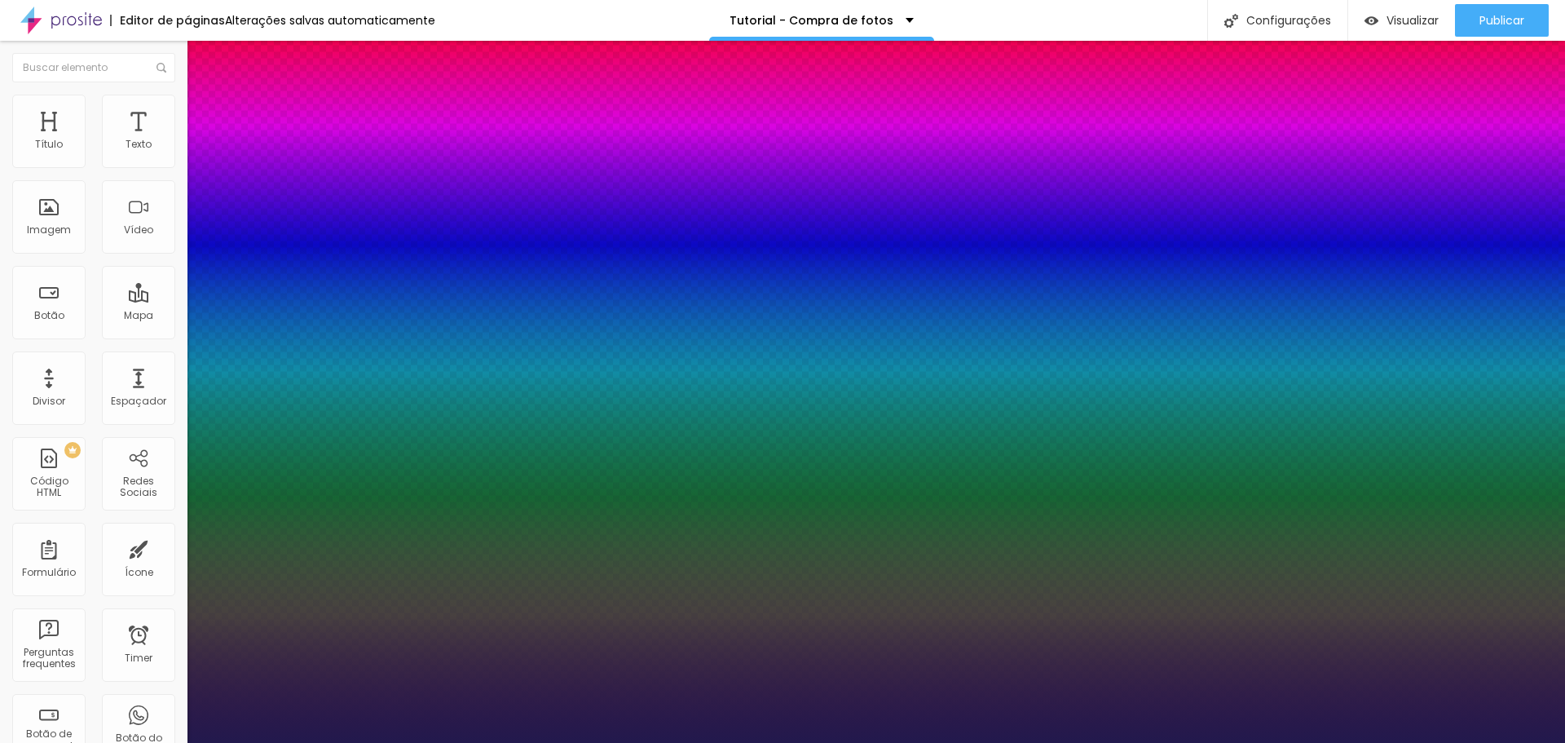
type input "50"
type input "1"
type input "51"
type input "1"
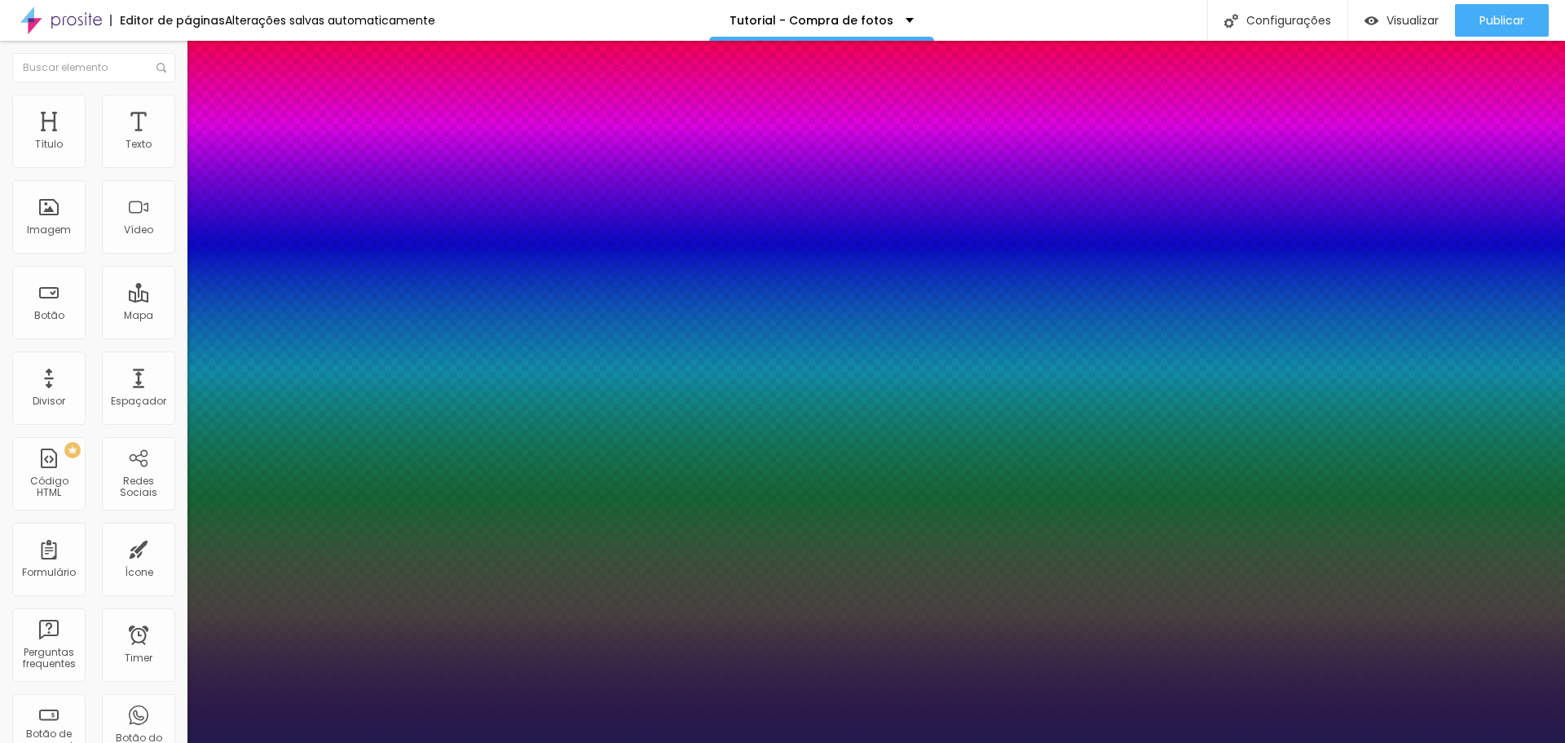
type input "52"
type input "1"
type input "53"
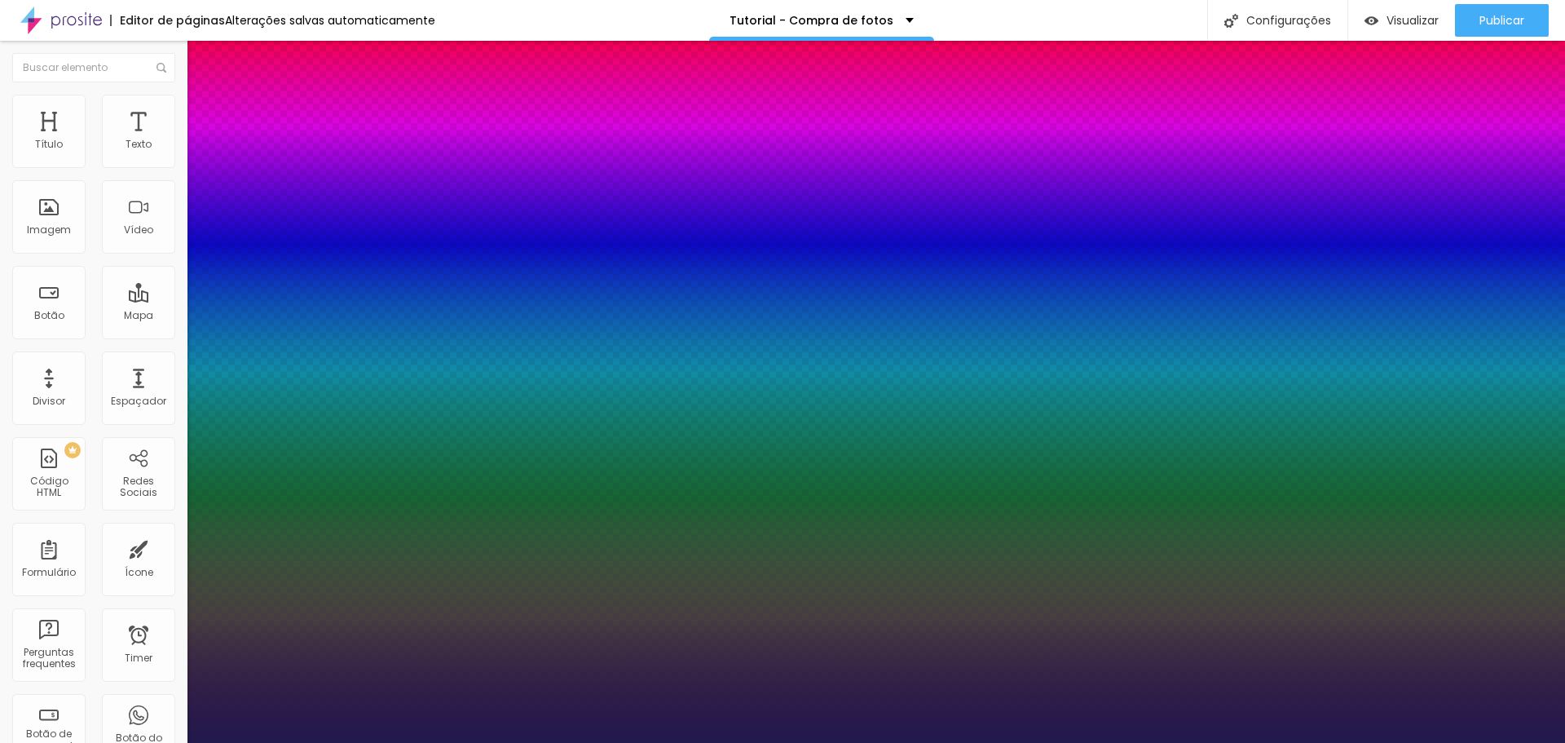
type input "1"
type input "55"
type input "1"
type input "56"
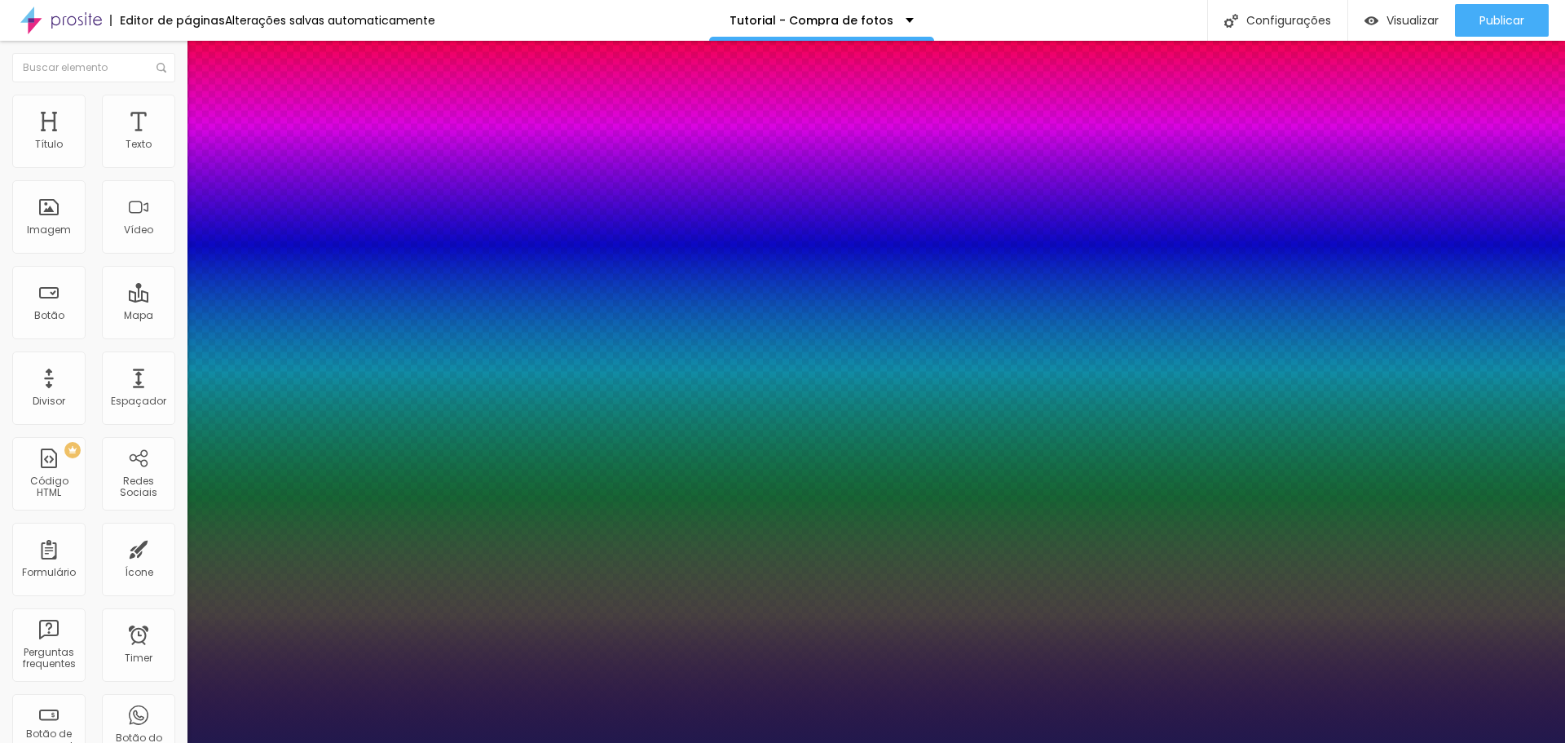
type input "56"
type input "1"
type input "57"
type input "1"
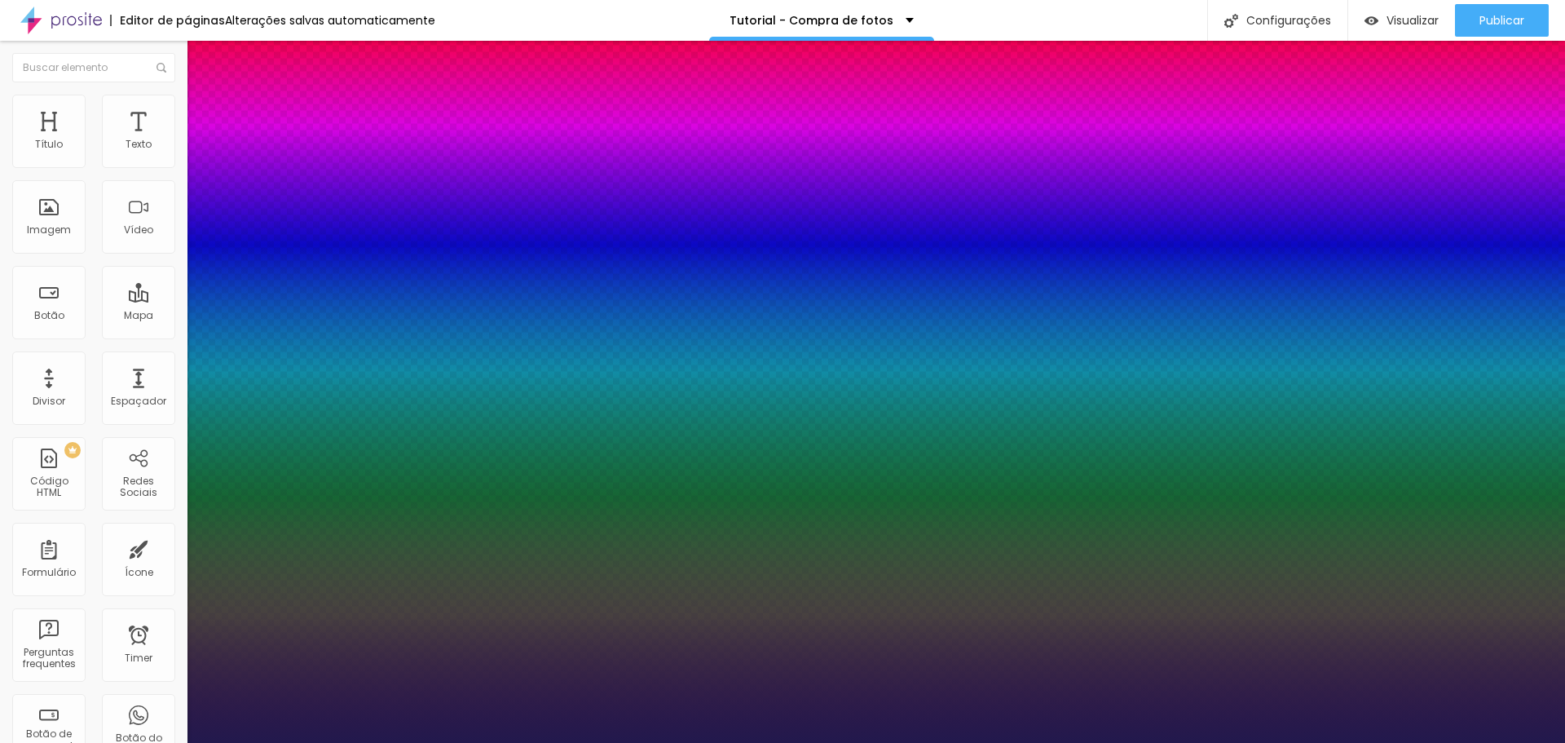
type input "58"
type input "1"
type input "59"
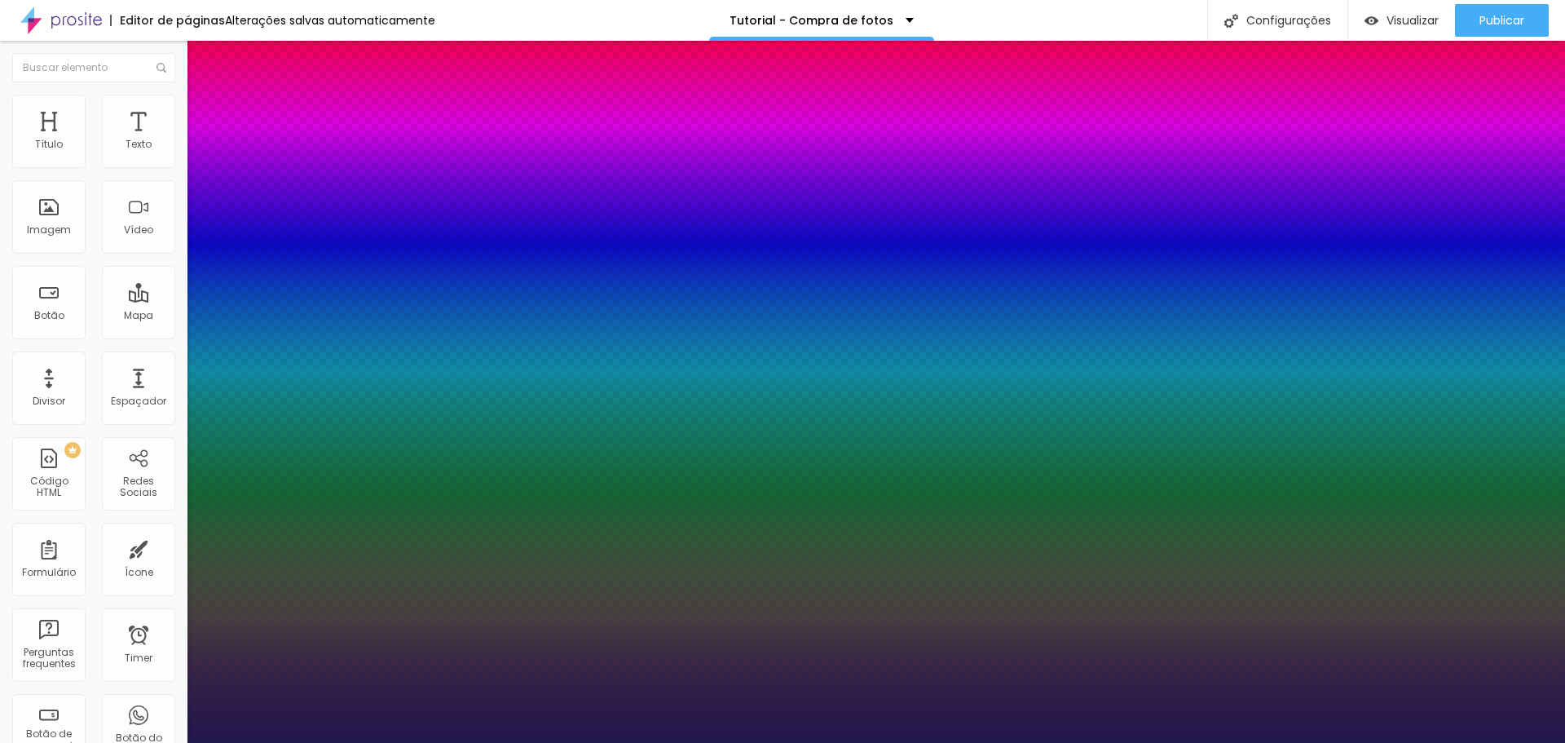
type input "1"
type input "60"
type input "1"
type input "61"
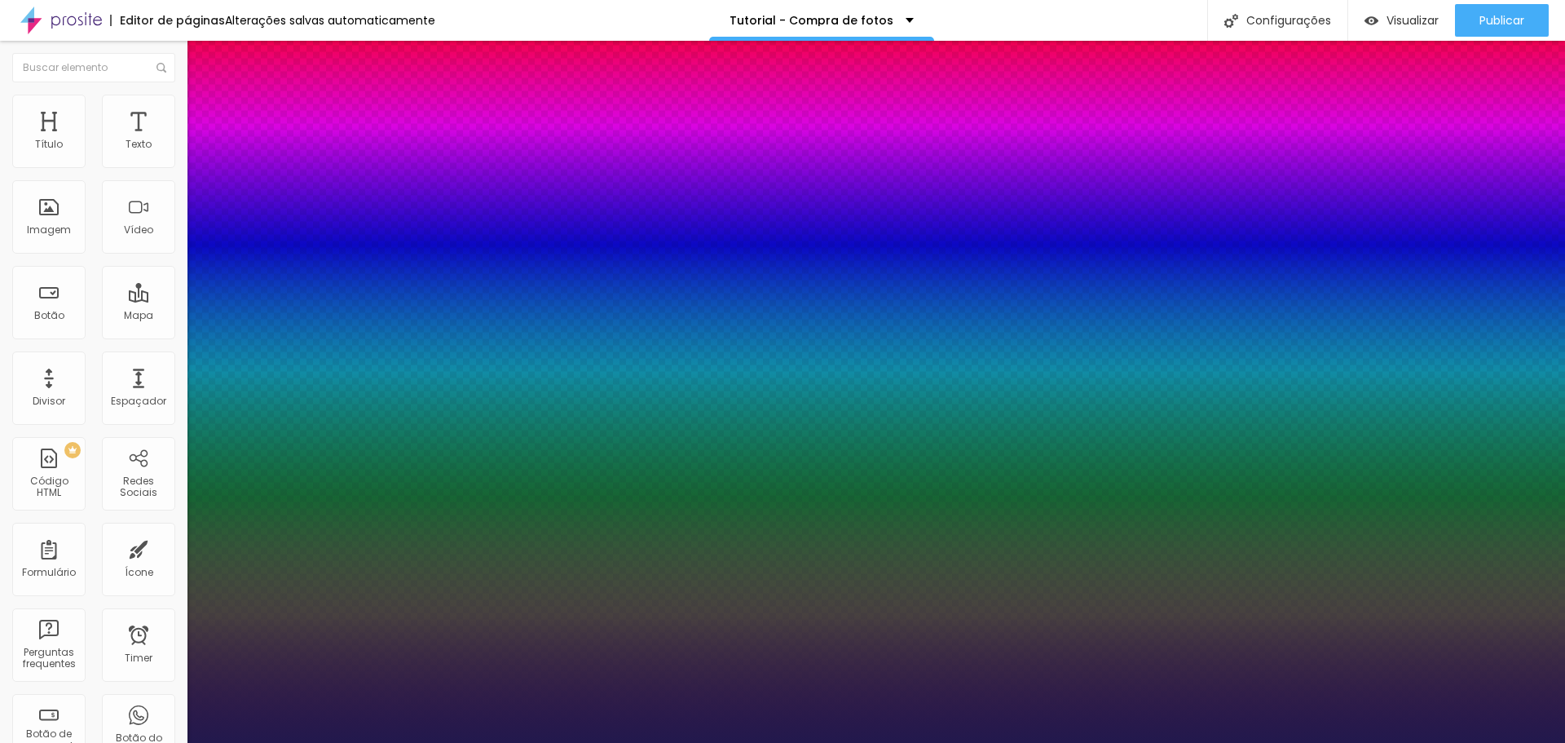
type input "61"
type input "1"
type input "62"
type input "1"
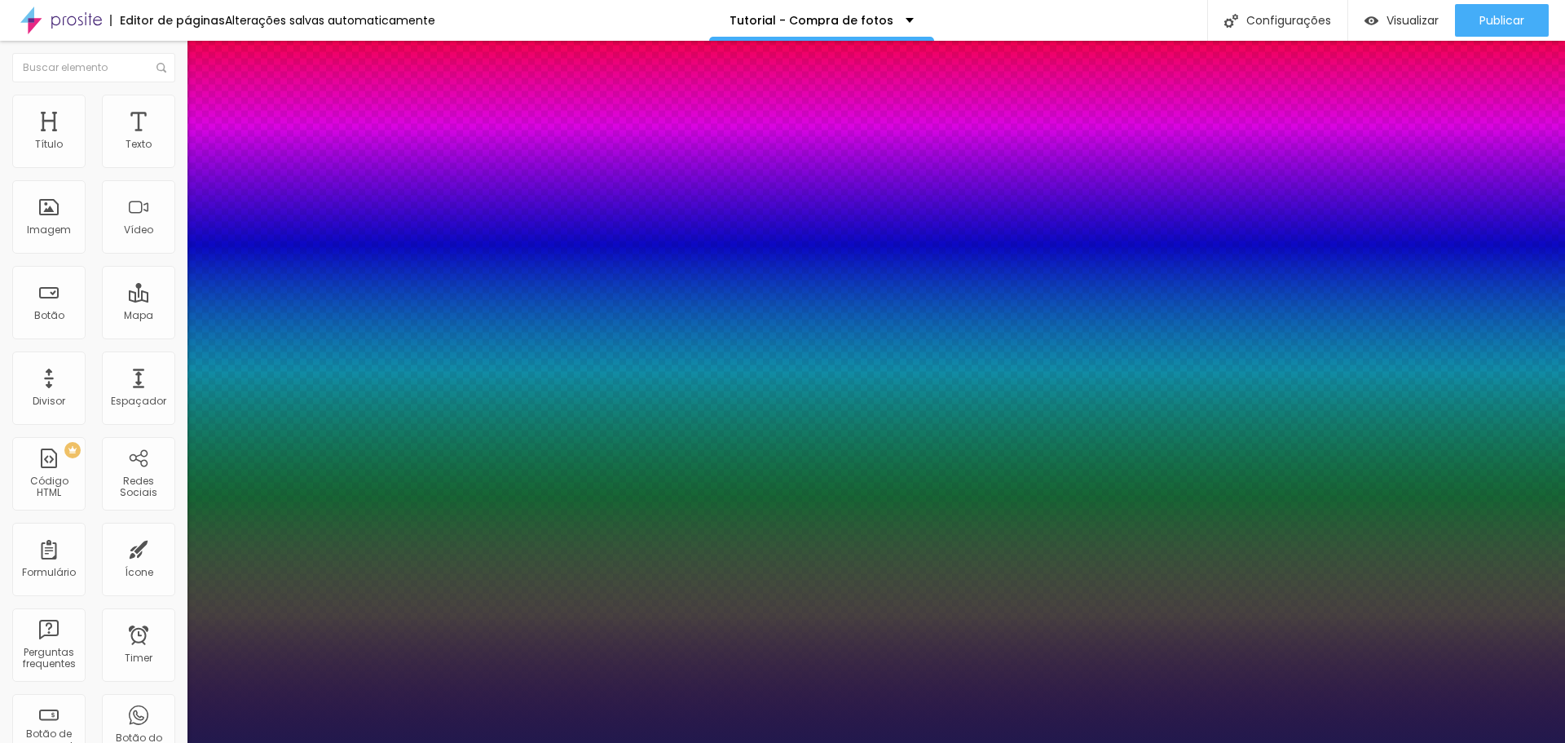
type input "63"
type input "1"
type input "64"
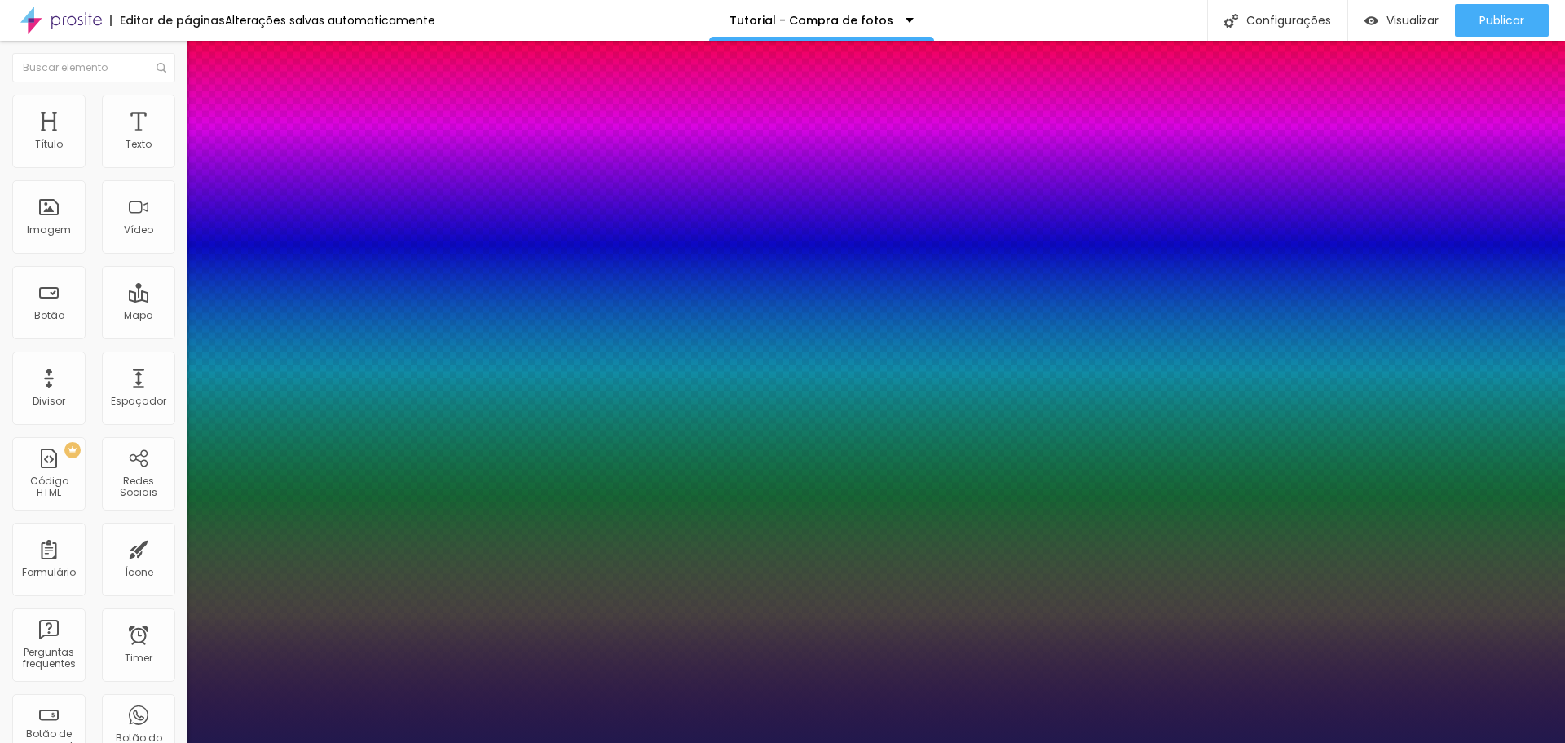
drag, startPoint x: 218, startPoint y: 280, endPoint x: 256, endPoint y: 298, distance: 41.6
click at [259, 742] on div at bounding box center [782, 743] width 1565 height 0
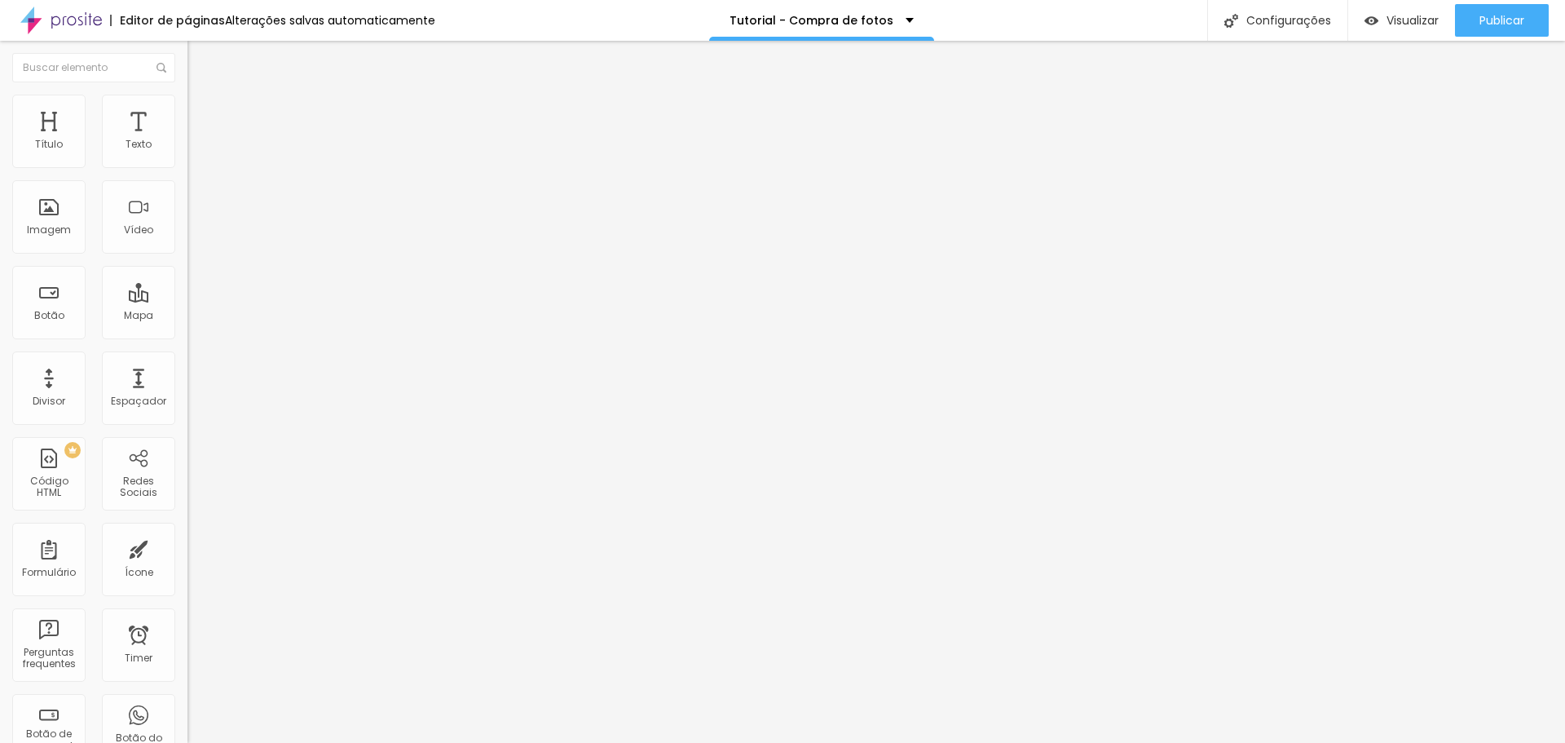
click at [196, 150] on icon "button" at bounding box center [199, 146] width 7 height 7
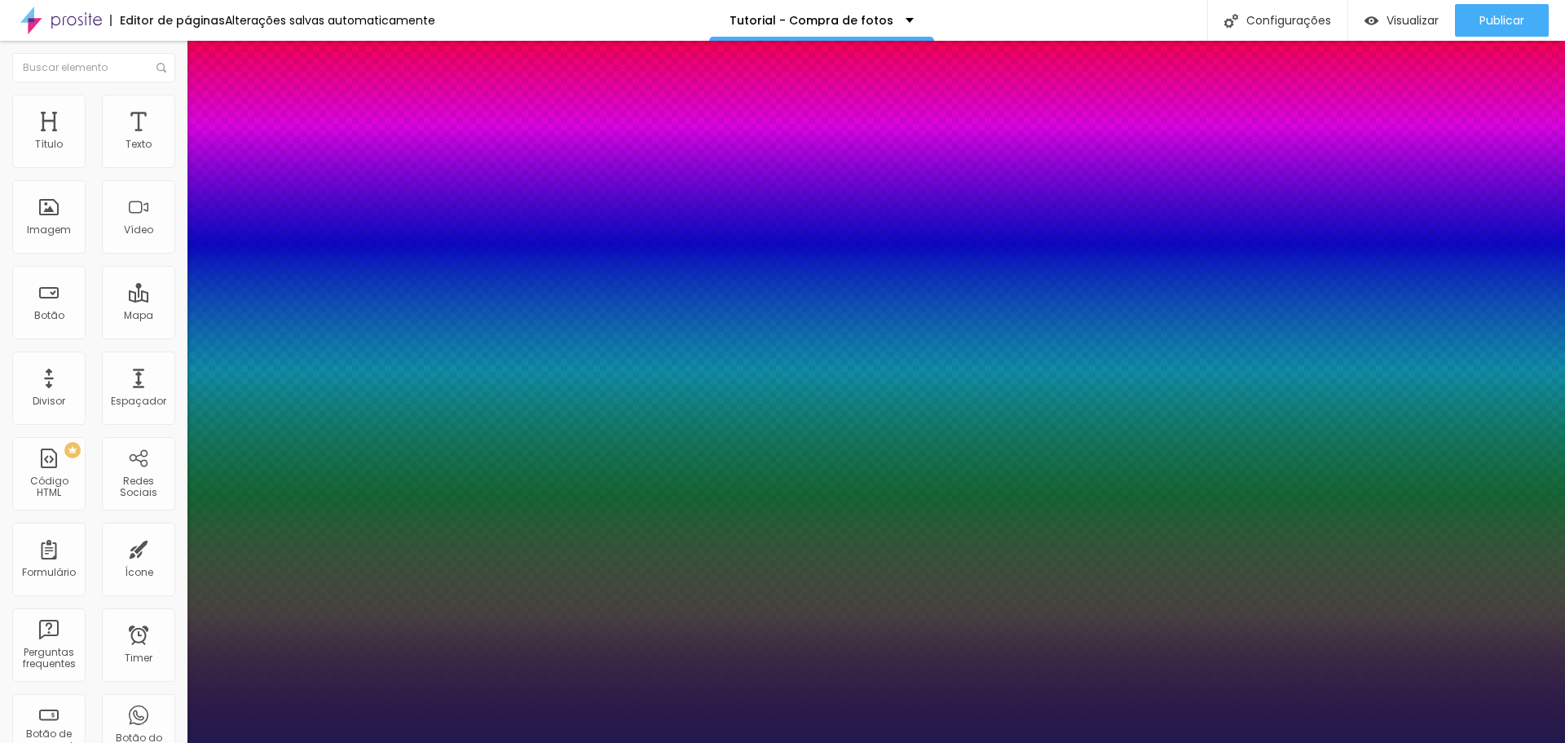
drag, startPoint x: 272, startPoint y: 390, endPoint x: 311, endPoint y: 399, distance: 40.1
click at [252, 742] on div at bounding box center [782, 743] width 1565 height 0
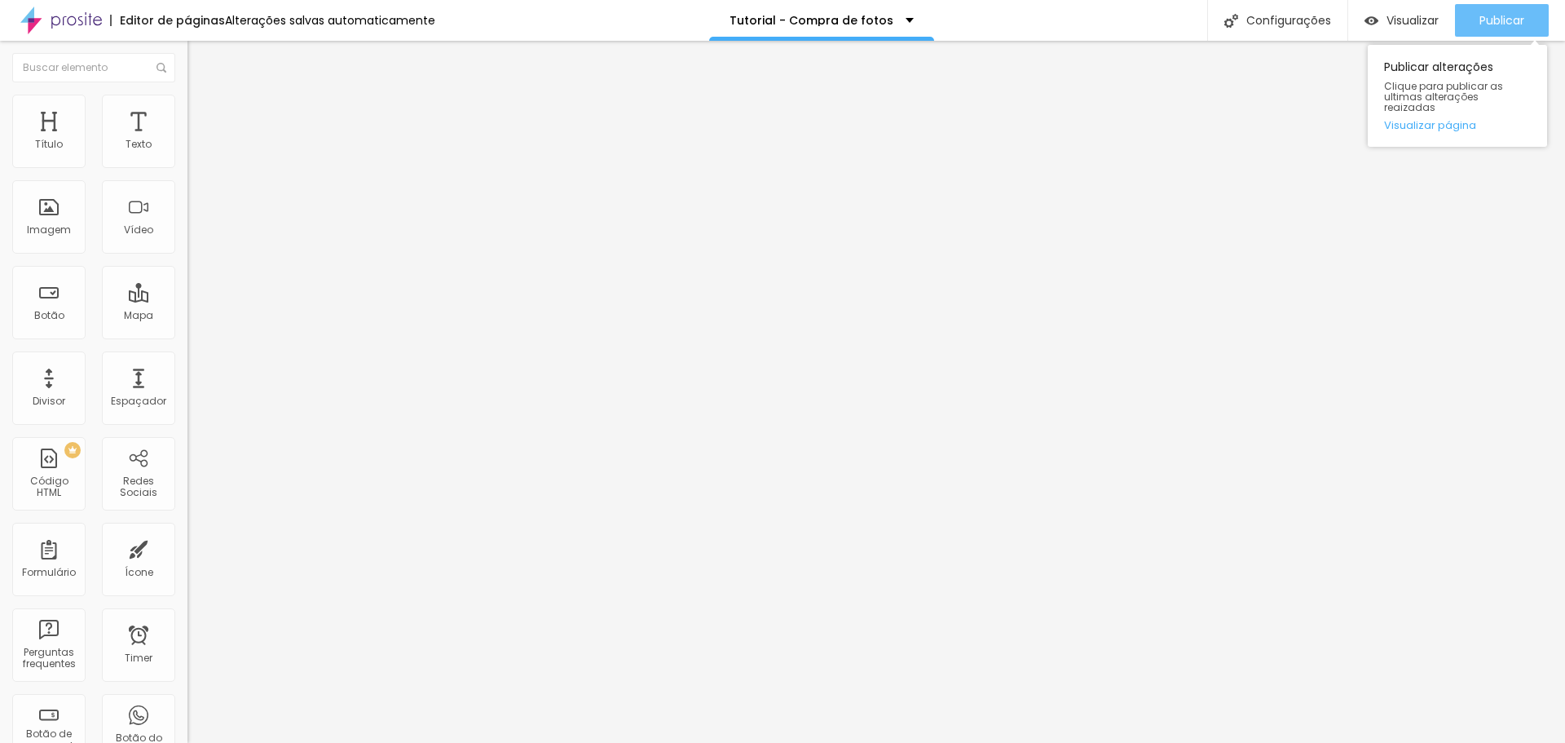
click at [1500, 23] on span "Publicar" at bounding box center [1502, 20] width 45 height 13
click at [1487, 26] on span "Publicar" at bounding box center [1502, 20] width 45 height 13
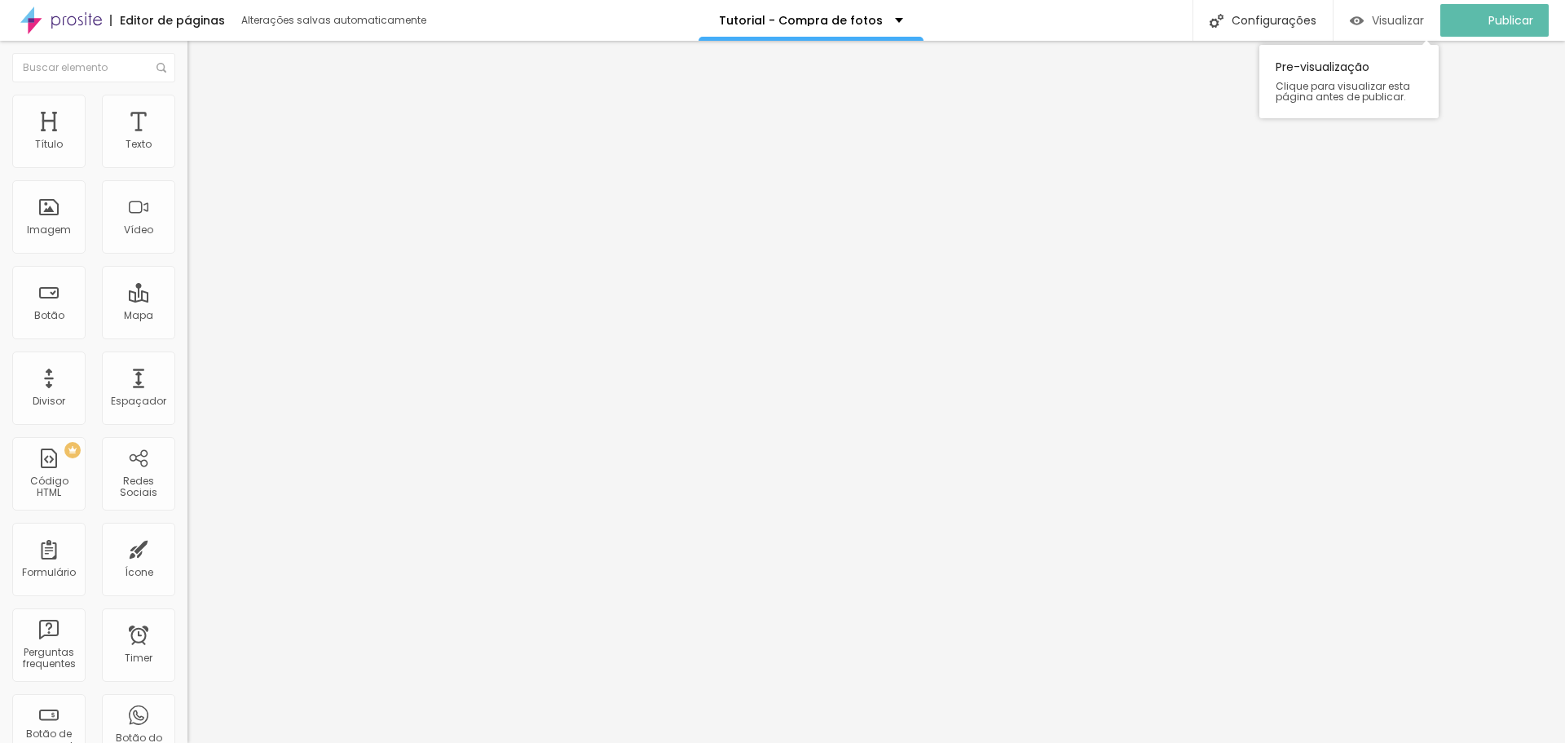
click at [1398, 22] on span "Visualizar" at bounding box center [1398, 20] width 52 height 13
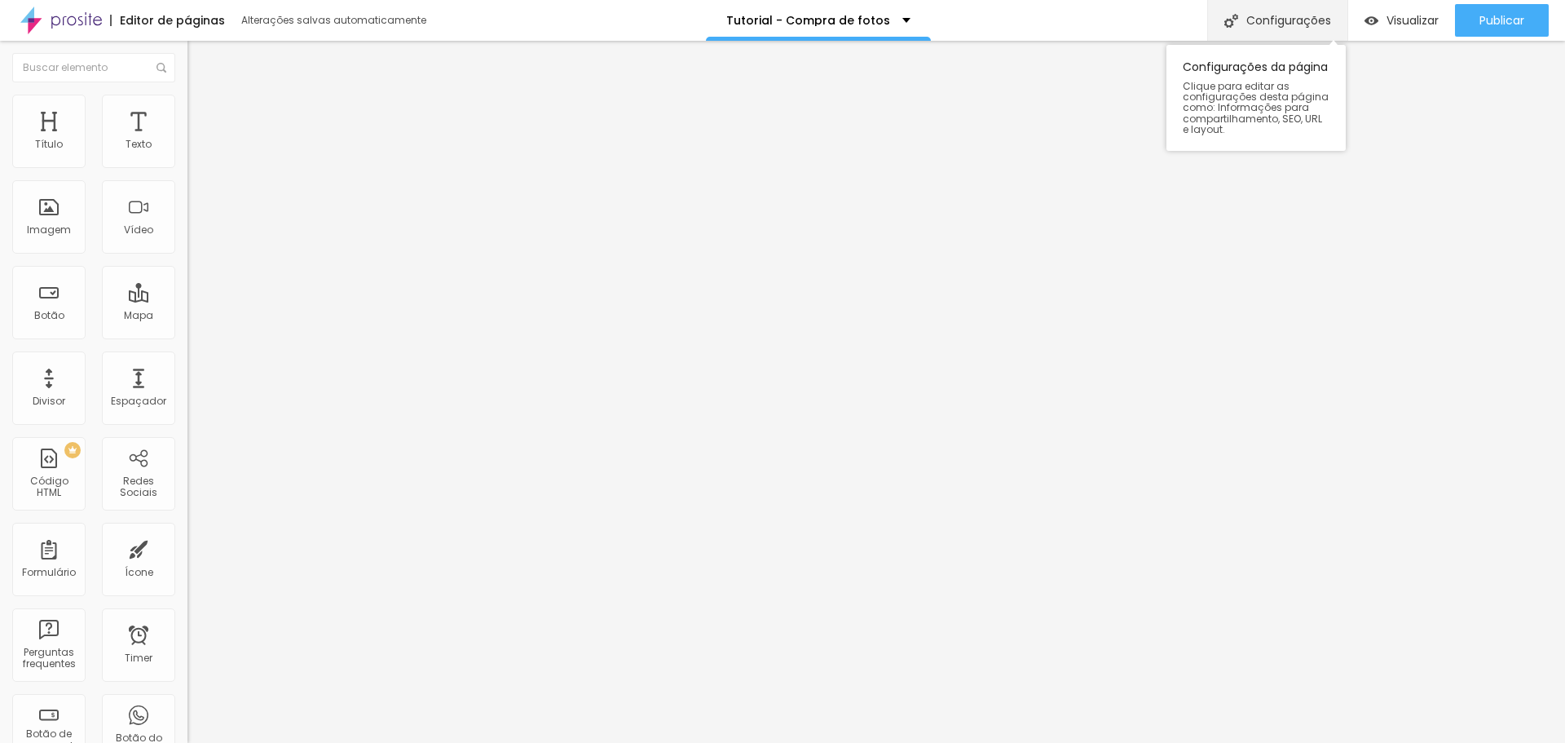
click at [1268, 19] on div "Configurações" at bounding box center [1277, 20] width 140 height 41
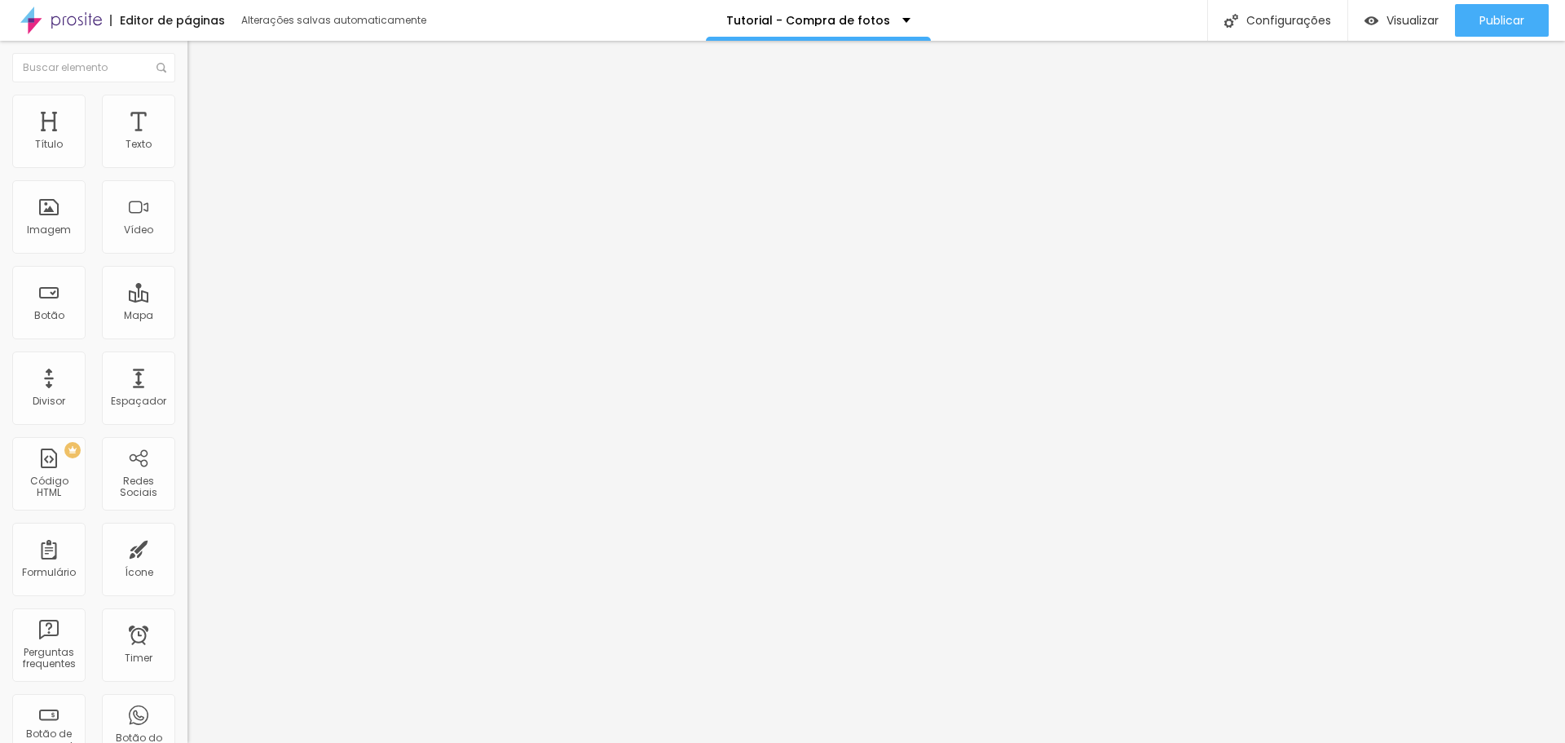
drag, startPoint x: 893, startPoint y: 298, endPoint x: 888, endPoint y: 329, distance: 30.6
copy form "https://www.flowkids.com.br/tutorial-compra-de-fotos"
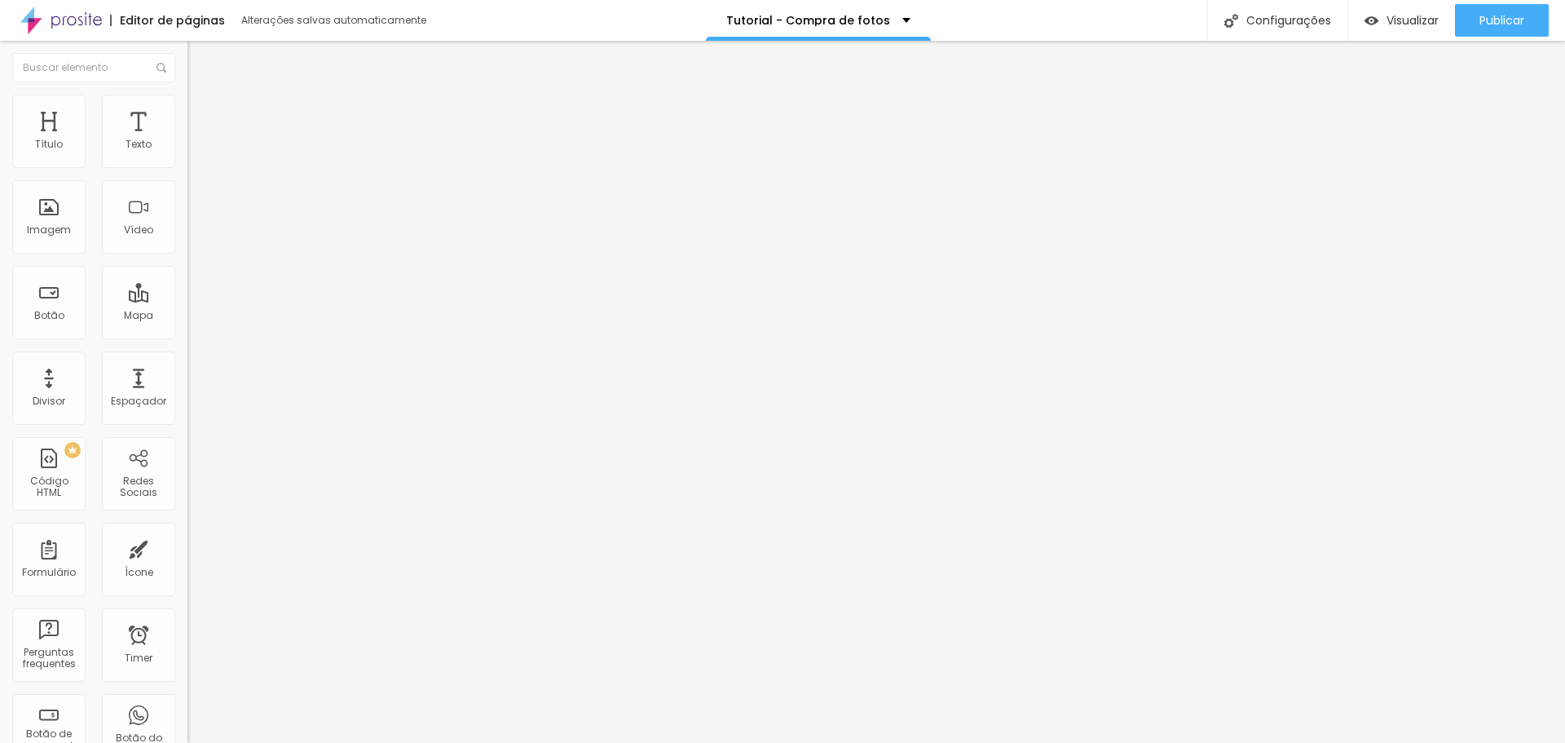
click at [160, 20] on div "Editor de páginas" at bounding box center [167, 20] width 115 height 11
click at [95, 19] on img at bounding box center [61, 20] width 82 height 41
